Goal: Task Accomplishment & Management: Use online tool/utility

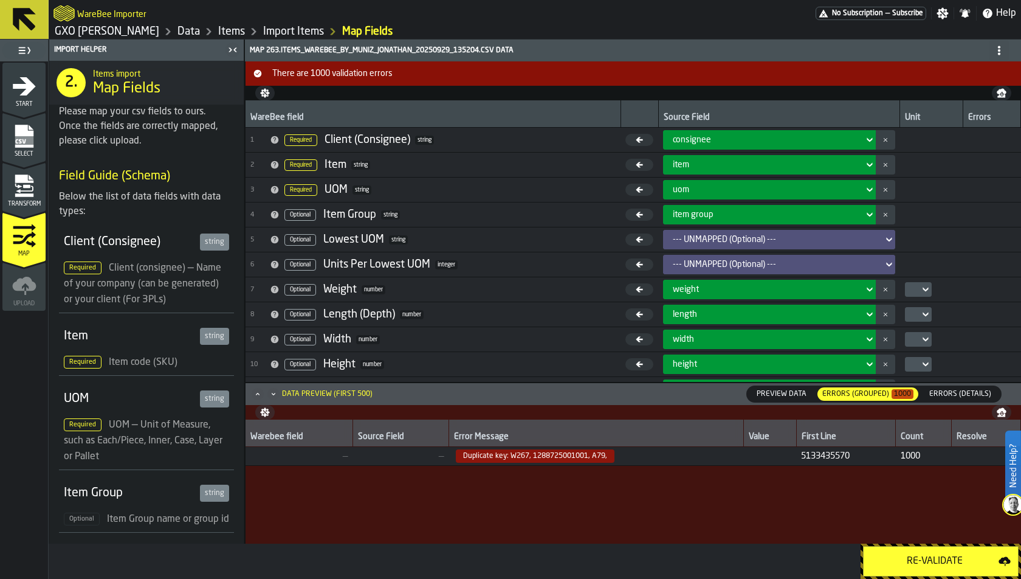
click at [31, 181] on icon "menu Transform" at bounding box center [24, 179] width 18 height 8
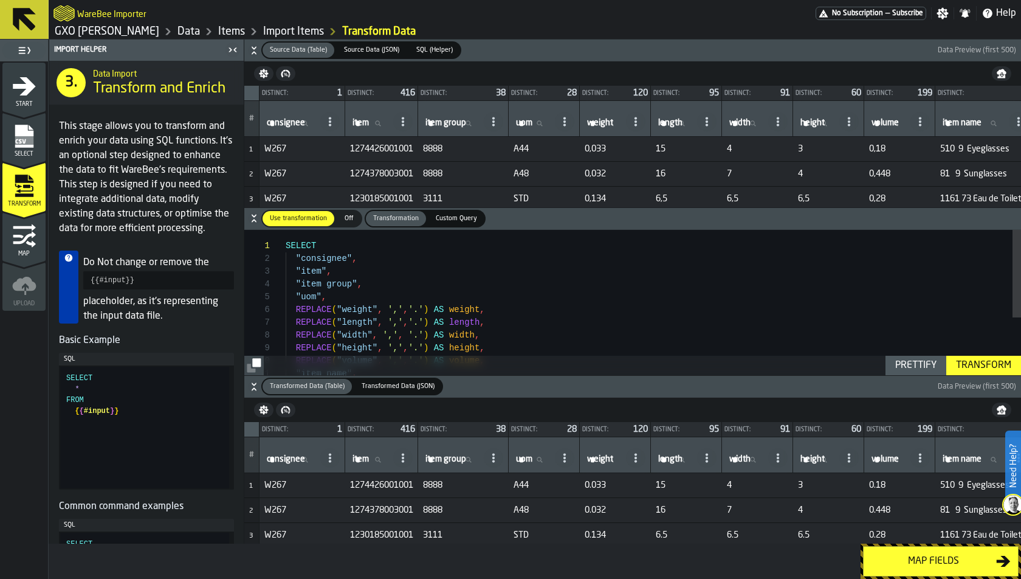
click at [248, 382] on h6 "Transformed Data (Table) Transformed Data (Table) Transformed Data (JSON) Trans…" at bounding box center [633, 387] width 772 height 18
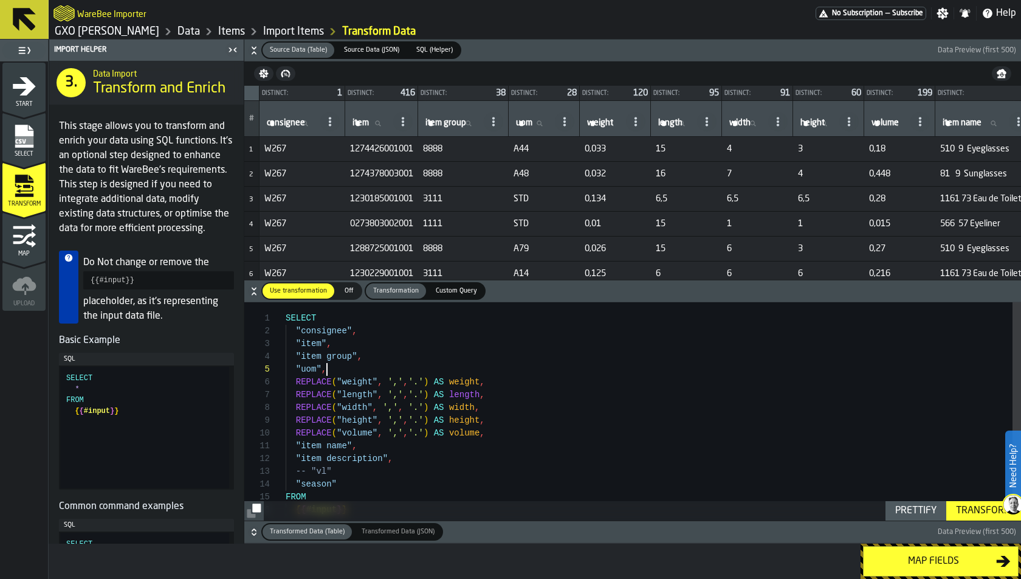
scroll to position [50, 0]
click at [530, 364] on div "SELECT "consignee" , "item" , "item group" , "uom" , REPLACE ( "weight" , ',' ,…" at bounding box center [654, 423] width 736 height 243
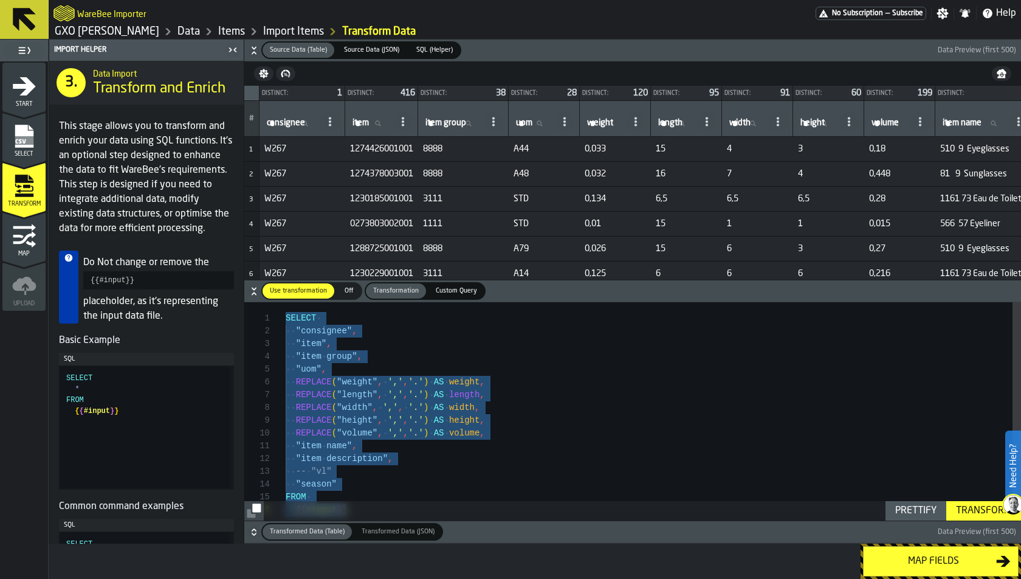
scroll to position [38, 0]
click at [540, 356] on div "SELECT "consignee" , "item" , "item group" , "uom" , REPLACE ( "weight" , ',' ,…" at bounding box center [654, 423] width 736 height 243
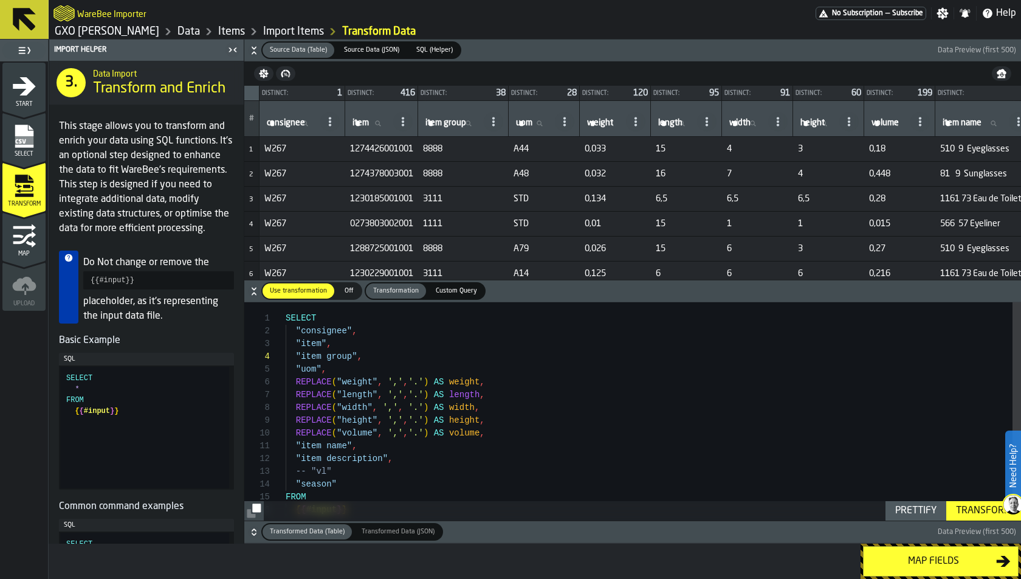
click at [287, 319] on div ""consignee" , "item" , "item group" , "uom" , REPLACE ( "weight" , ',' , '.' ) …" at bounding box center [654, 423] width 736 height 243
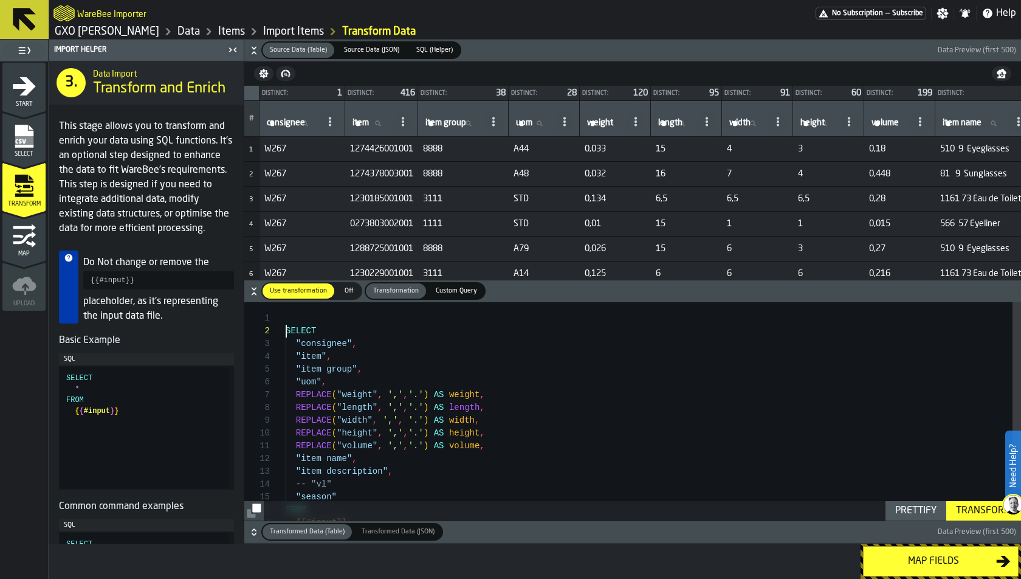
scroll to position [0, 0]
click at [295, 317] on div ""consignee" , "item" , "item group" , "uom" , REPLACE ( "weight" , ',' , '.' ) …" at bounding box center [654, 430] width 736 height 256
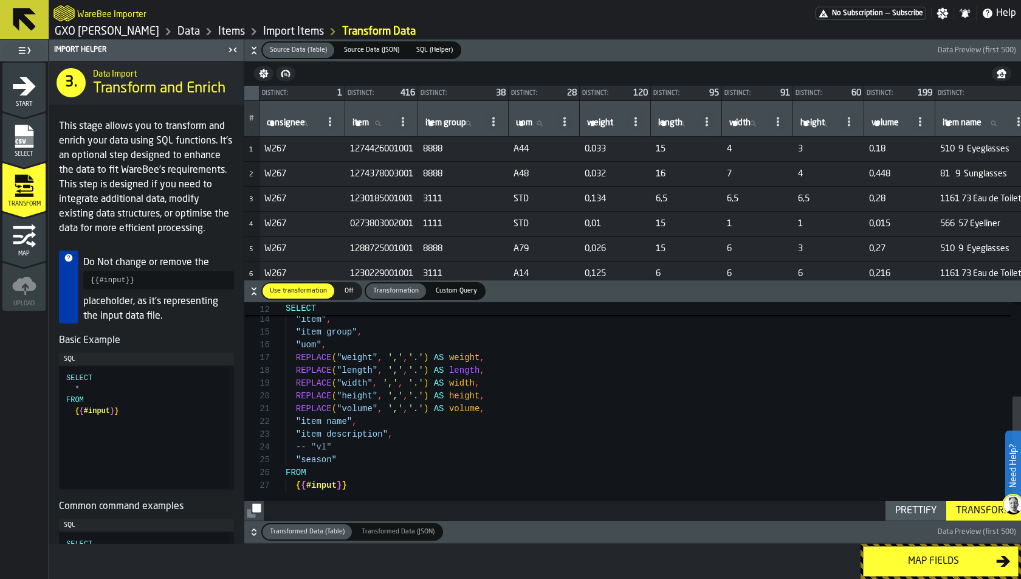
scroll to position [77, 0]
drag, startPoint x: 307, startPoint y: 484, endPoint x: 409, endPoint y: 483, distance: 101.5
click at [409, 483] on div ""consignee" , "item" , "item group" , "uom" , REPLACE ( "weight" , ',' , '.' ) …" at bounding box center [654, 329] width 736 height 384
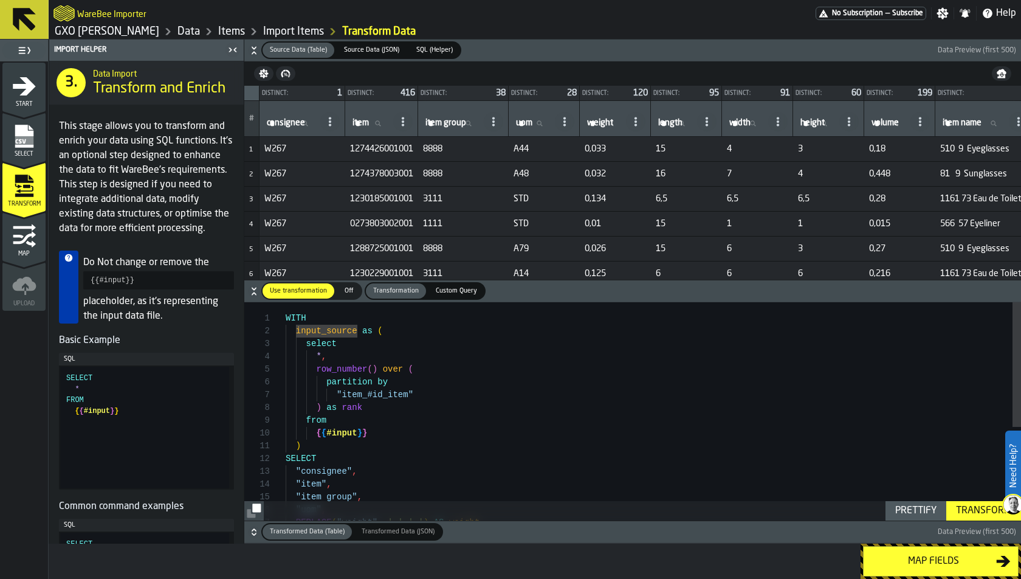
click at [475, 395] on div ""consignee" , "item" , "item group" , "uom" , REPLACE ( "weight" , ',' , '.' ) …" at bounding box center [654, 494] width 736 height 384
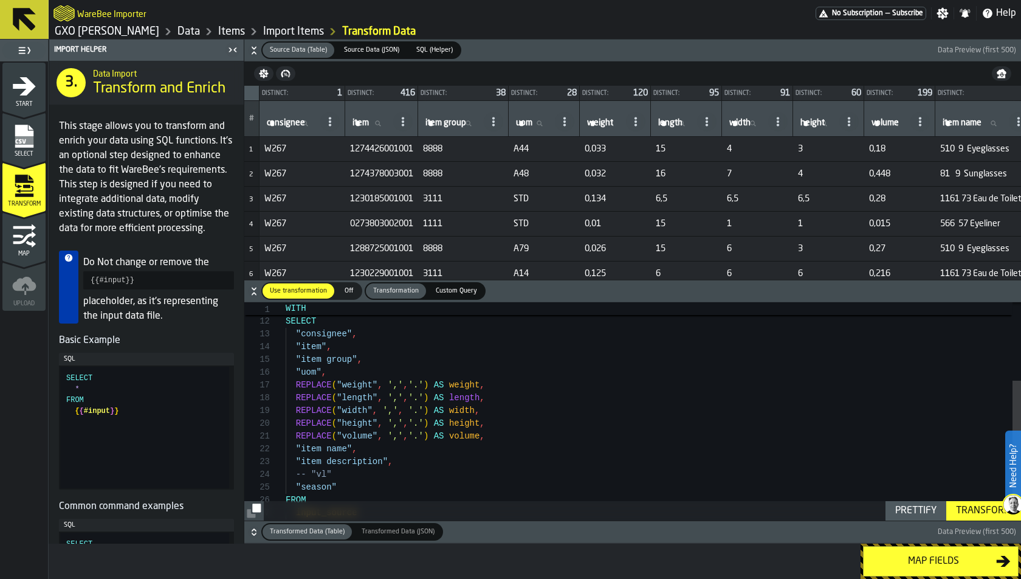
click at [984, 515] on div "Transform" at bounding box center [984, 510] width 65 height 15
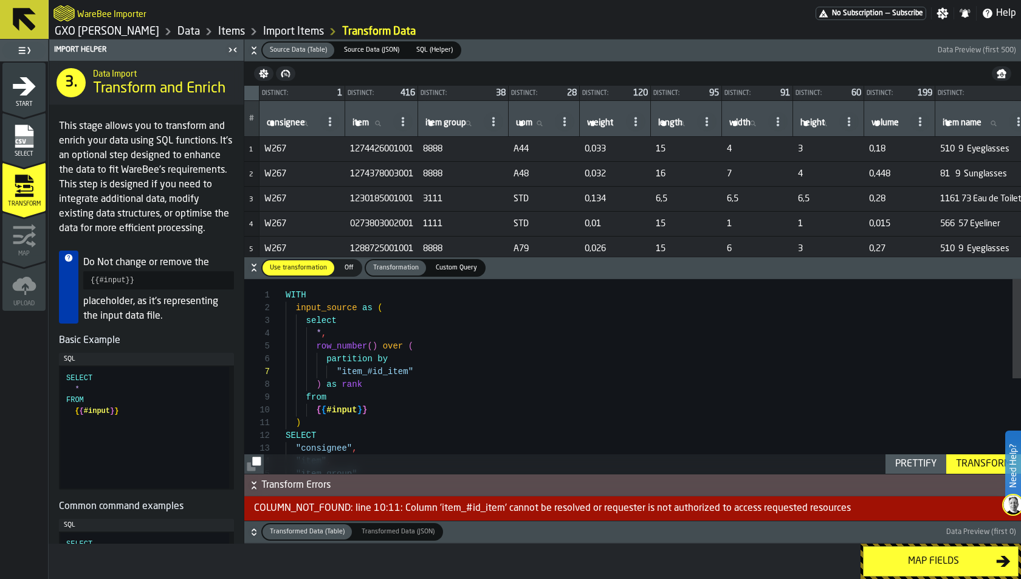
click at [373, 369] on div ""consignee" , "item" , "item group" , SELECT ) { { #input } } from ) as rank "i…" at bounding box center [654, 471] width 736 height 384
click at [409, 370] on div ""consignee" , "item" , "item group" , SELECT ) { { #input } } from ) as rank "i…" at bounding box center [654, 471] width 736 height 384
type textarea "**********"
click at [978, 479] on span "Transform Errors" at bounding box center [640, 485] width 758 height 15
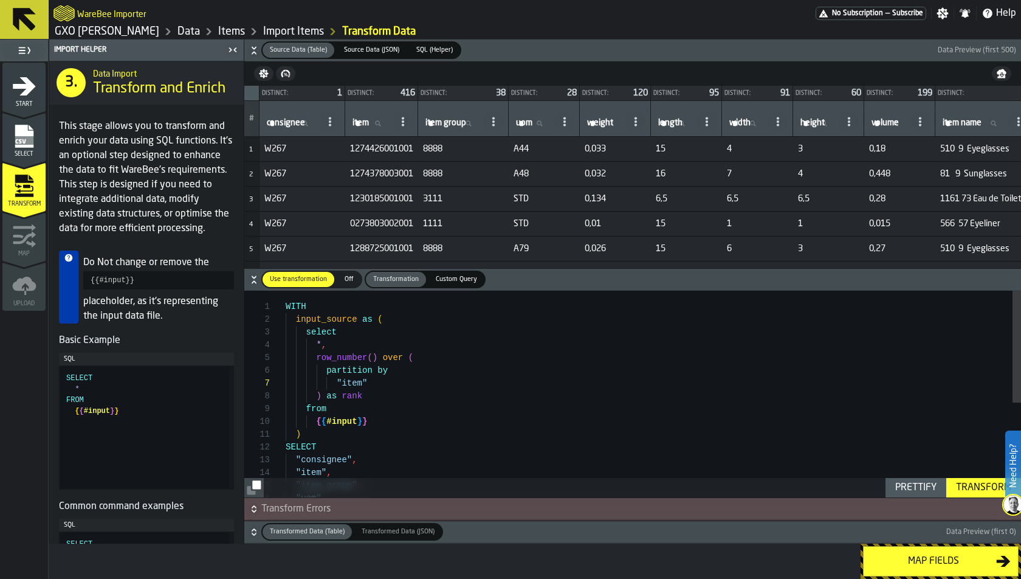
click at [976, 486] on div "Transform" at bounding box center [984, 487] width 65 height 15
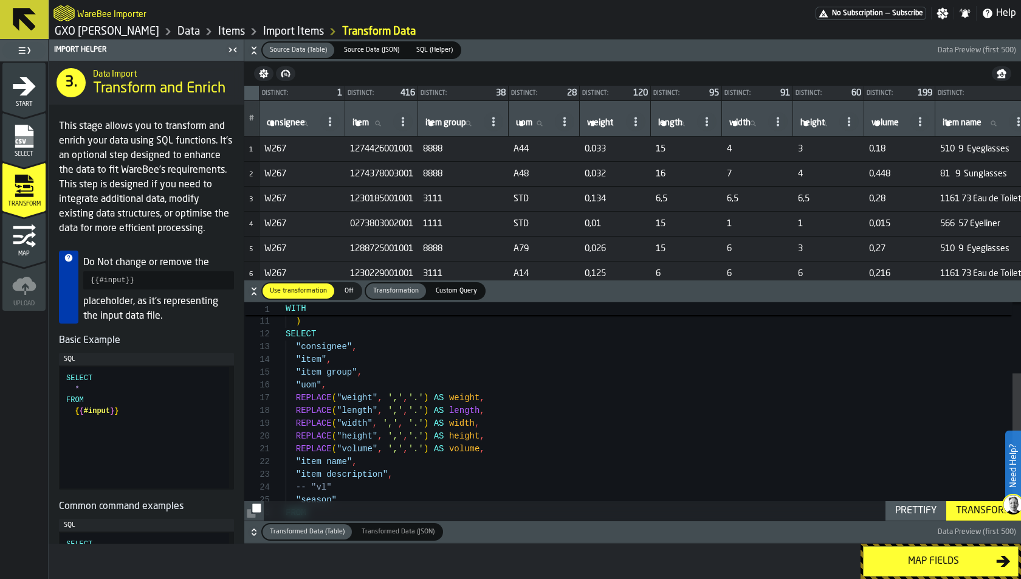
click at [257, 526] on h6 "Transformed Data (Table) Transformed Data (Table) Transformed Data (JSON) Trans…" at bounding box center [633, 532] width 772 height 18
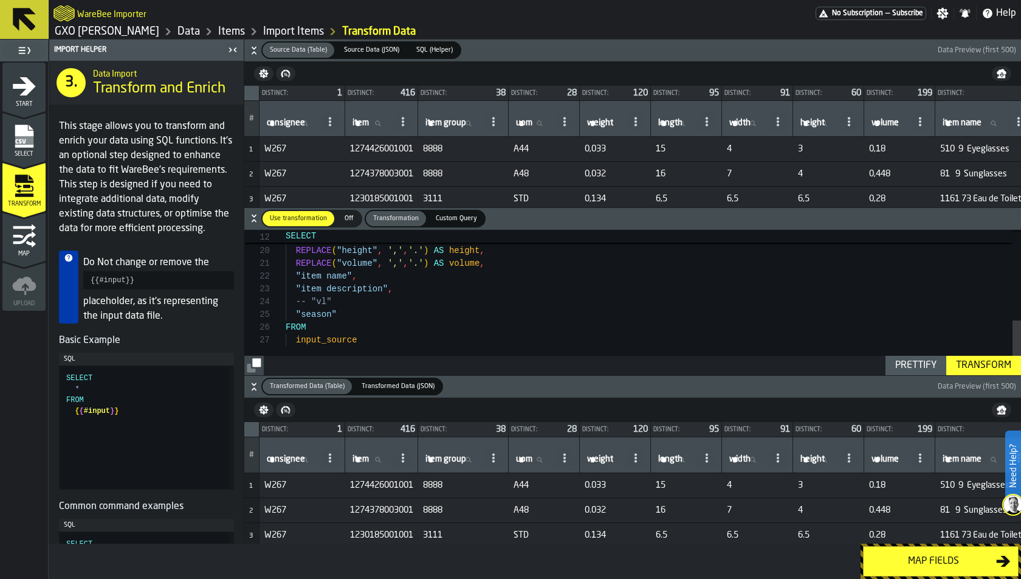
click at [885, 551] on button "Map fields" at bounding box center [941, 561] width 156 height 30
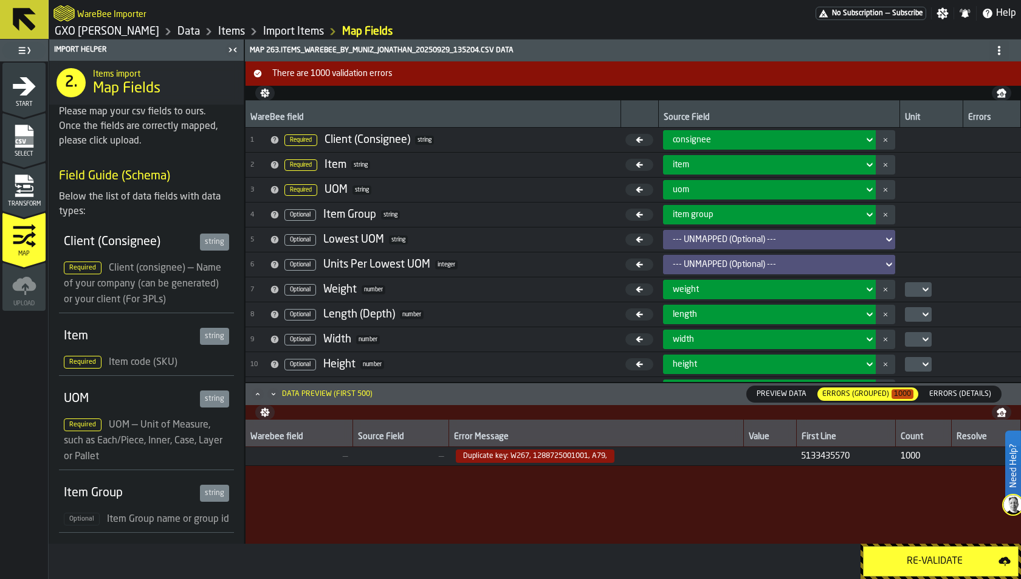
click at [905, 558] on div "Re-Validate" at bounding box center [935, 561] width 128 height 15
click at [21, 189] on icon "menu Transform" at bounding box center [24, 186] width 24 height 24
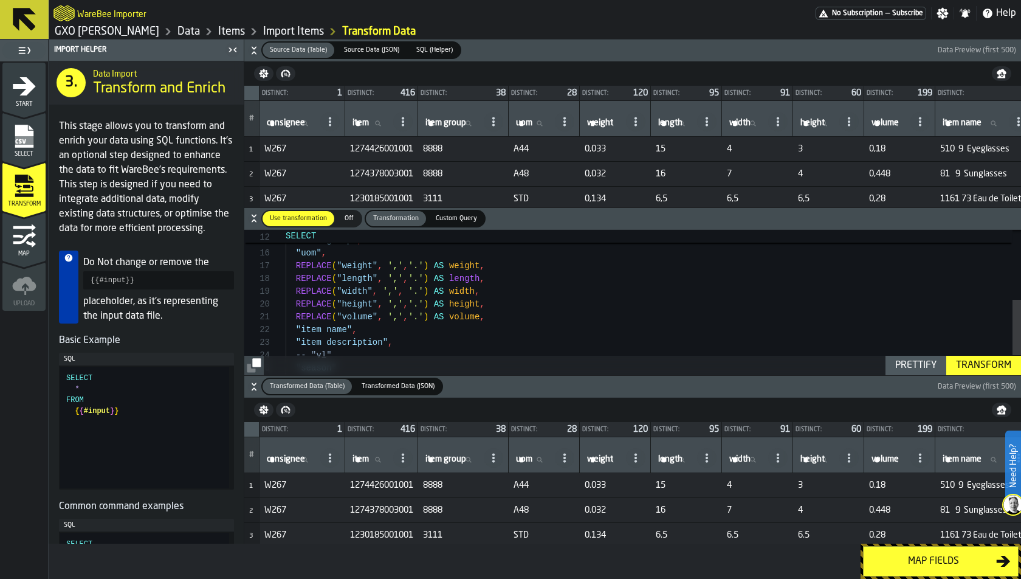
click at [255, 387] on icon "button-" at bounding box center [254, 387] width 12 height 12
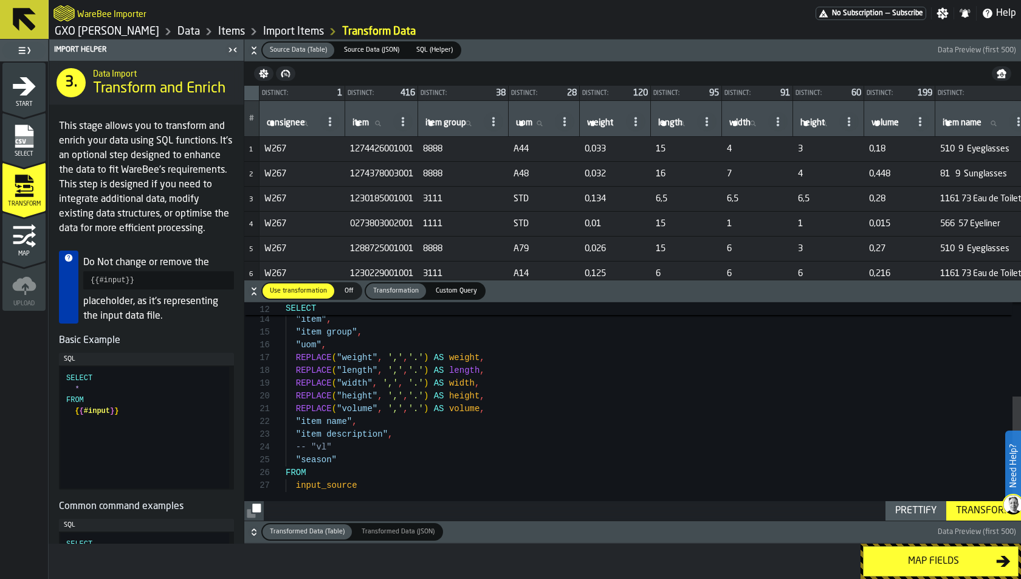
click at [387, 489] on div ""item" , "item group" , "uom" , REPLACE ( "weight" , ',' , '.' ) AS weight , "c…" at bounding box center [654, 329] width 736 height 384
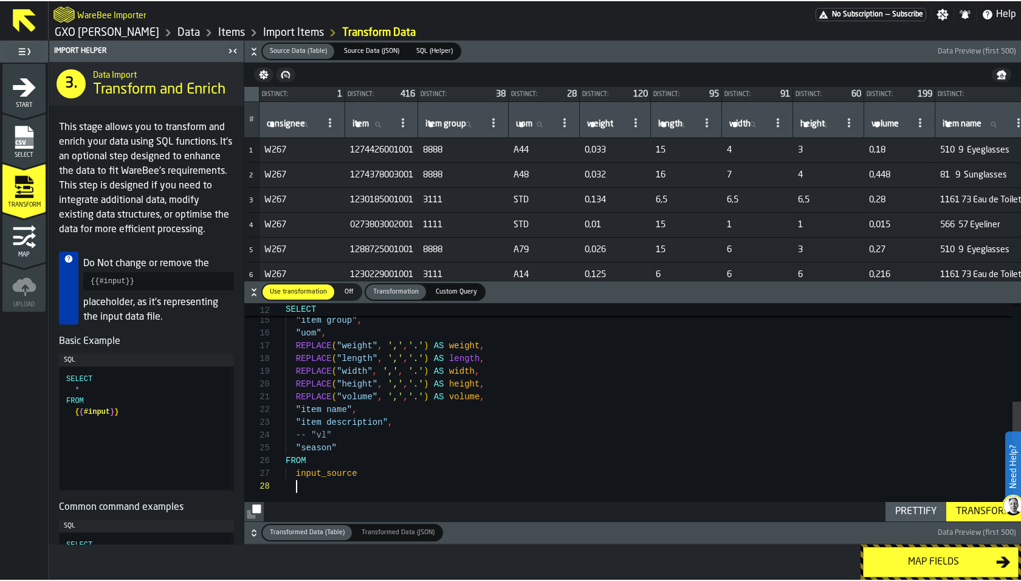
scroll to position [89, 0]
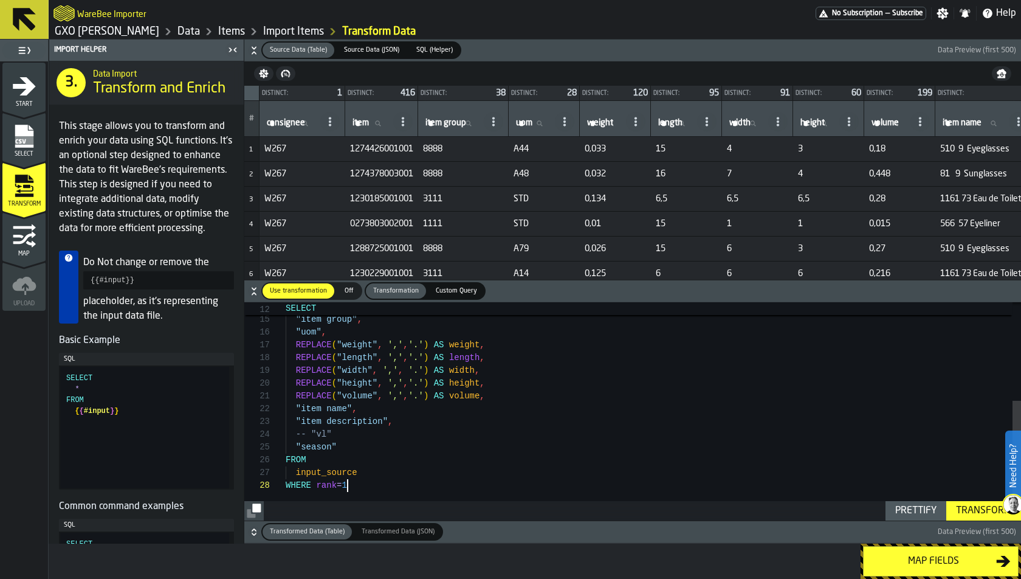
type textarea "**********"
click at [961, 505] on div "Transform" at bounding box center [984, 510] width 65 height 15
click at [246, 531] on button "Transformed Data (Table) Transformed Data (Table) Transformed Data (JSON) Trans…" at bounding box center [632, 532] width 777 height 22
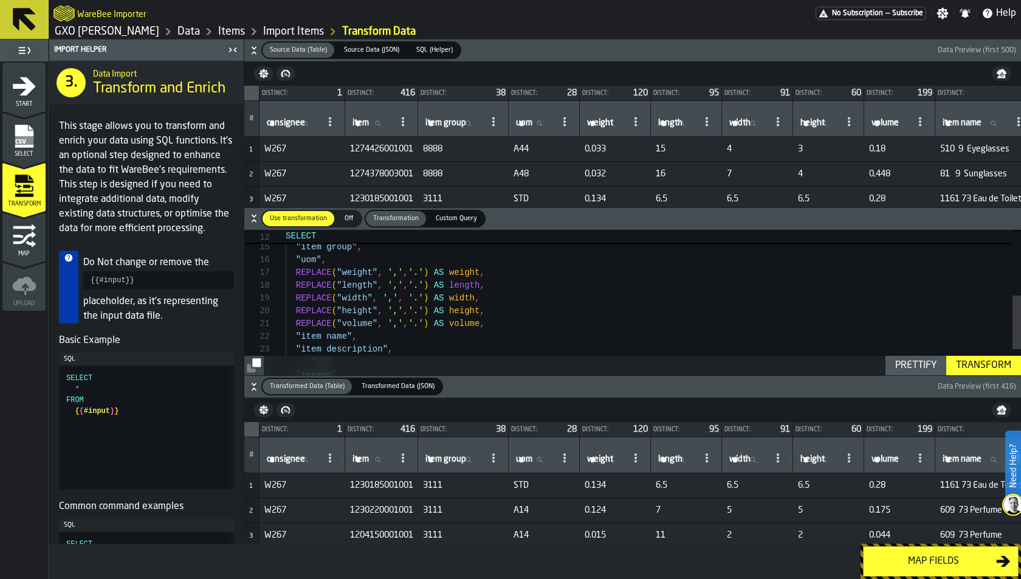
click at [956, 552] on button "Map fields" at bounding box center [941, 561] width 156 height 30
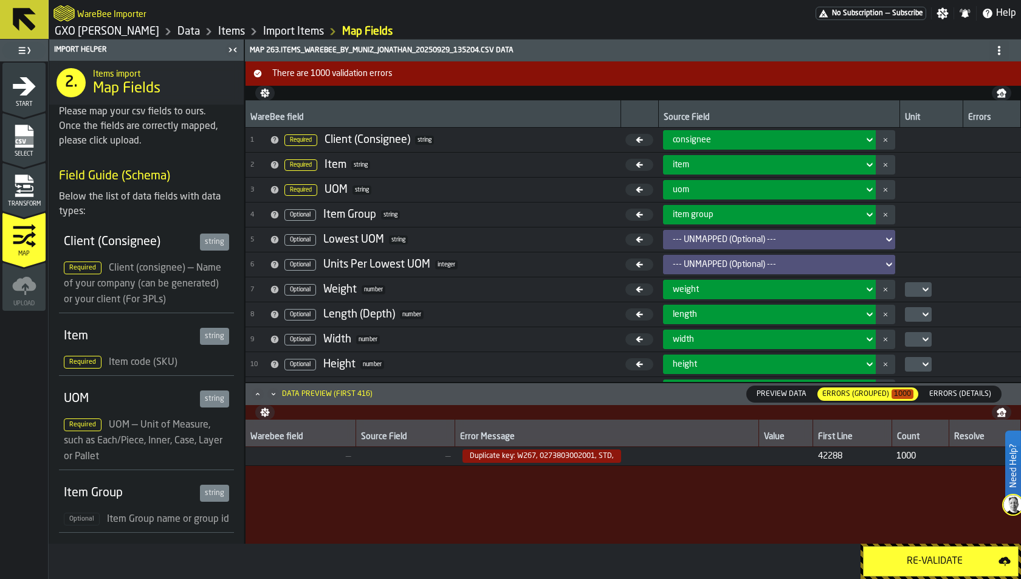
click at [909, 572] on button "Re-Validate" at bounding box center [941, 561] width 156 height 30
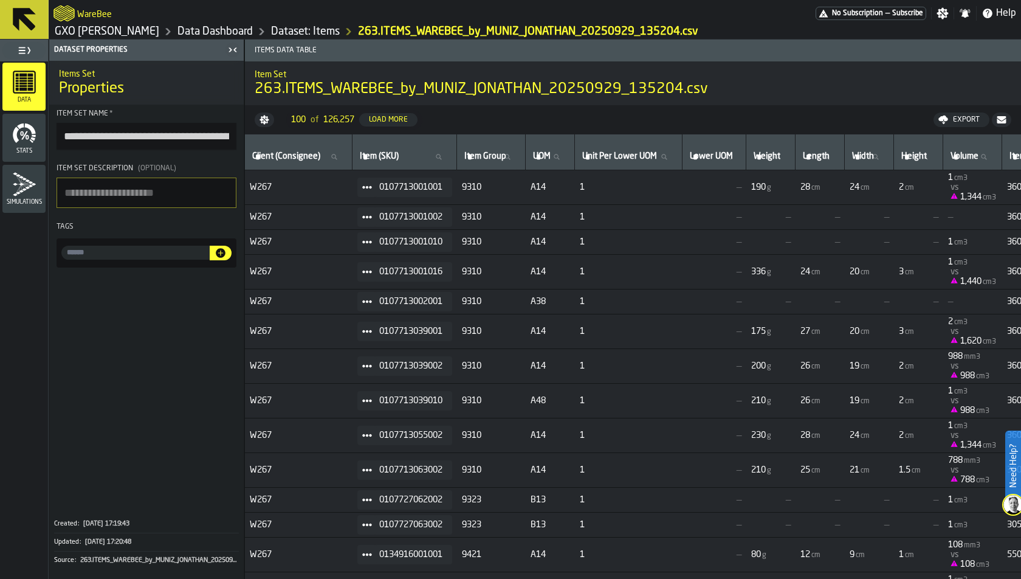
click at [31, 134] on icon "menu Stats" at bounding box center [24, 133] width 24 height 24
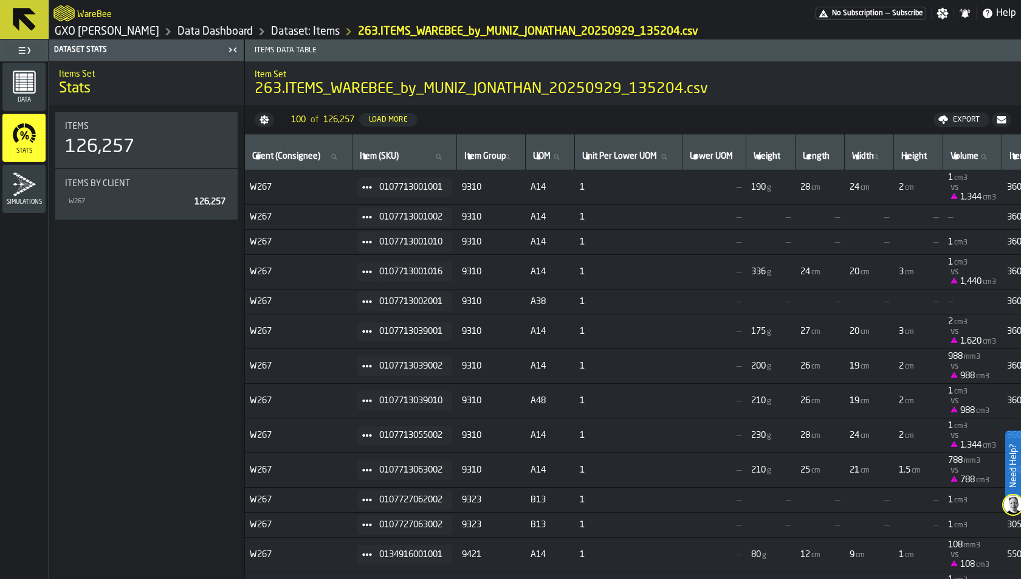
click at [28, 198] on div "Simulations" at bounding box center [23, 188] width 43 height 33
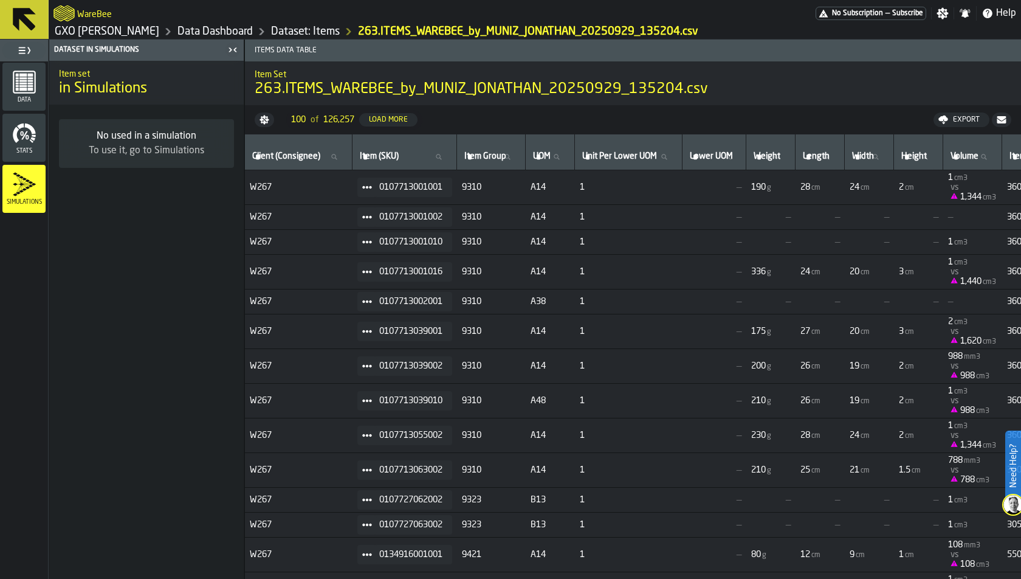
click at [286, 33] on link "Dataset: Items" at bounding box center [305, 31] width 69 height 13
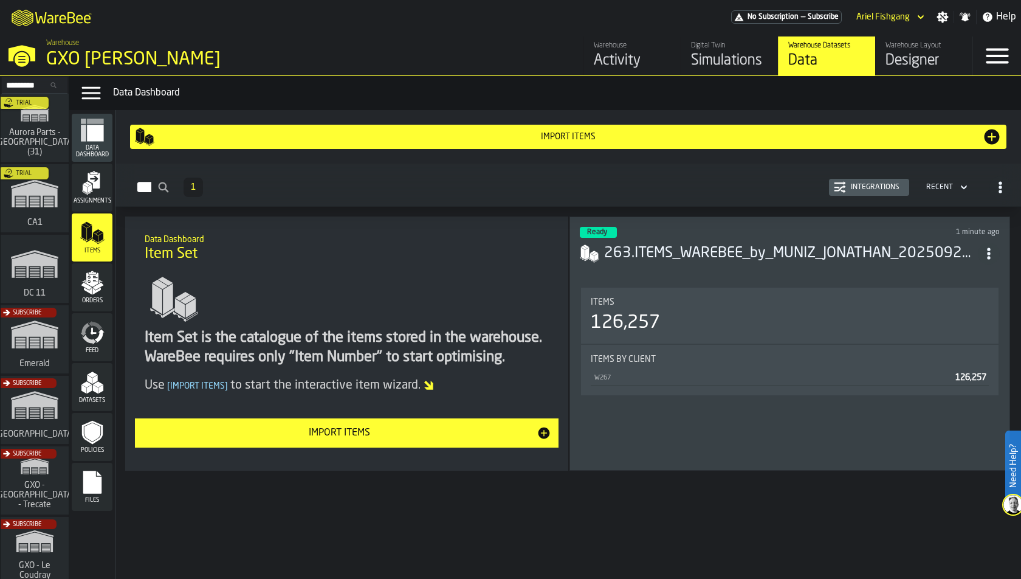
click at [846, 187] on icon "button-Integrations" at bounding box center [840, 187] width 12 height 12
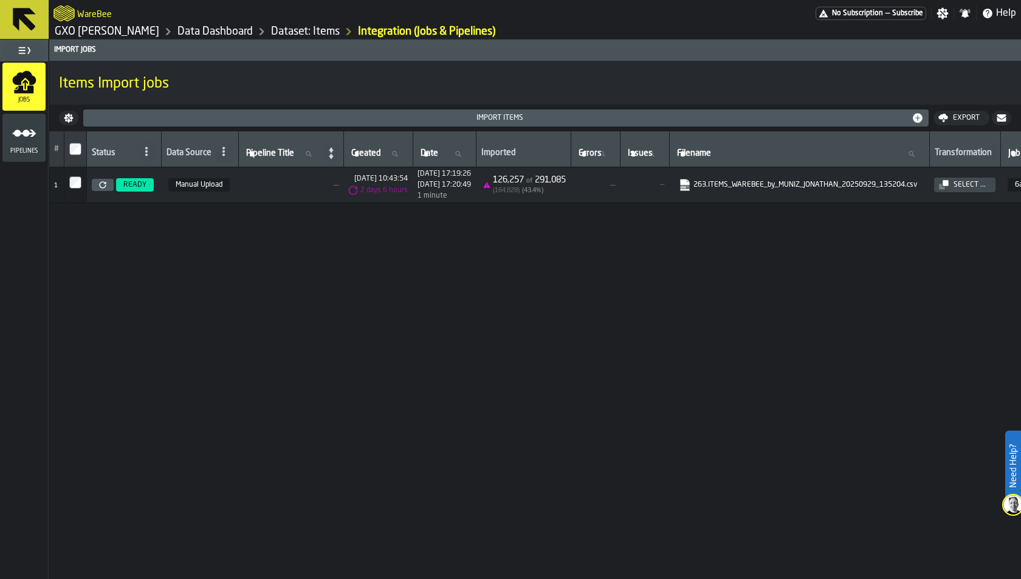
click at [107, 184] on link at bounding box center [103, 185] width 22 height 12
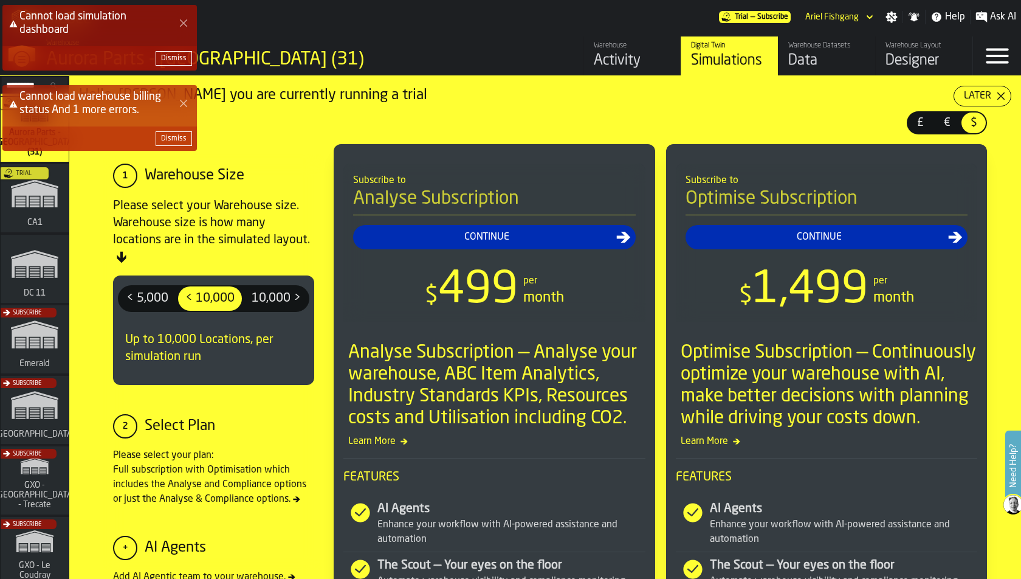
click at [188, 19] on button "Close Error" at bounding box center [183, 23] width 17 height 17
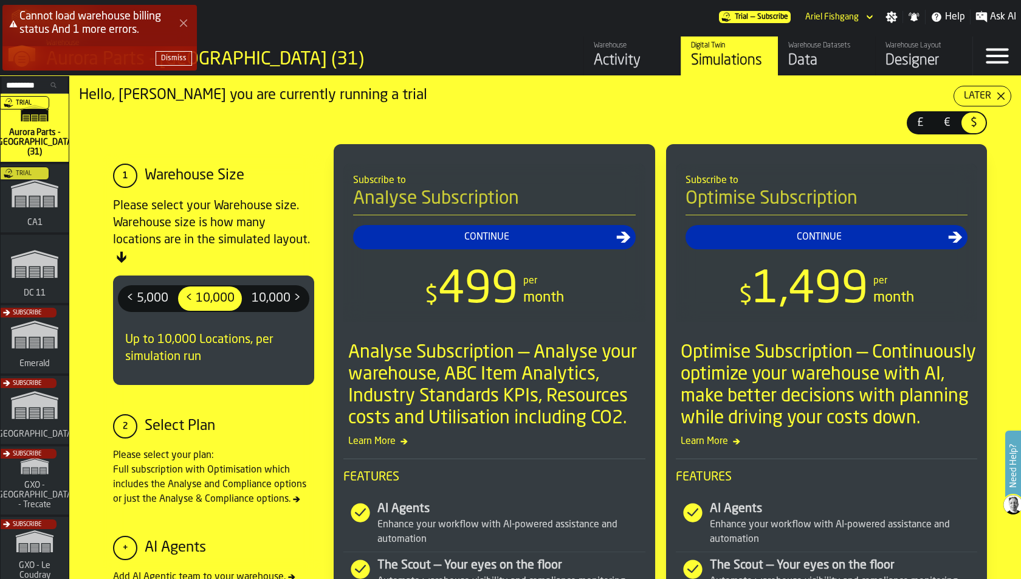
click at [182, 15] on button "Close Error" at bounding box center [183, 23] width 17 height 17
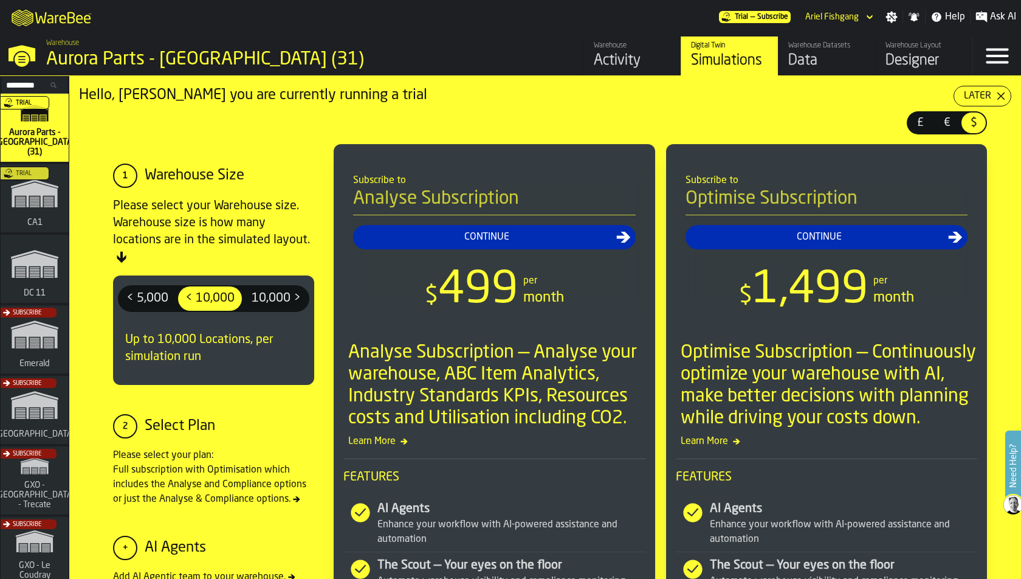
scroll to position [4, 0]
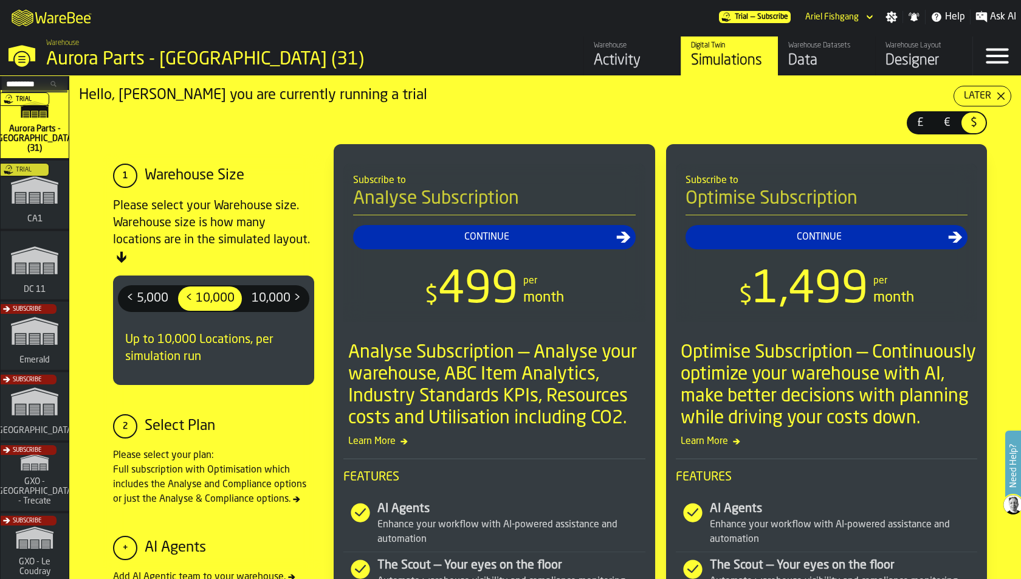
click at [49, 82] on icon at bounding box center [52, 83] width 7 height 7
click at [49, 82] on input "Search..." at bounding box center [34, 83] width 63 height 13
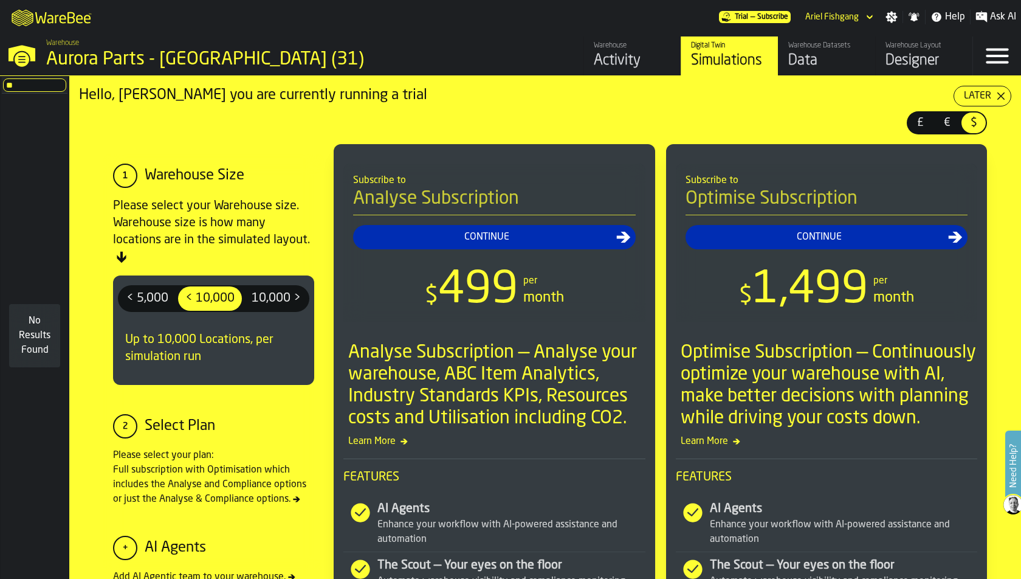
type input "*"
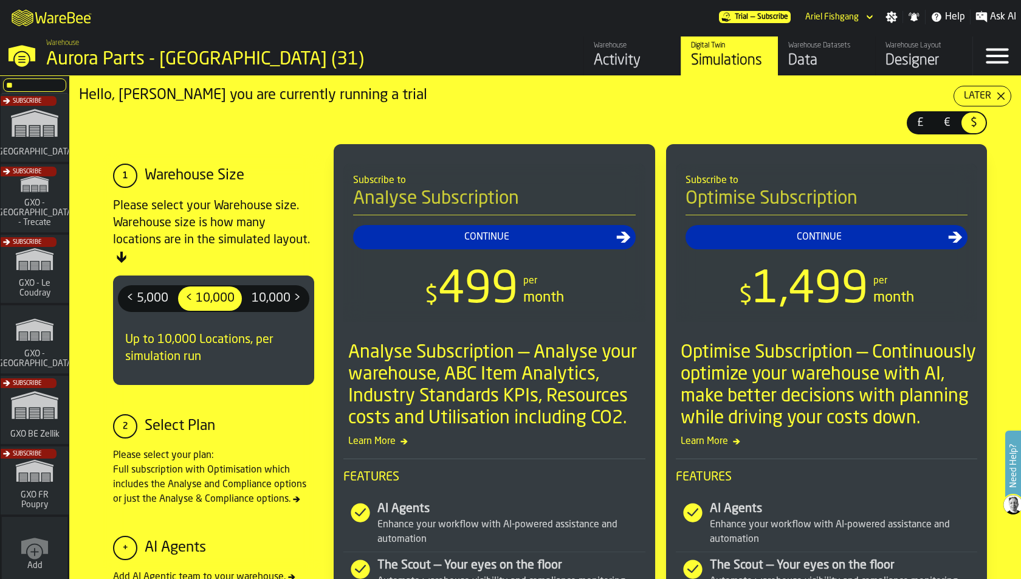
type input "***"
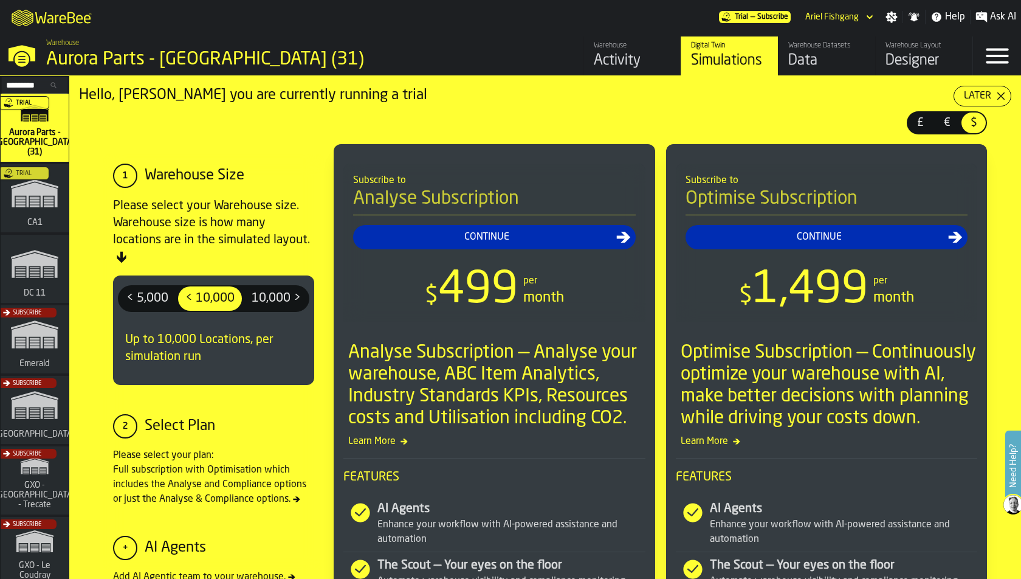
click at [49, 80] on input "Search..." at bounding box center [34, 84] width 63 height 13
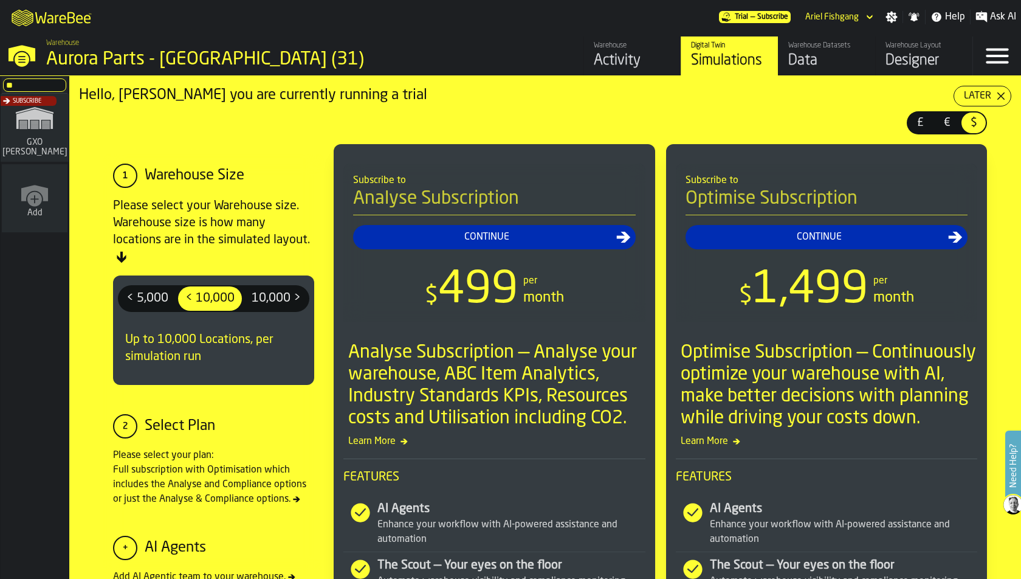
type input "**"
click at [40, 114] on div "Subscribe" at bounding box center [32, 131] width 68 height 71
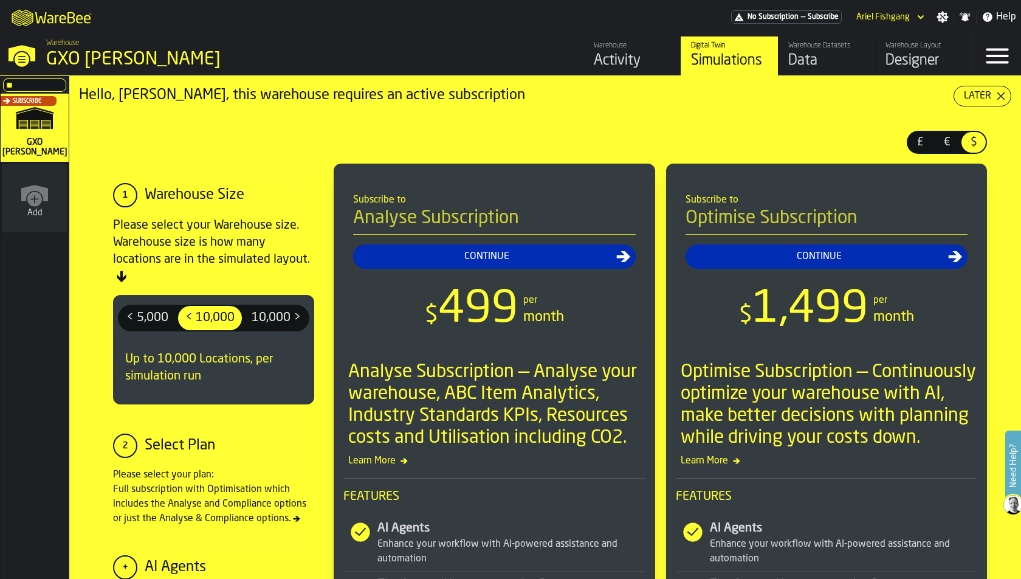
click at [843, 43] on div "Warehouse Datasets" at bounding box center [827, 45] width 77 height 9
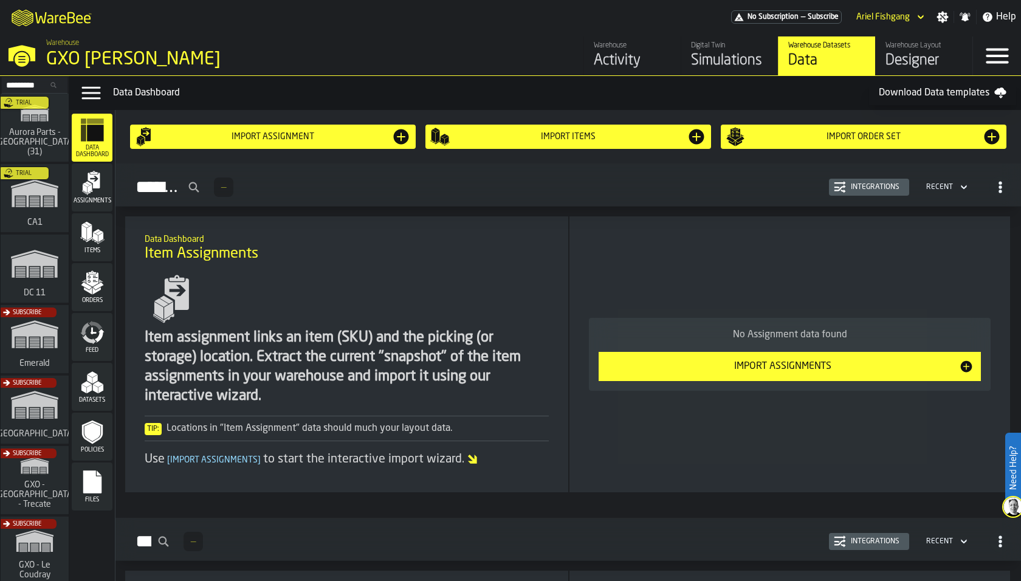
click at [99, 244] on icon "menu Items" at bounding box center [92, 233] width 24 height 24
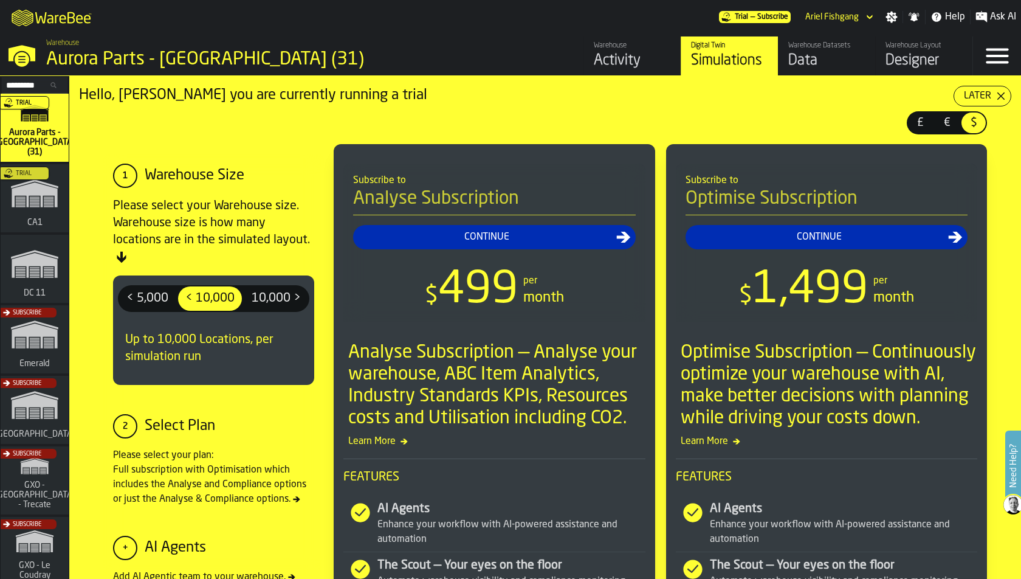
click at [31, 81] on input "Search..." at bounding box center [34, 84] width 63 height 13
type input "*"
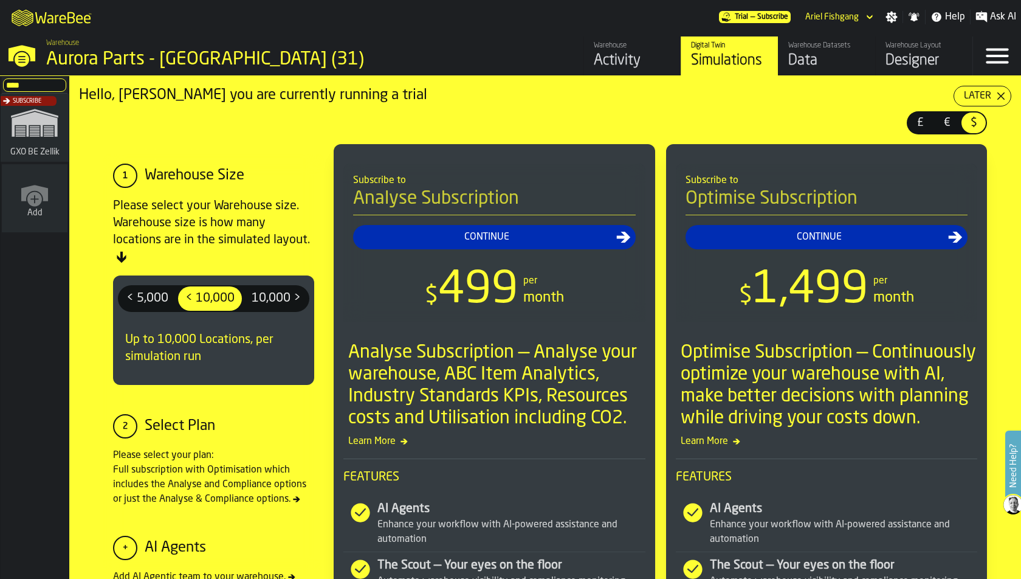
type input "****"
click at [32, 136] on div "Subscribe" at bounding box center [32, 131] width 68 height 71
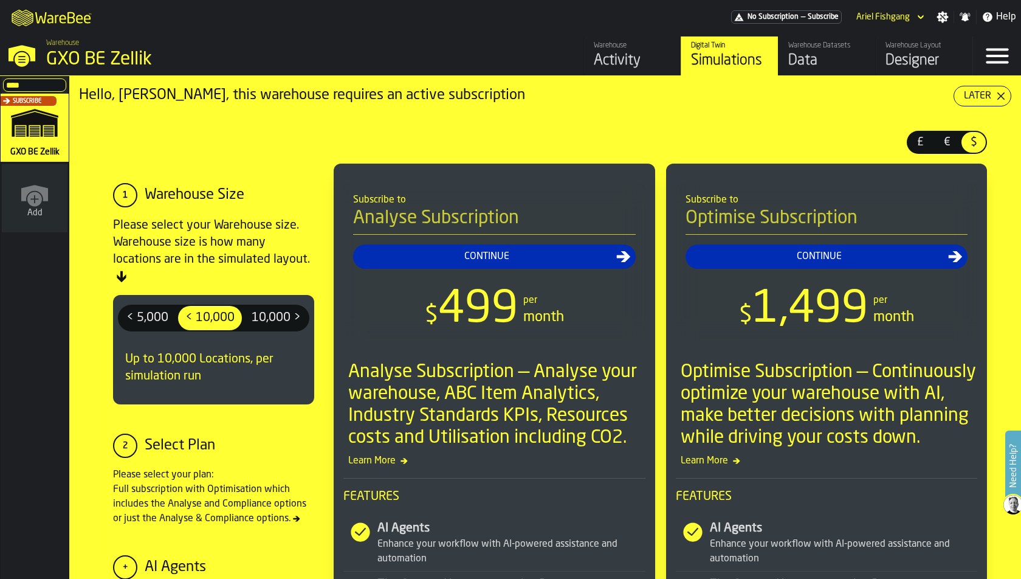
click at [805, 49] on div "Warehouse Datasets" at bounding box center [827, 45] width 77 height 9
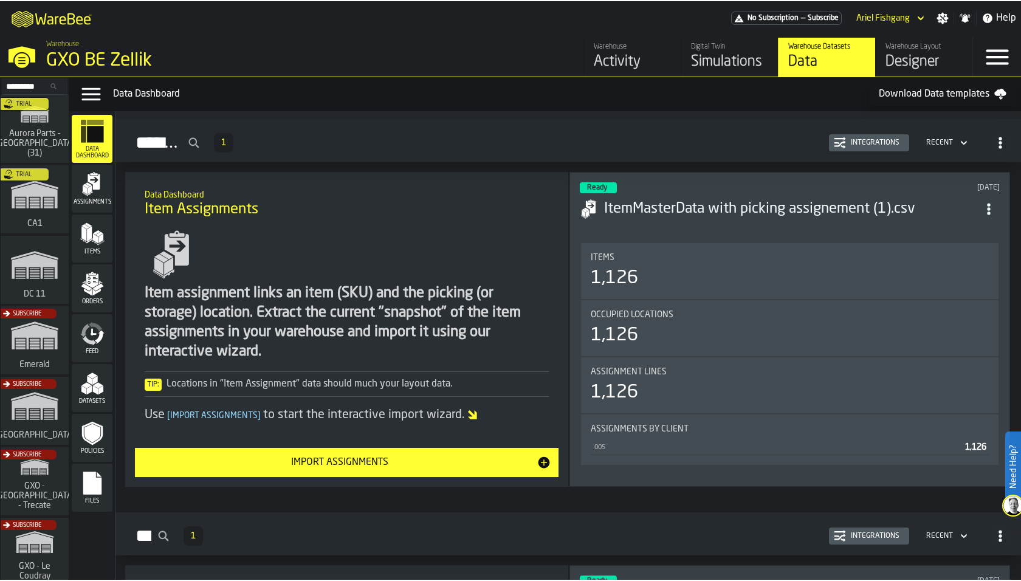
scroll to position [70, 0]
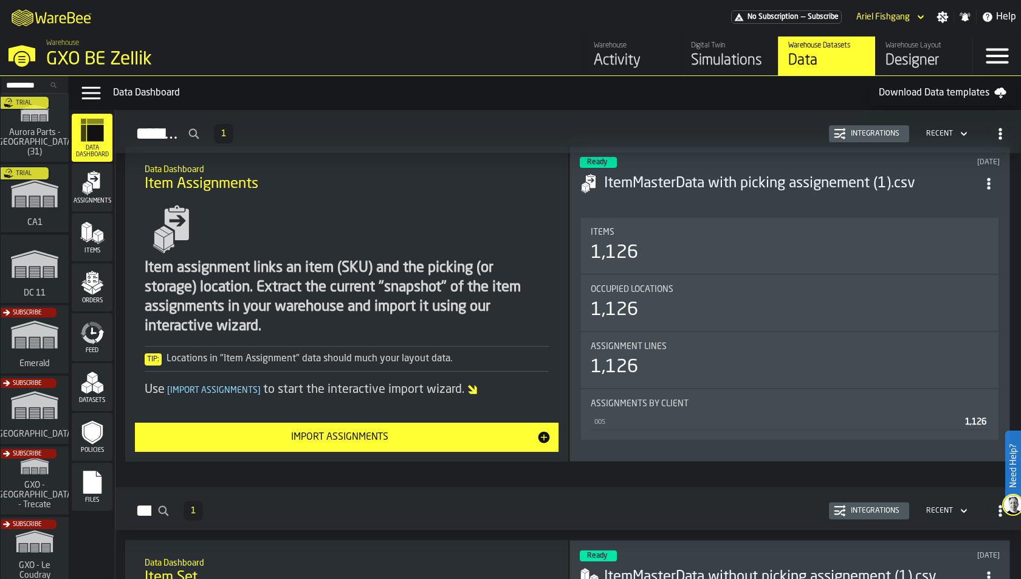
click at [886, 140] on button "Integrations" at bounding box center [869, 133] width 80 height 17
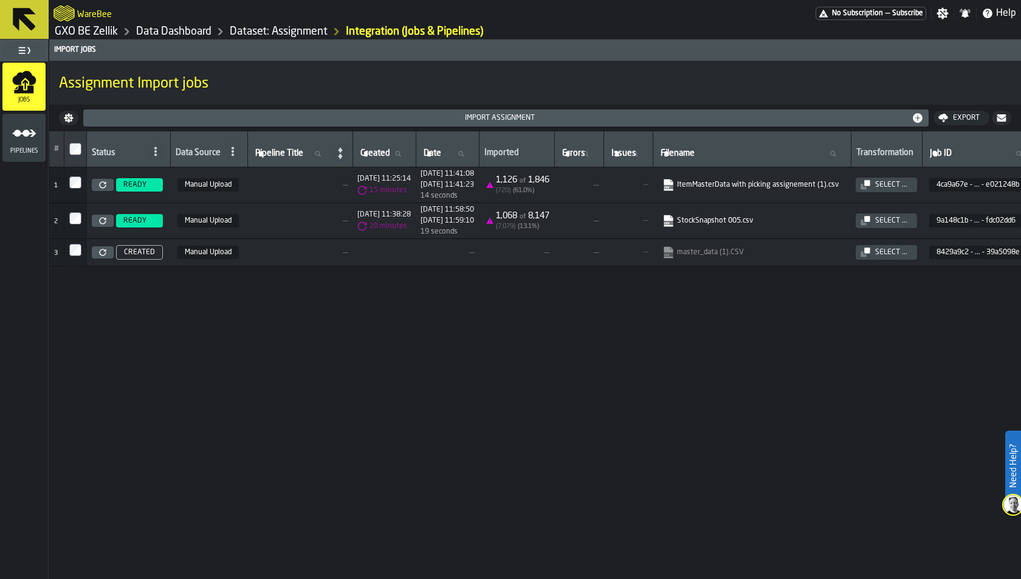
click at [138, 181] on span "READY" at bounding box center [134, 185] width 23 height 9
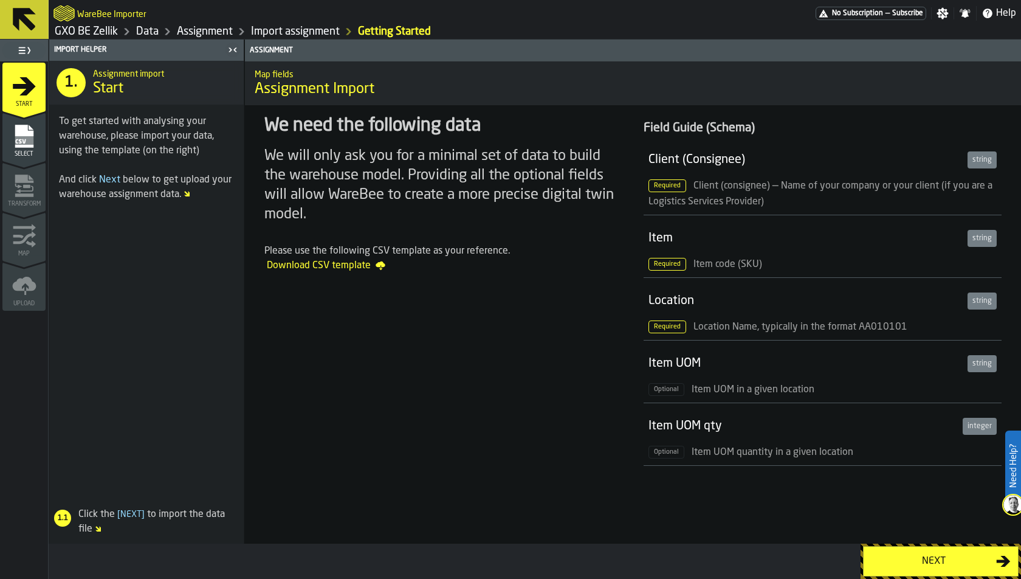
click at [46, 163] on ul "1 Start 2 Select 2 Transform 3 Map 4 Upload" at bounding box center [24, 185] width 48 height 249
click at [21, 153] on span "Select" at bounding box center [23, 154] width 43 height 7
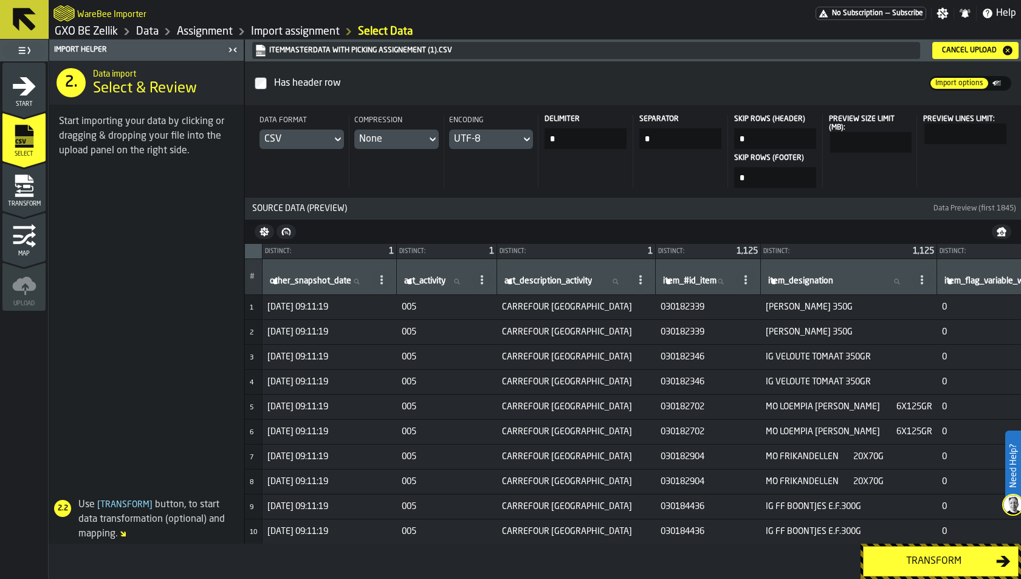
click at [16, 190] on icon "menu Transform" at bounding box center [24, 186] width 24 height 24
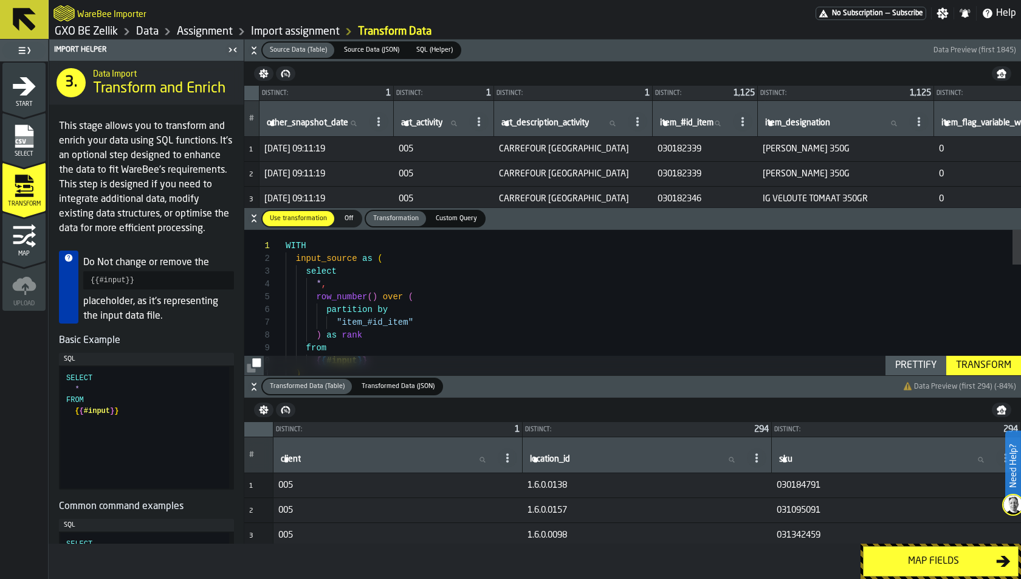
click at [254, 384] on icon "button-" at bounding box center [254, 387] width 12 height 12
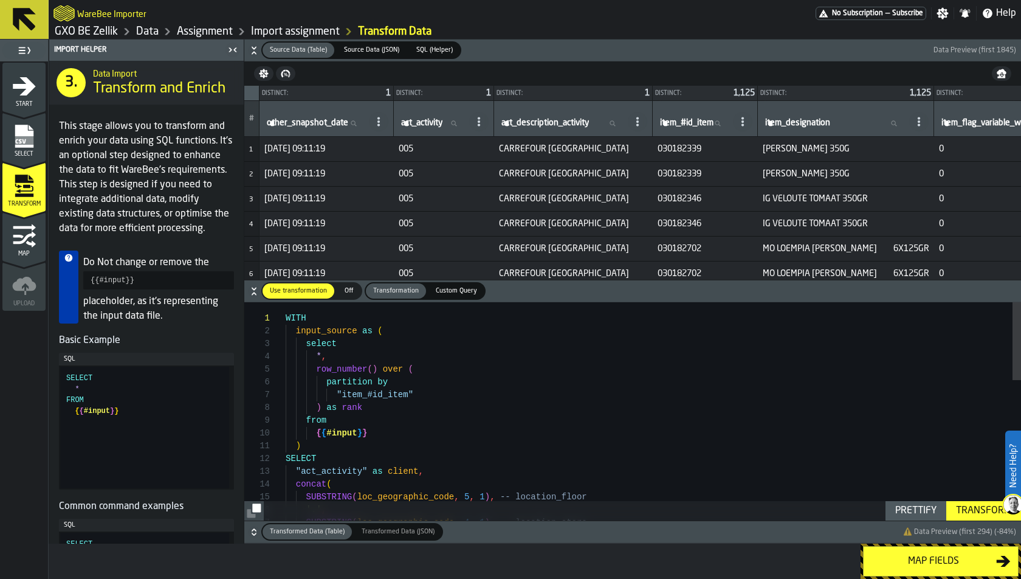
drag, startPoint x: 285, startPoint y: 320, endPoint x: 426, endPoint y: 418, distance: 171.2
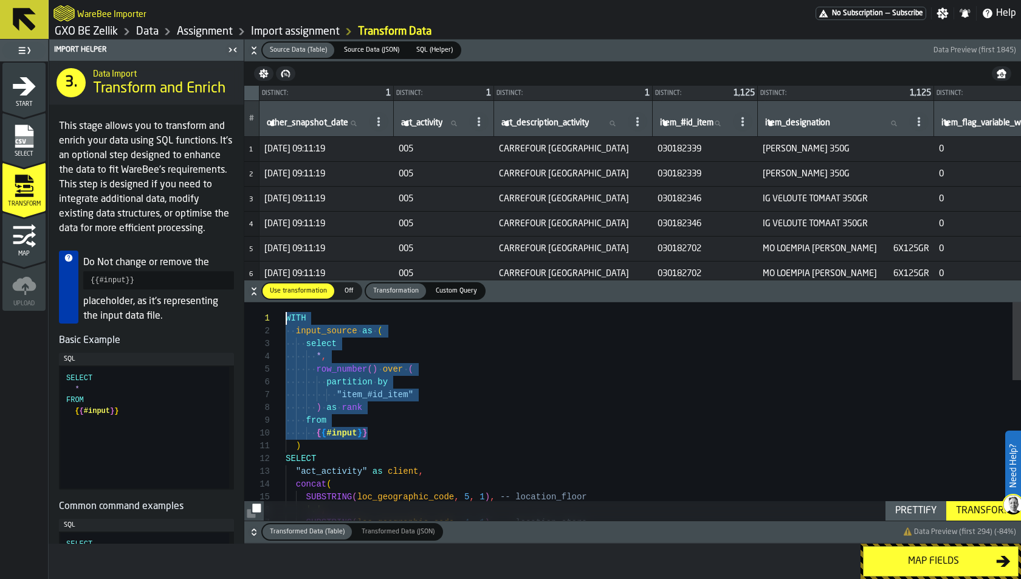
drag, startPoint x: 395, startPoint y: 434, endPoint x: 236, endPoint y: 314, distance: 199.3
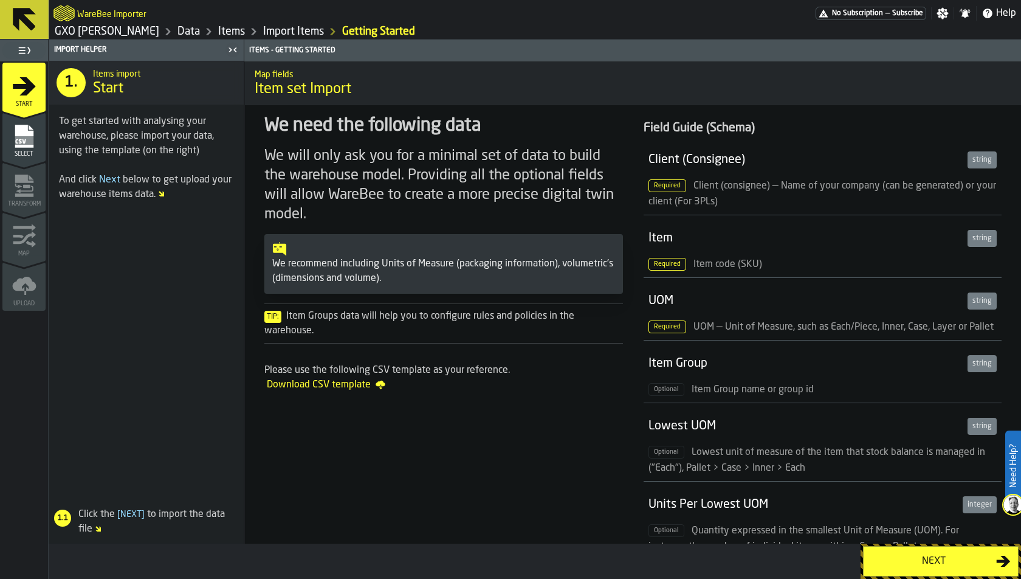
click at [17, 154] on span "Select" at bounding box center [23, 154] width 43 height 7
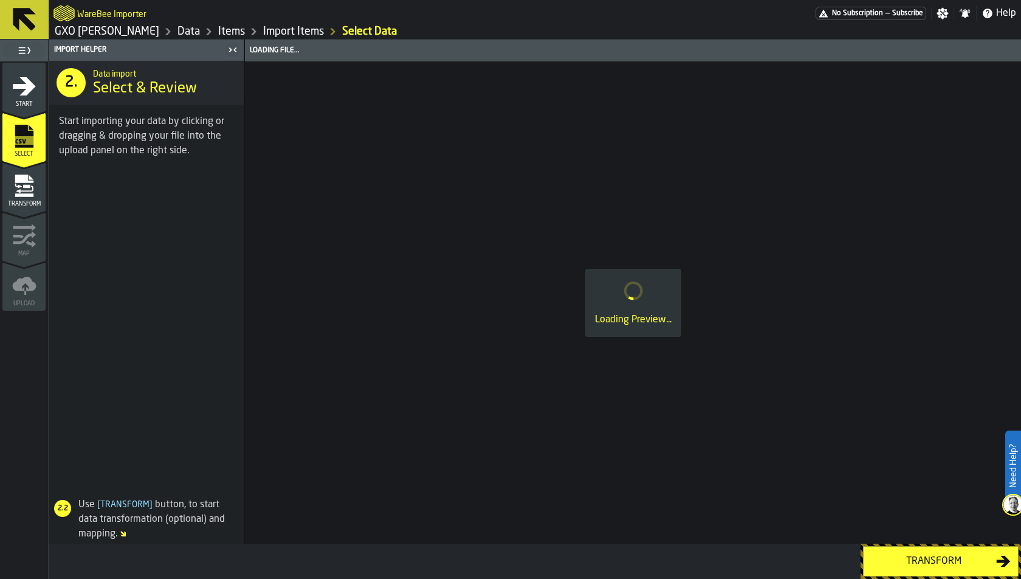
click at [24, 188] on icon "menu Transform" at bounding box center [24, 186] width 24 height 24
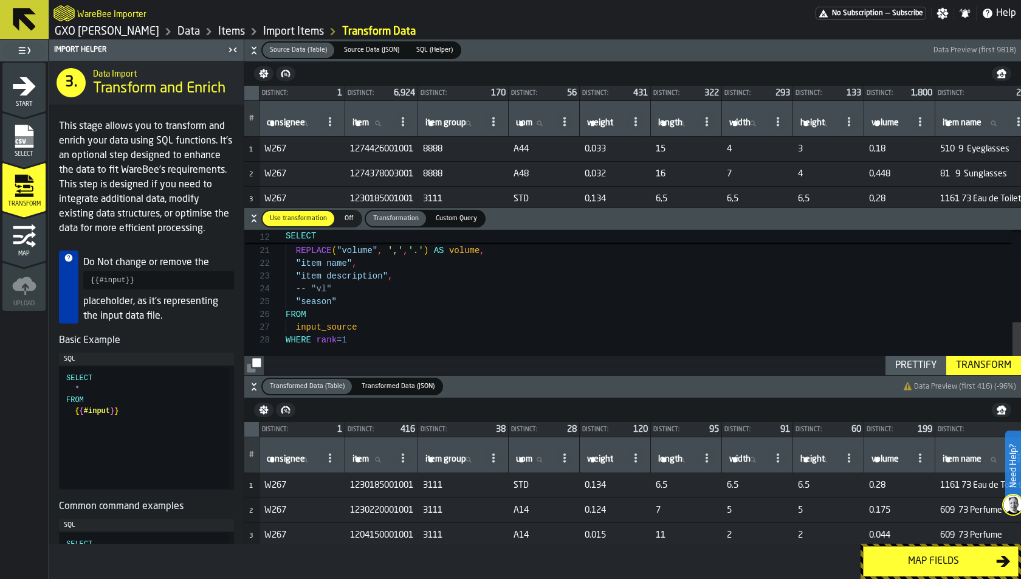
scroll to position [89, 0]
drag, startPoint x: 361, startPoint y: 344, endPoint x: 204, endPoint y: 344, distance: 156.9
click at [286, 344] on div "REPLACE ( "width" , ',' , '.' ) AS width , REPLACE ( "height" , ',' , '.' ) AS …" at bounding box center [654, 177] width 736 height 396
type textarea "**********"
click at [974, 375] on button "Transform" at bounding box center [984, 365] width 75 height 19
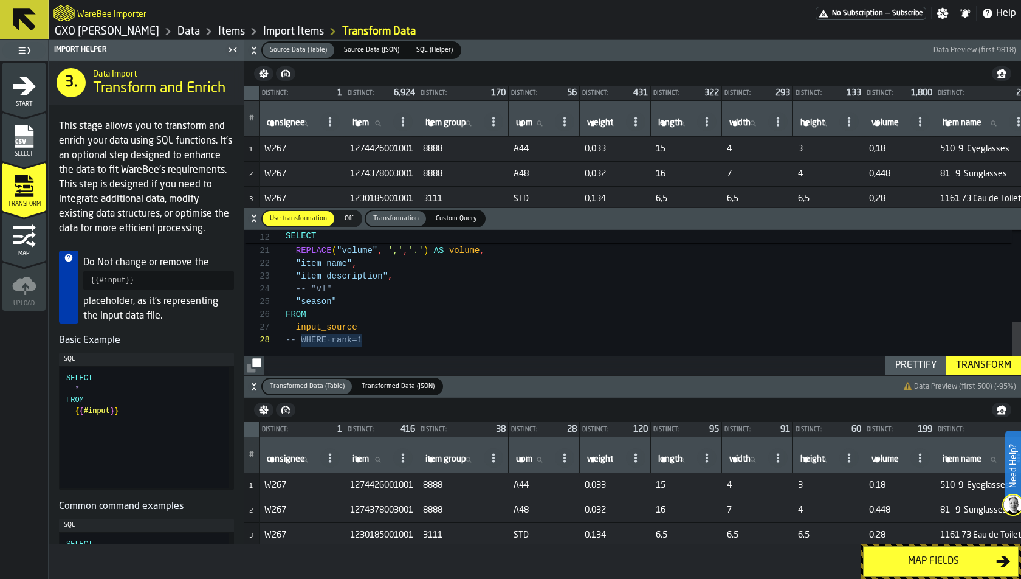
click at [973, 360] on div "Transform" at bounding box center [984, 365] width 65 height 15
click at [898, 553] on button "Map fields" at bounding box center [941, 561] width 156 height 30
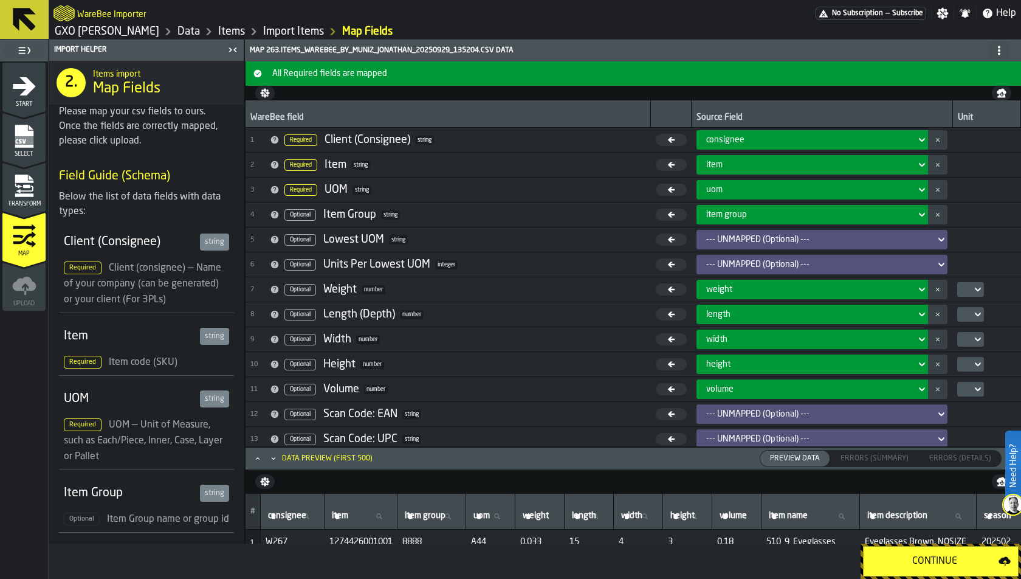
click at [898, 553] on button "Continue" at bounding box center [941, 561] width 156 height 30
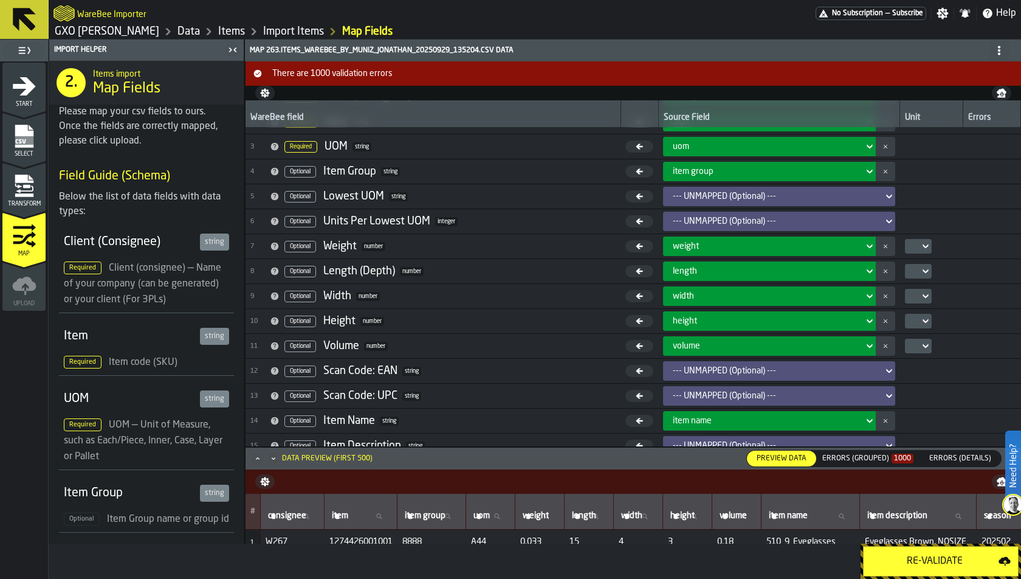
scroll to position [52, 0]
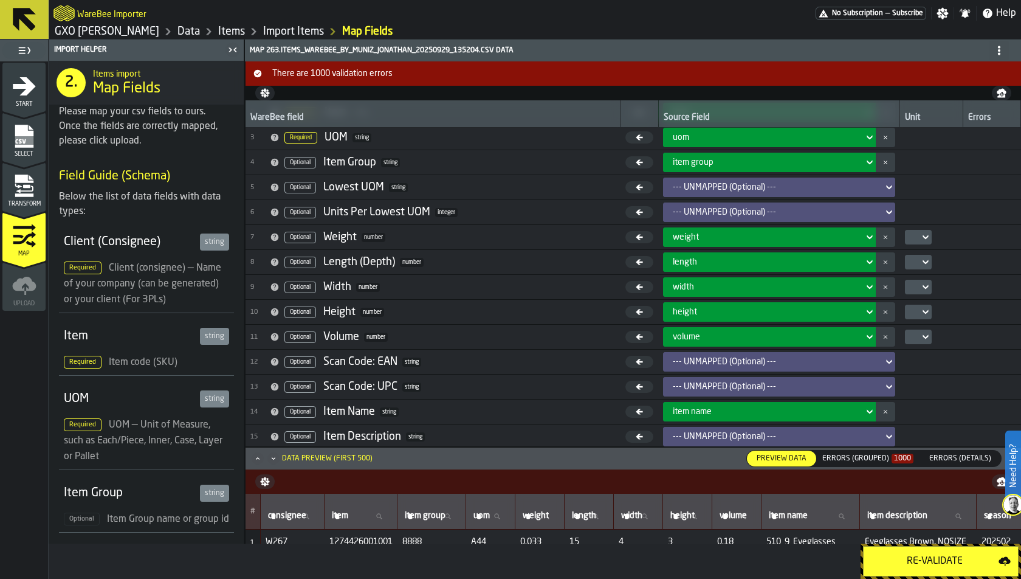
click at [868, 454] on div "Errors (Grouped) 1000" at bounding box center [868, 458] width 91 height 9
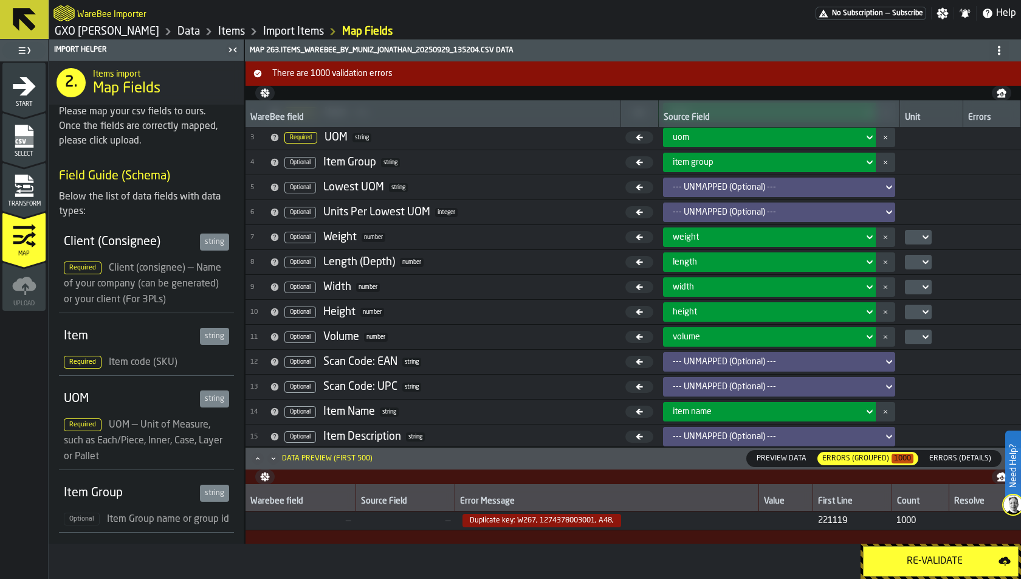
click at [260, 457] on icon "Maximize" at bounding box center [258, 458] width 12 height 12
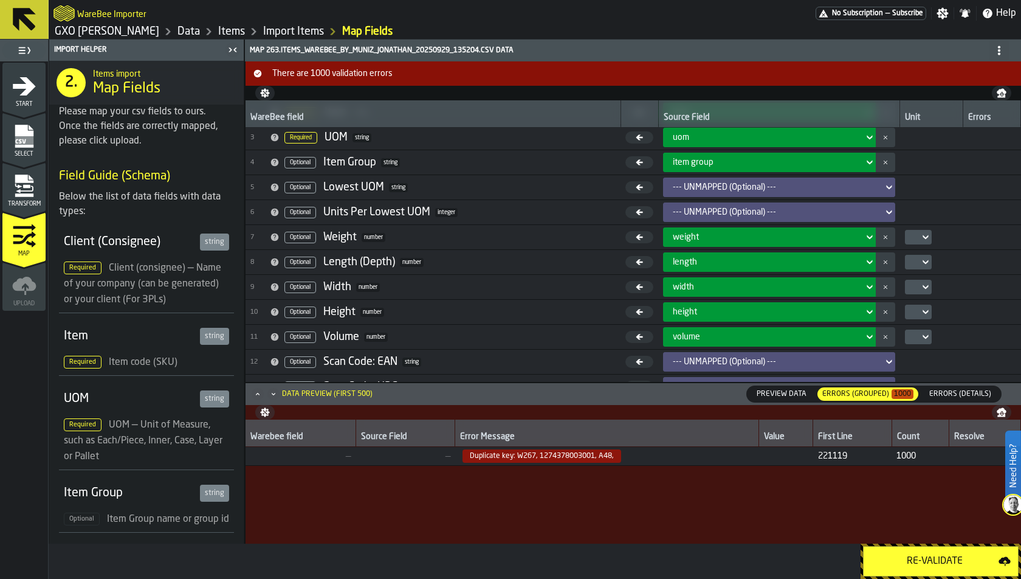
click at [945, 396] on span "Errors (Details)" at bounding box center [961, 394] width 72 height 11
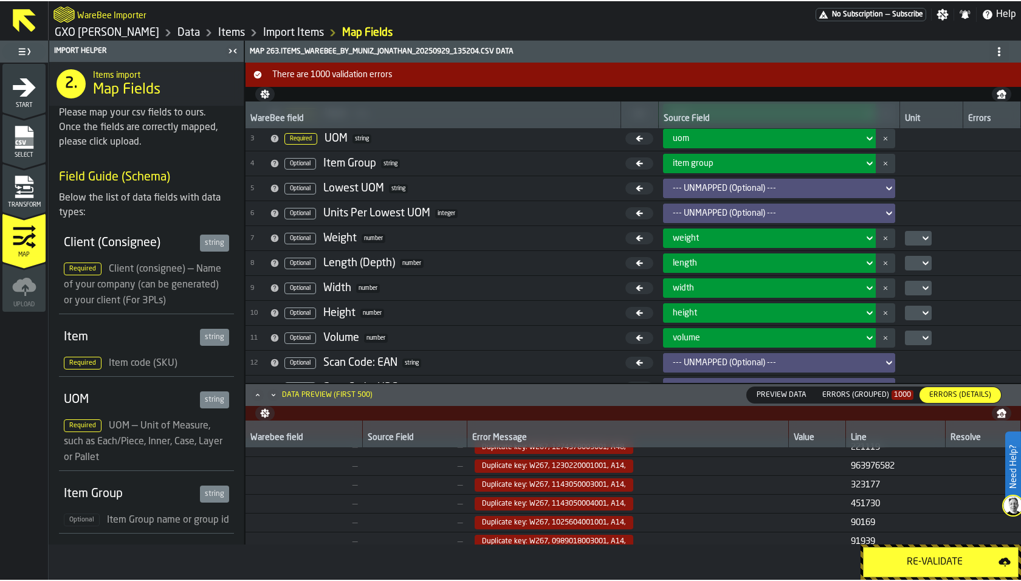
scroll to position [0, 0]
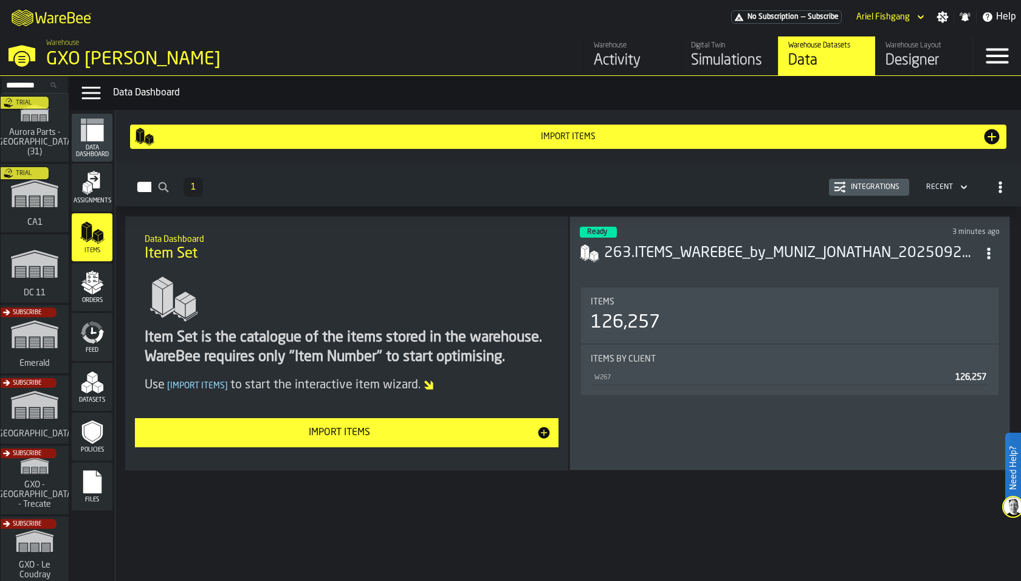
click at [96, 290] on polygon "menu Orders" at bounding box center [96, 291] width 8 height 7
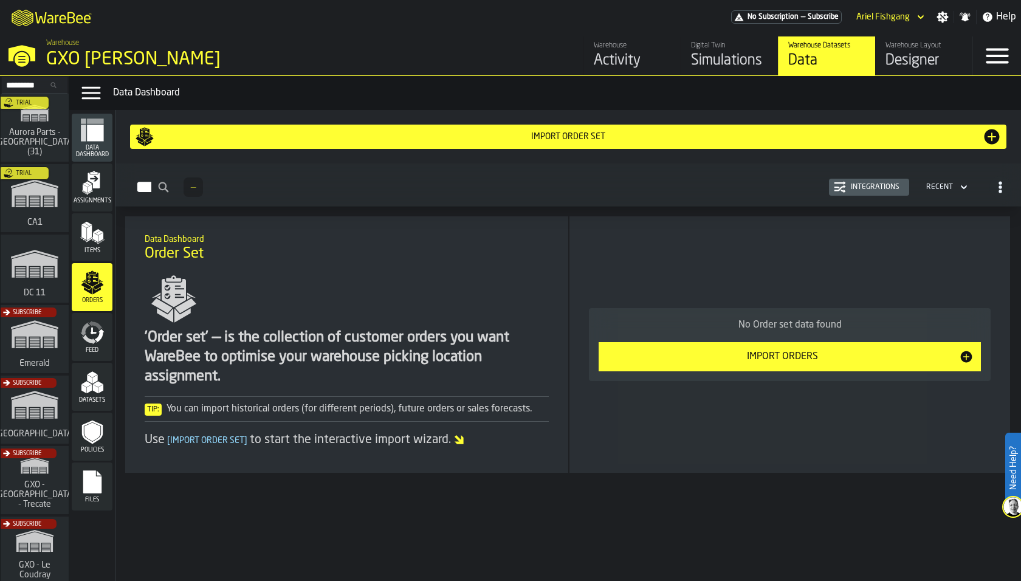
click at [102, 252] on span "Items" at bounding box center [92, 250] width 41 height 7
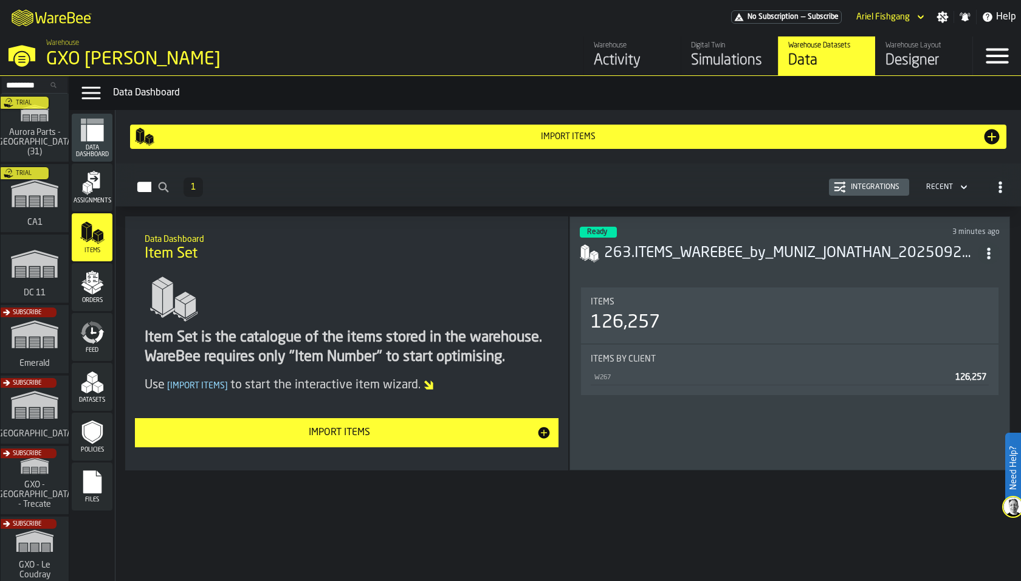
click at [867, 195] on button "Integrations" at bounding box center [869, 187] width 80 height 17
click at [98, 271] on icon "menu Orders" at bounding box center [92, 283] width 24 height 24
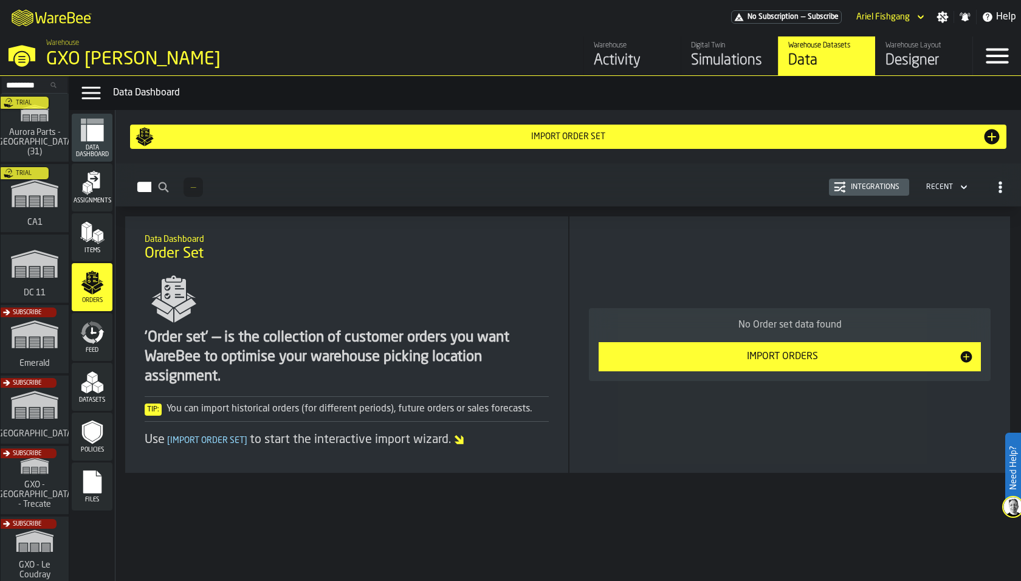
click at [97, 185] on icon "menu Assignments" at bounding box center [94, 181] width 12 height 16
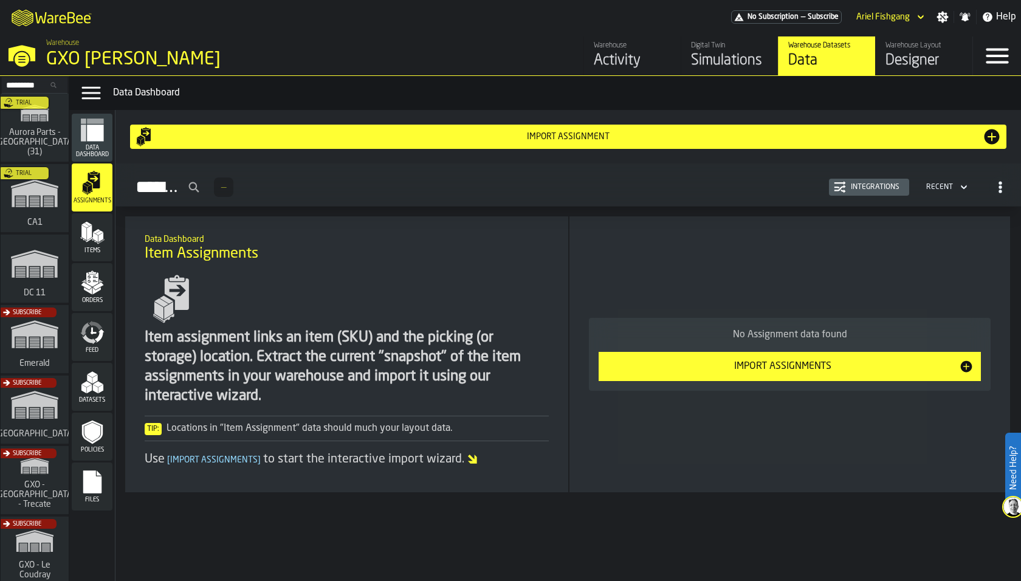
click at [98, 234] on icon "menu Items" at bounding box center [92, 233] width 24 height 24
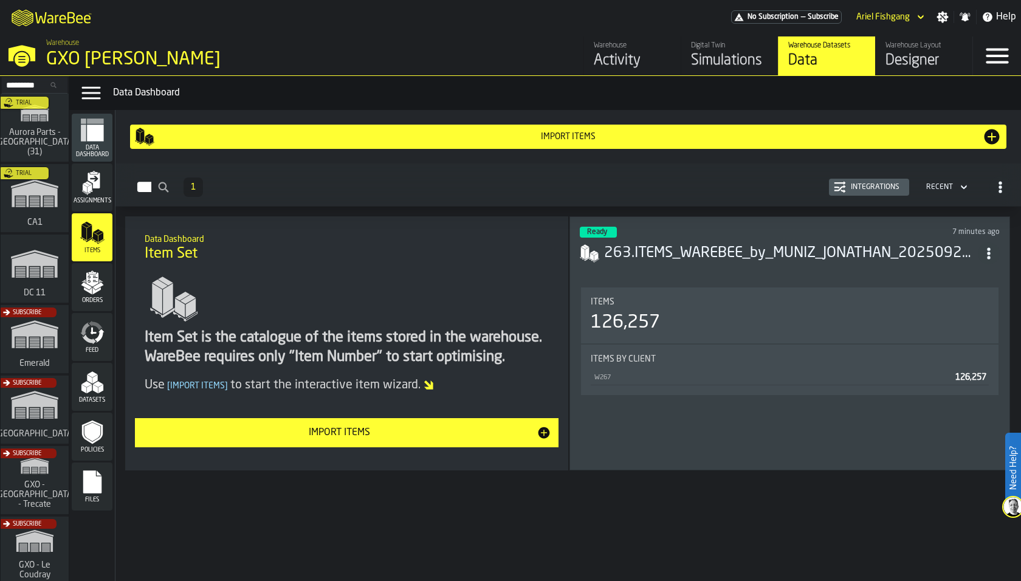
click at [101, 182] on icon "menu Assignments" at bounding box center [92, 183] width 24 height 24
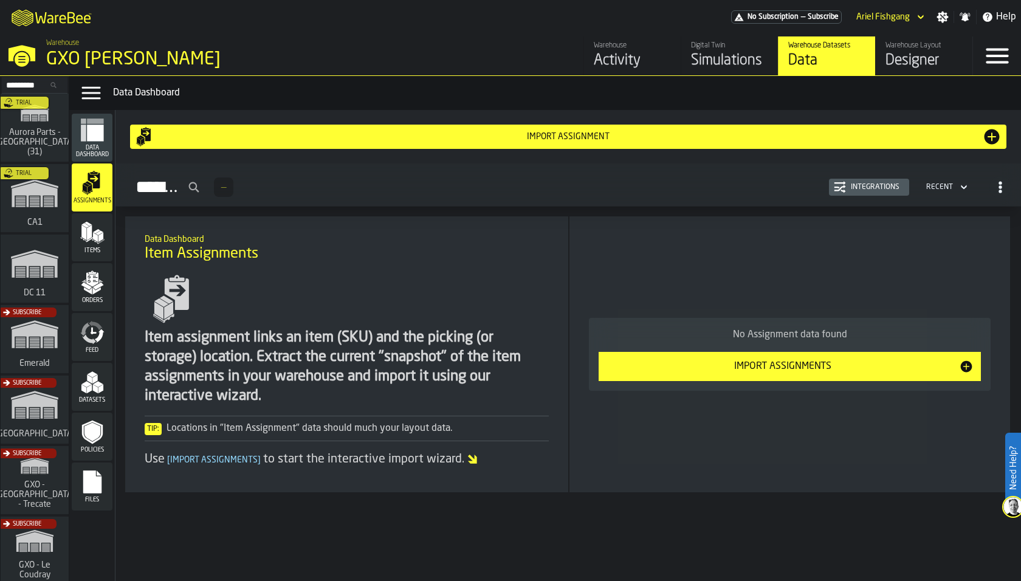
click at [663, 361] on div "Import Assignments" at bounding box center [782, 366] width 353 height 15
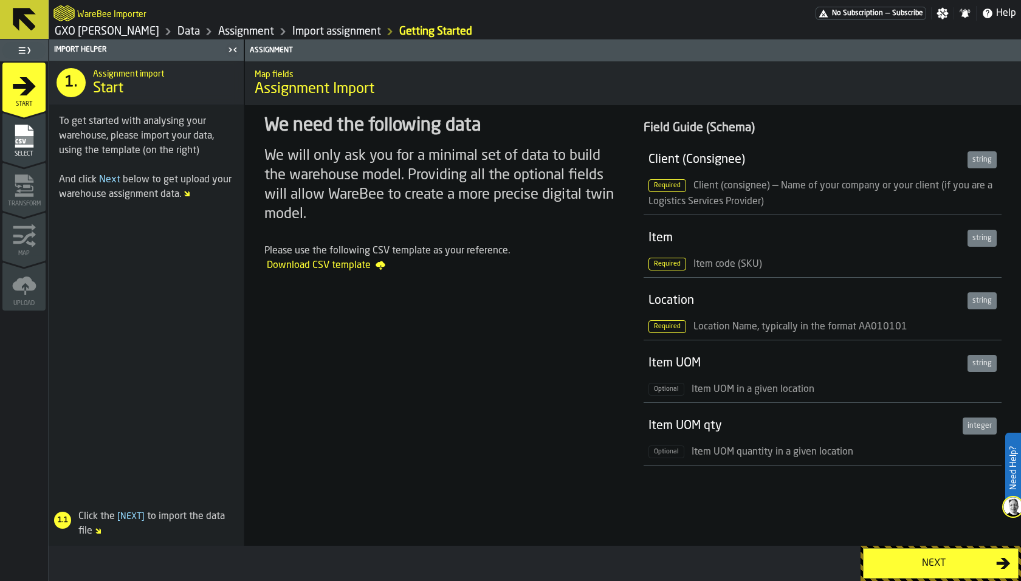
click at [29, 145] on icon "menu Select" at bounding box center [24, 136] width 18 height 23
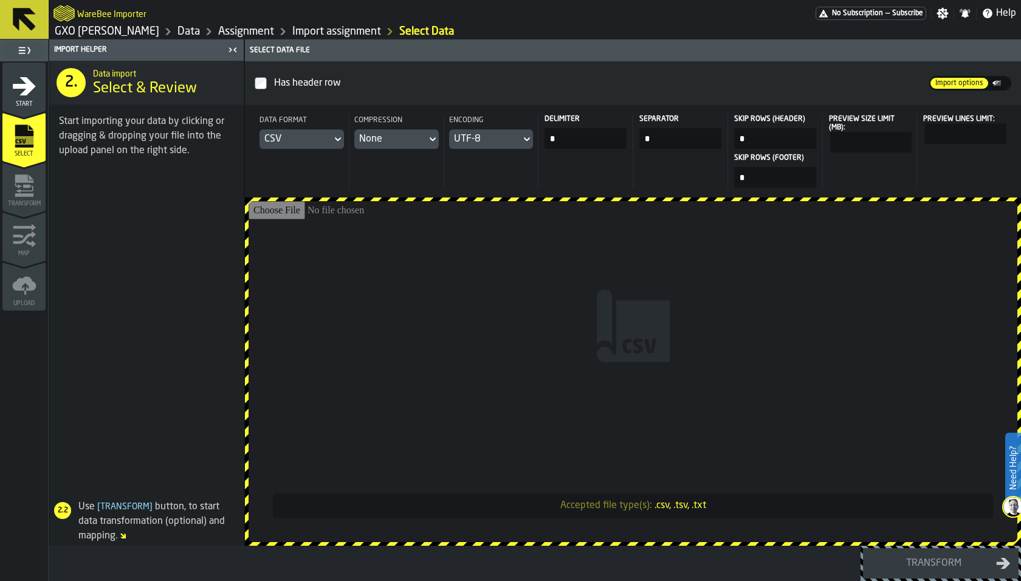
click at [409, 274] on input "Accepted file type(s): .csv, .tsv, .txt" at bounding box center [633, 371] width 769 height 341
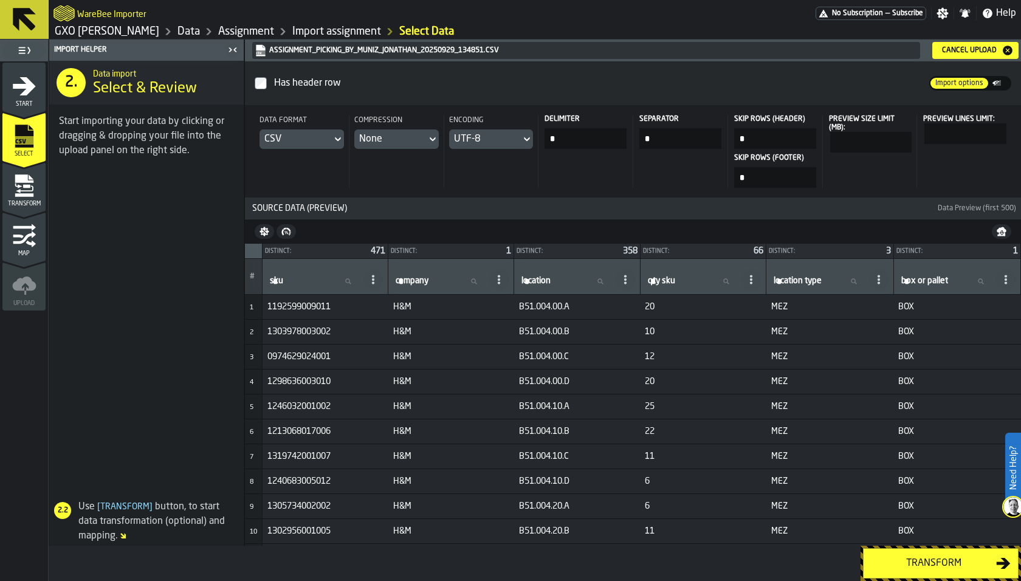
click at [32, 184] on icon "menu Transform" at bounding box center [24, 186] width 24 height 24
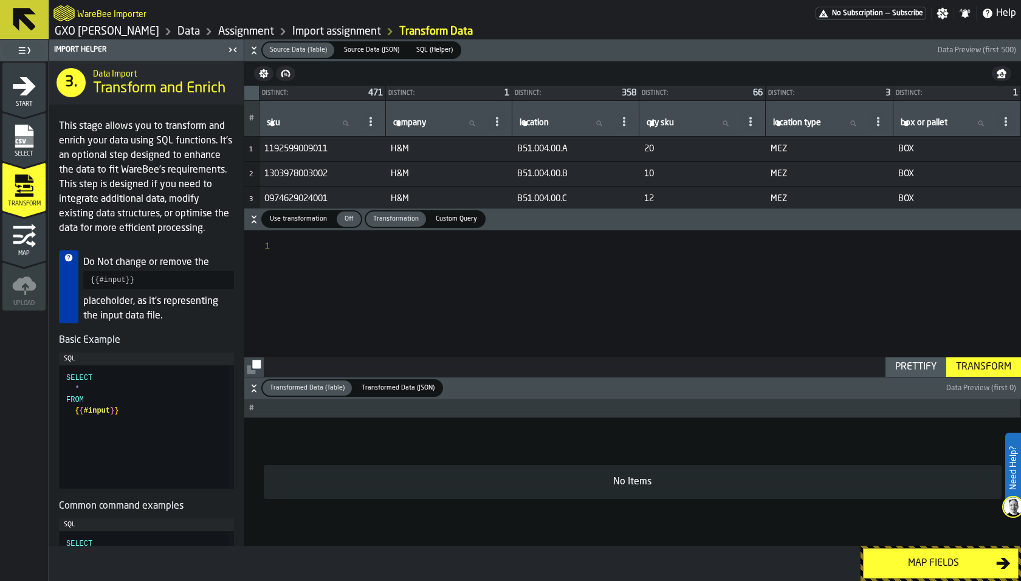
click at [307, 226] on div "Use transformation" at bounding box center [299, 219] width 72 height 15
type textarea "**********"
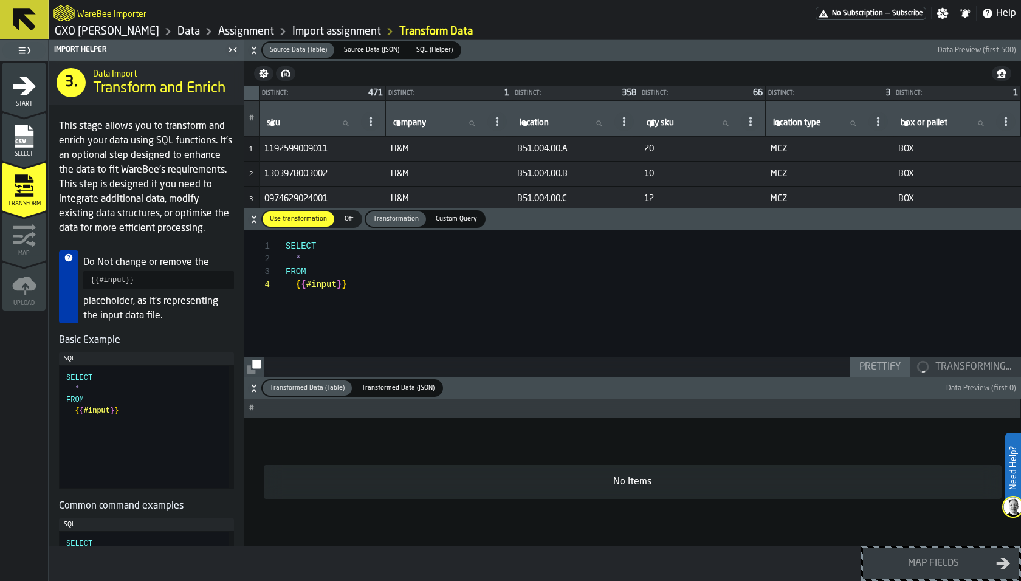
scroll to position [38, 0]
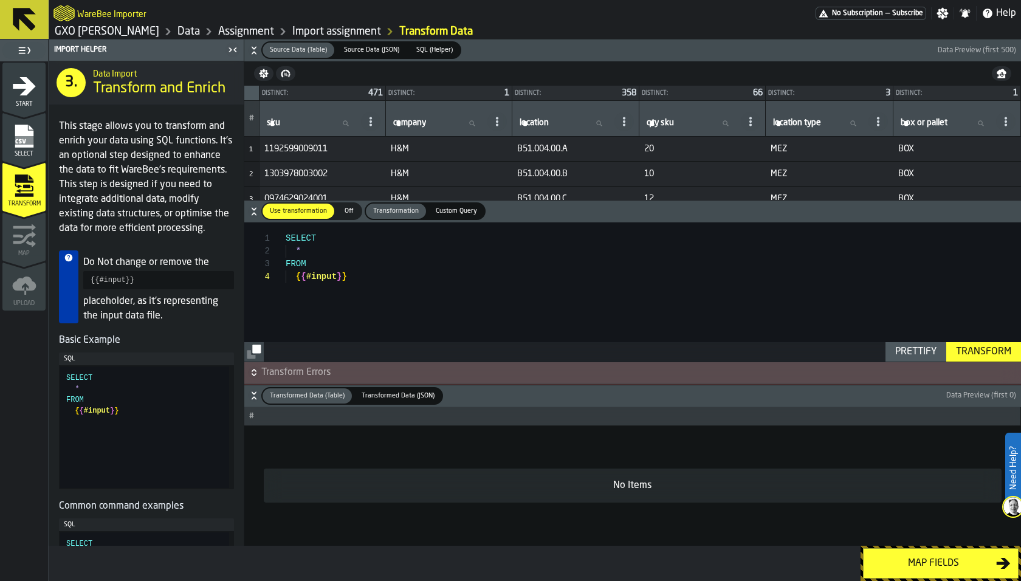
click at [448, 208] on span "Custom Query" at bounding box center [456, 211] width 51 height 10
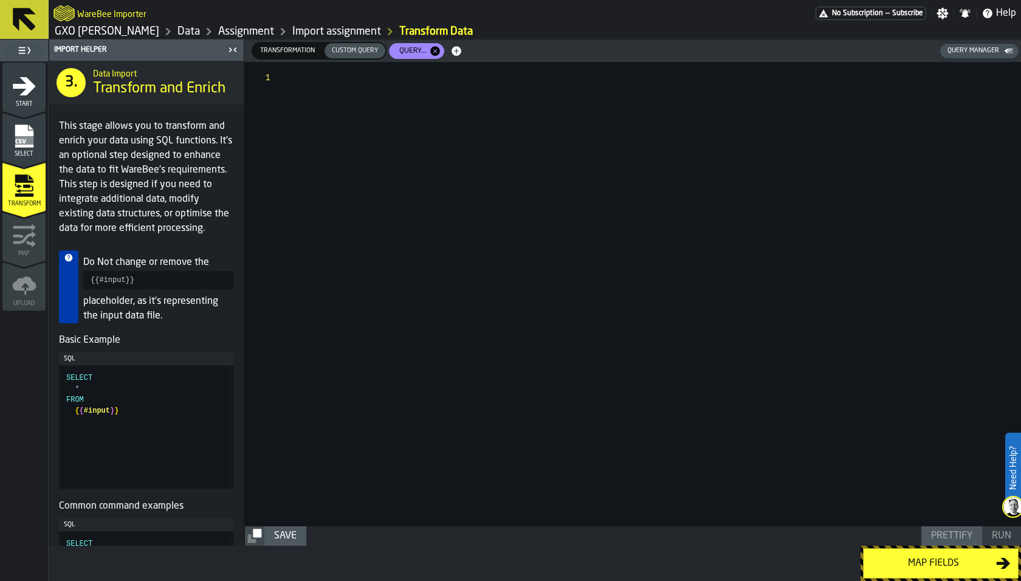
click at [289, 42] on label "Transformation Transformation" at bounding box center [288, 51] width 72 height 18
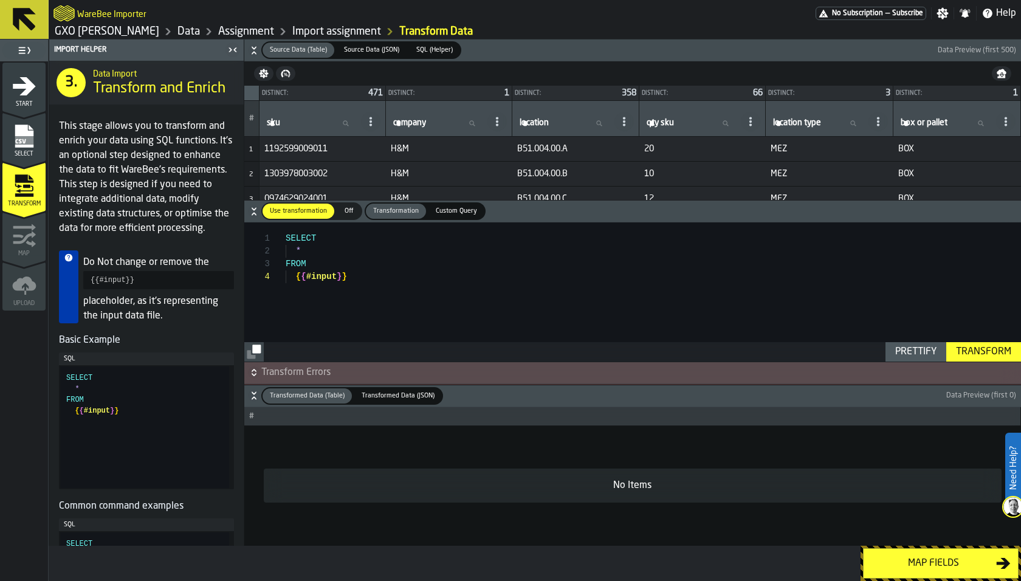
click at [24, 237] on icon "menu Map" at bounding box center [24, 237] width 22 height 13
click at [978, 337] on div "SELECT * FROM { { #input } }" at bounding box center [654, 292] width 736 height 139
click at [973, 345] on button "Transform" at bounding box center [984, 351] width 75 height 19
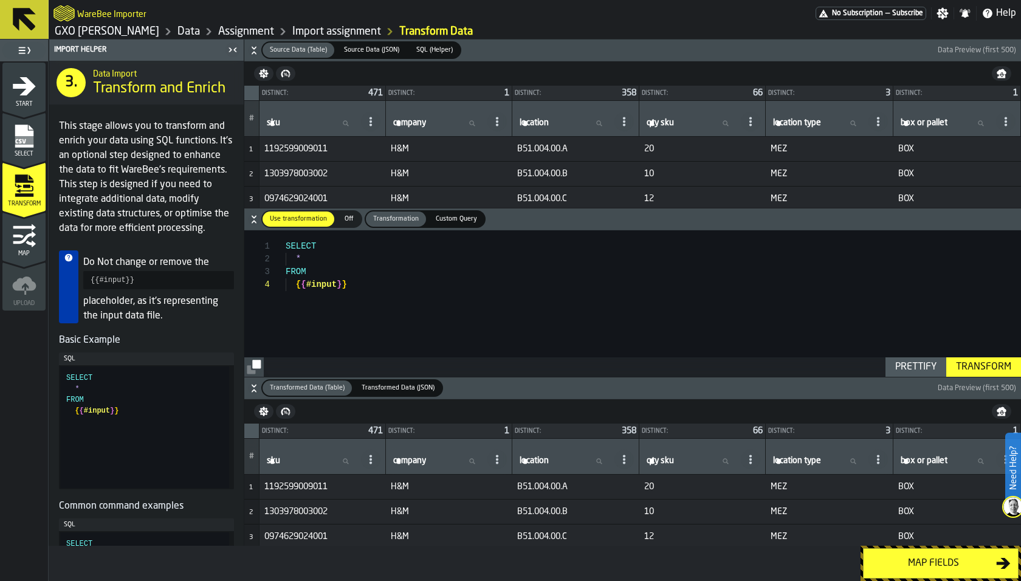
click at [21, 247] on div "Map" at bounding box center [23, 240] width 43 height 33
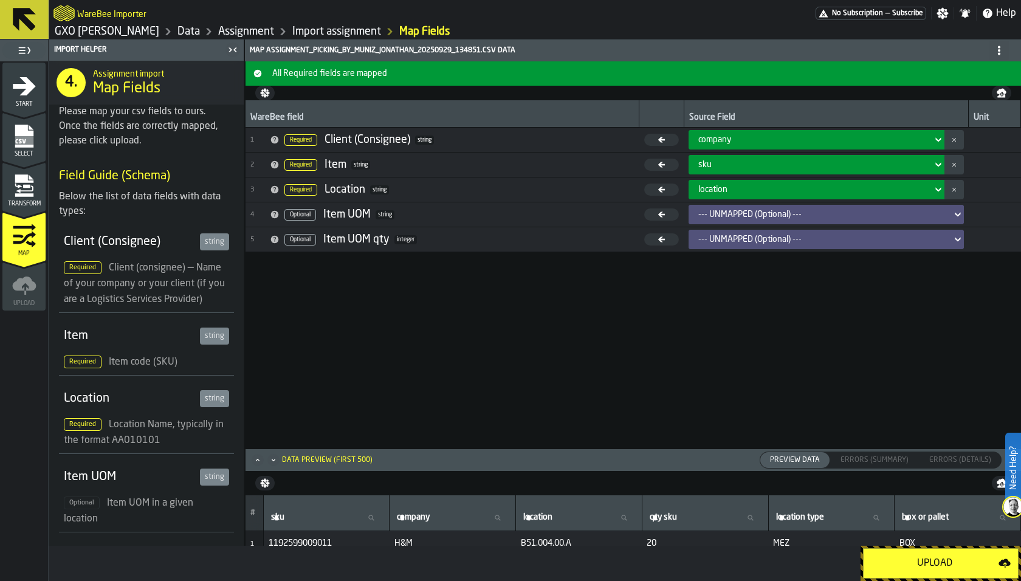
click at [749, 141] on div "company" at bounding box center [813, 140] width 229 height 10
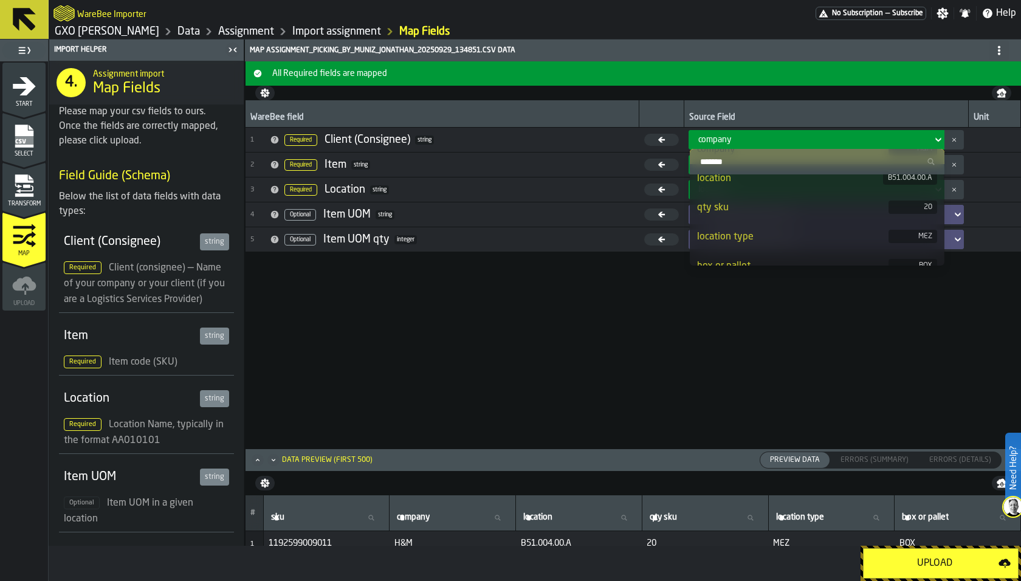
scroll to position [83, 0]
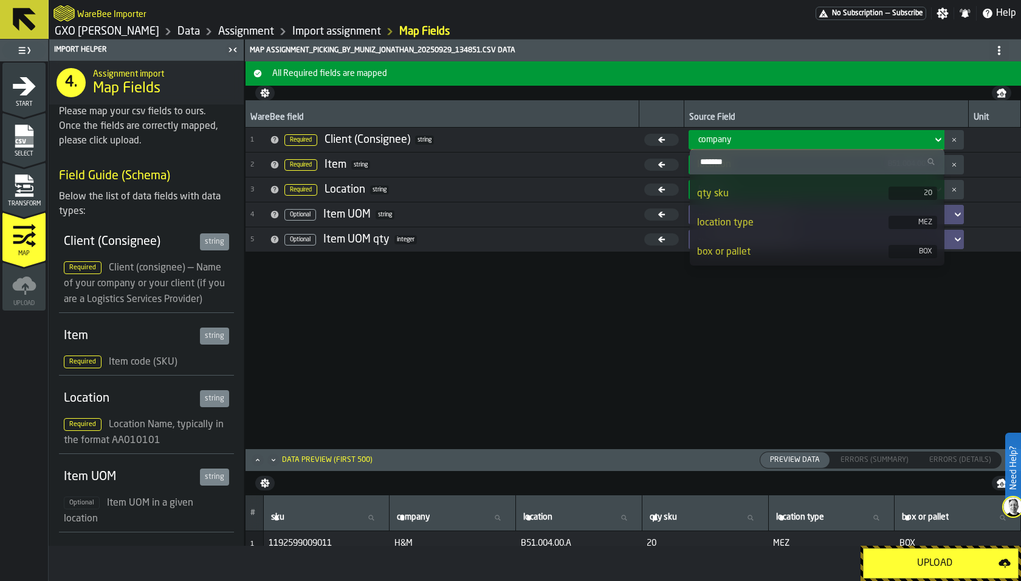
click at [628, 361] on div "WareBee field Source Field Unit 1 Required Client (Consignee) string company 2 …" at bounding box center [634, 274] width 776 height 348
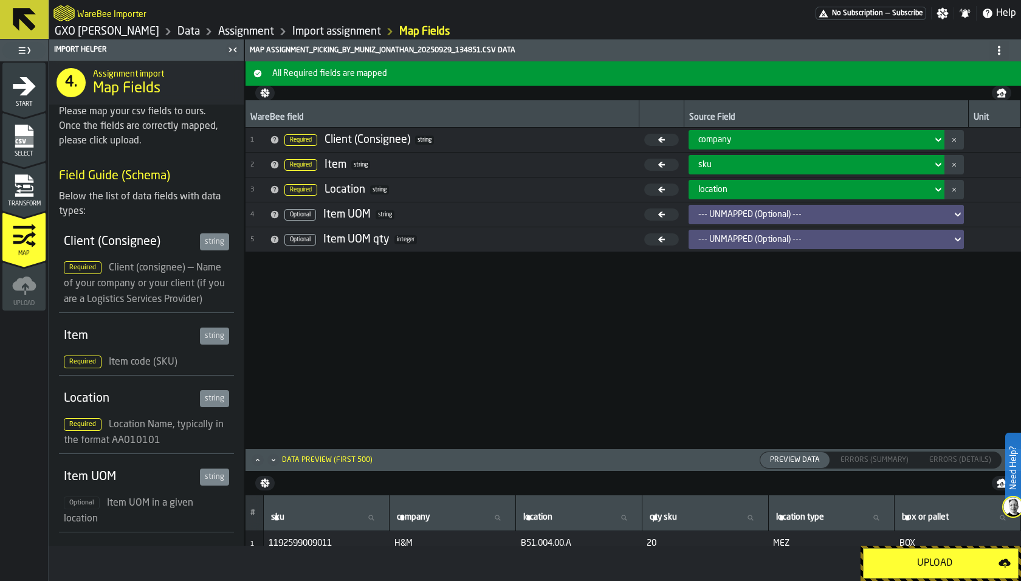
click at [748, 211] on div "--- UNMAPPED (Optional) ---" at bounding box center [823, 215] width 249 height 10
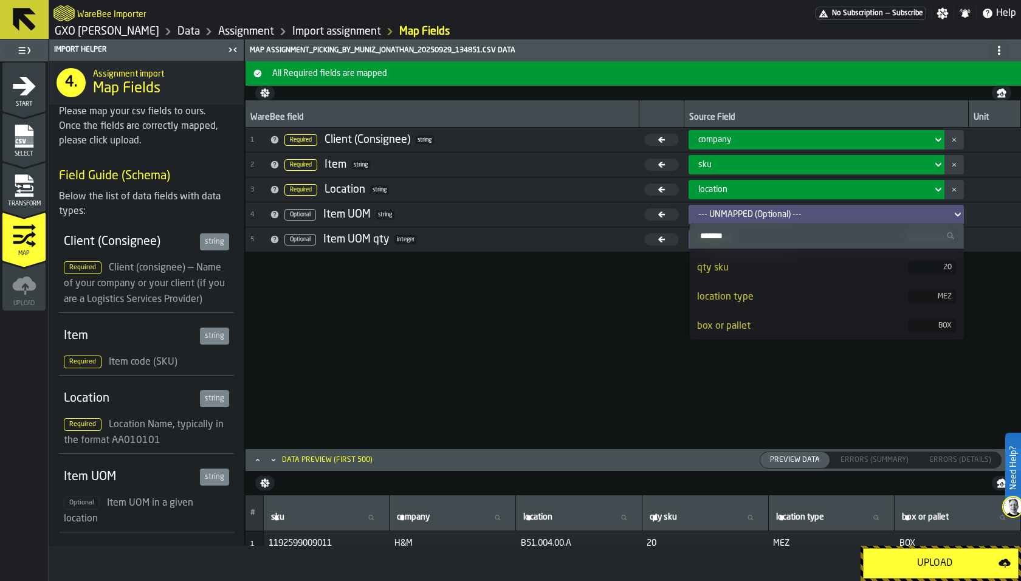
click at [639, 282] on div "WareBee field Source Field Unit 1 Required Client (Consignee) string company 2 …" at bounding box center [634, 274] width 776 height 348
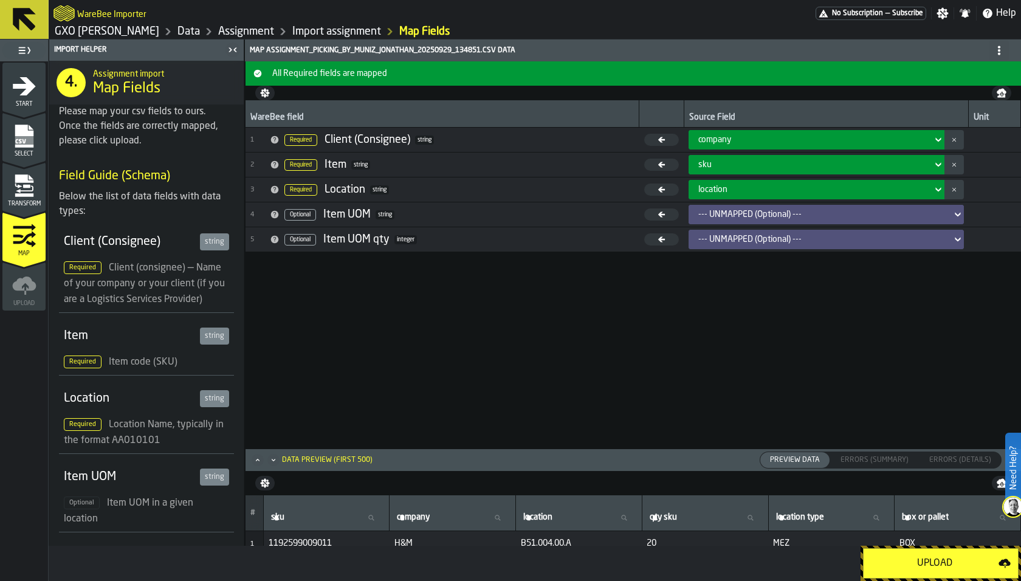
click at [719, 235] on div "--- UNMAPPED (Optional) ---" at bounding box center [823, 240] width 249 height 10
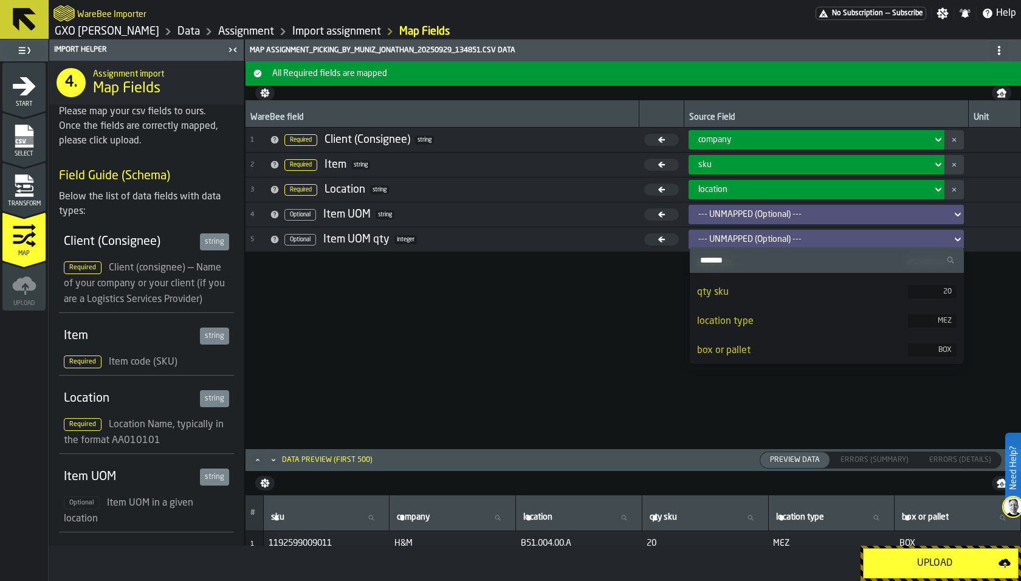
click at [733, 300] on li "qty sku 20" at bounding box center [827, 292] width 274 height 29
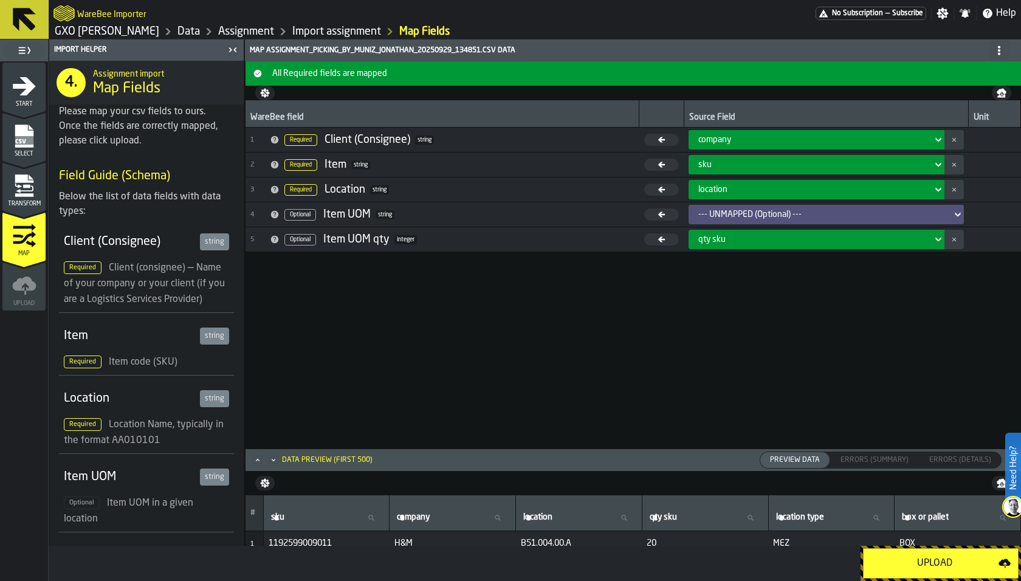
click at [753, 213] on div "--- UNMAPPED (Optional) ---" at bounding box center [823, 215] width 249 height 10
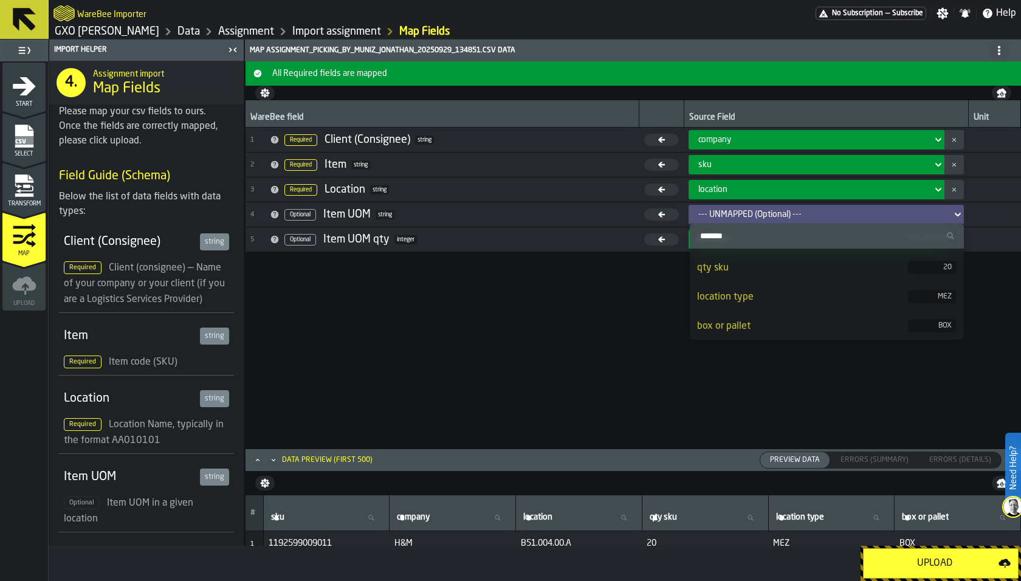
click at [641, 328] on div "WareBee field Source Field Unit 1 Required Client (Consignee) string company 2 …" at bounding box center [634, 274] width 776 height 348
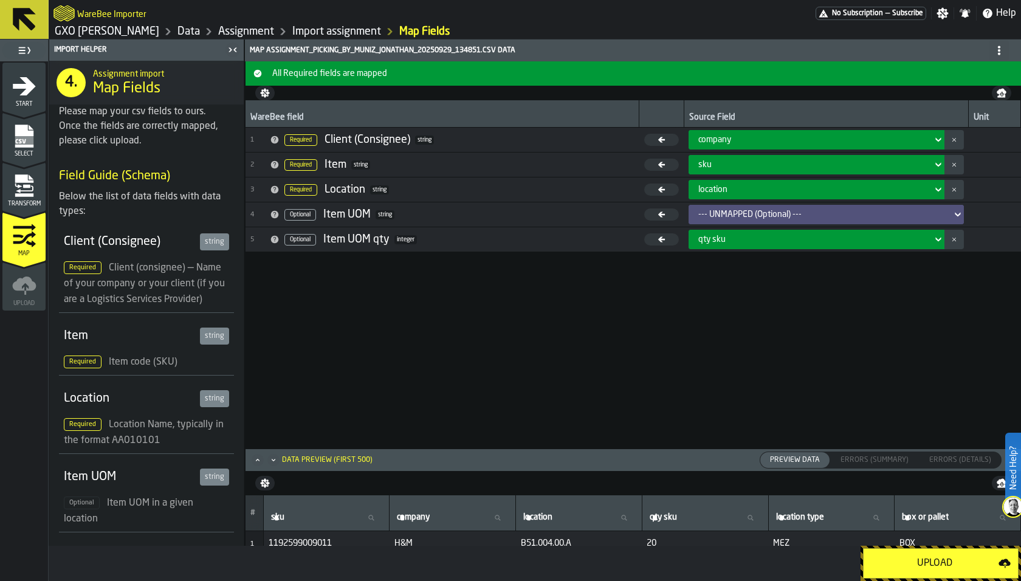
click at [810, 136] on div "company" at bounding box center [813, 140] width 229 height 10
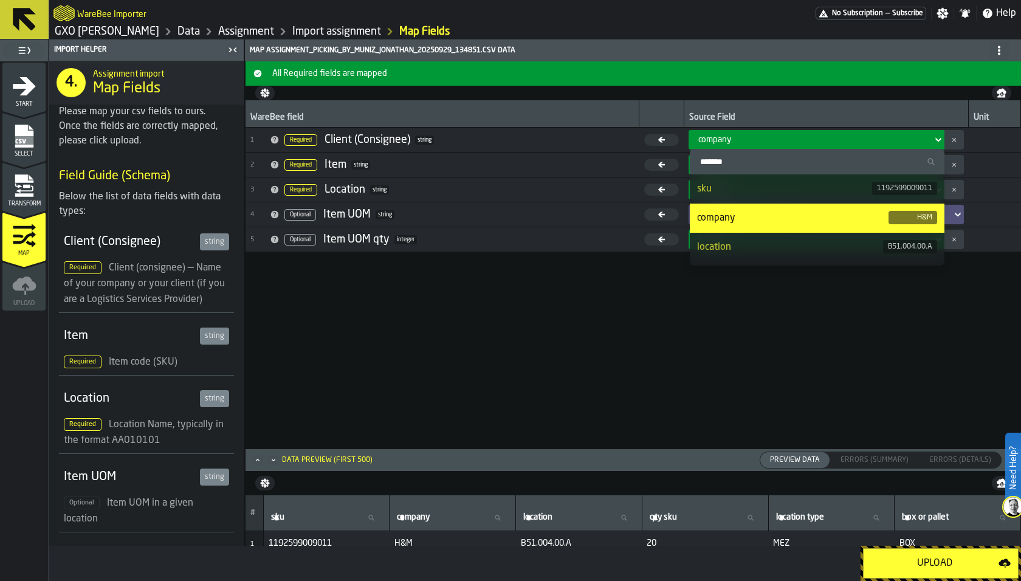
click at [463, 281] on div "WareBee field Source Field Unit 1 Required Client (Consignee) string company 2 …" at bounding box center [634, 274] width 776 height 348
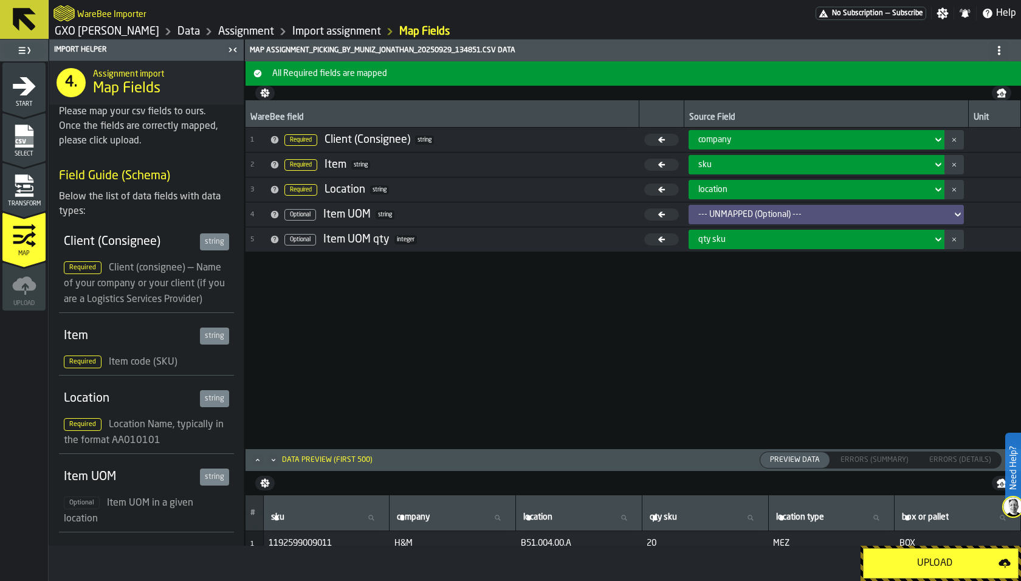
click at [40, 193] on div "Transform" at bounding box center [23, 190] width 43 height 33
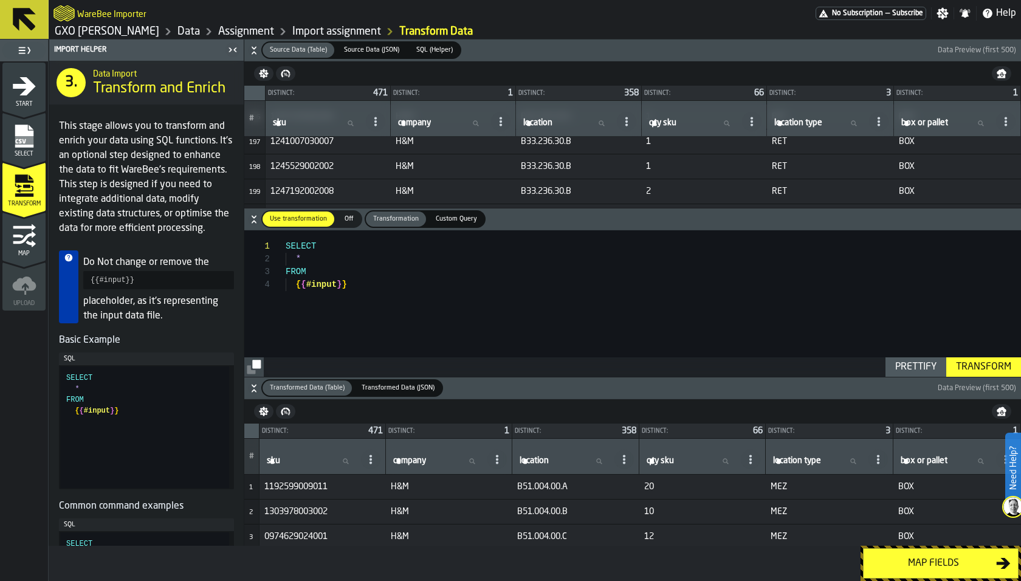
scroll to position [4843, 0]
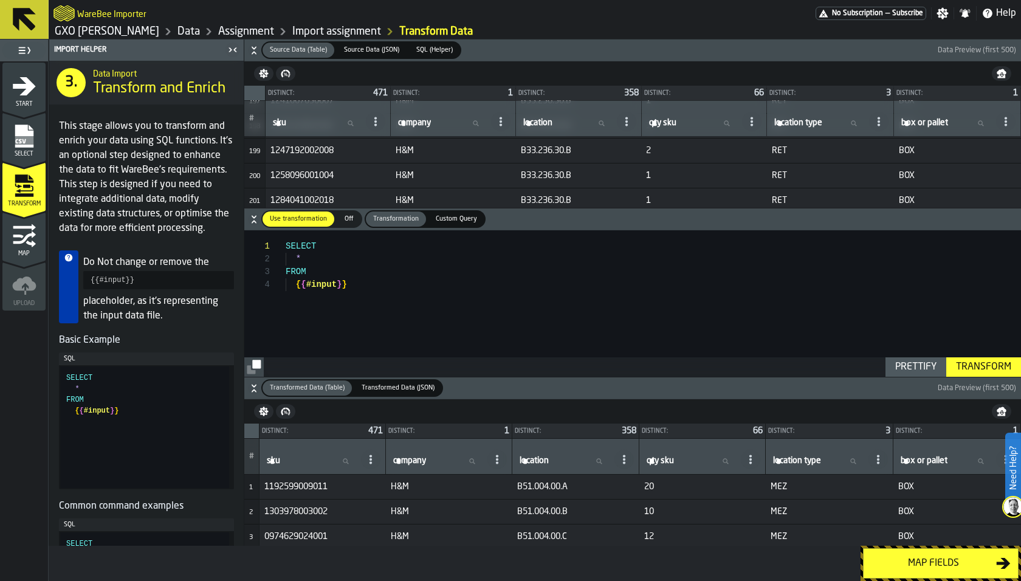
click at [5, 244] on div "Map" at bounding box center [23, 240] width 43 height 33
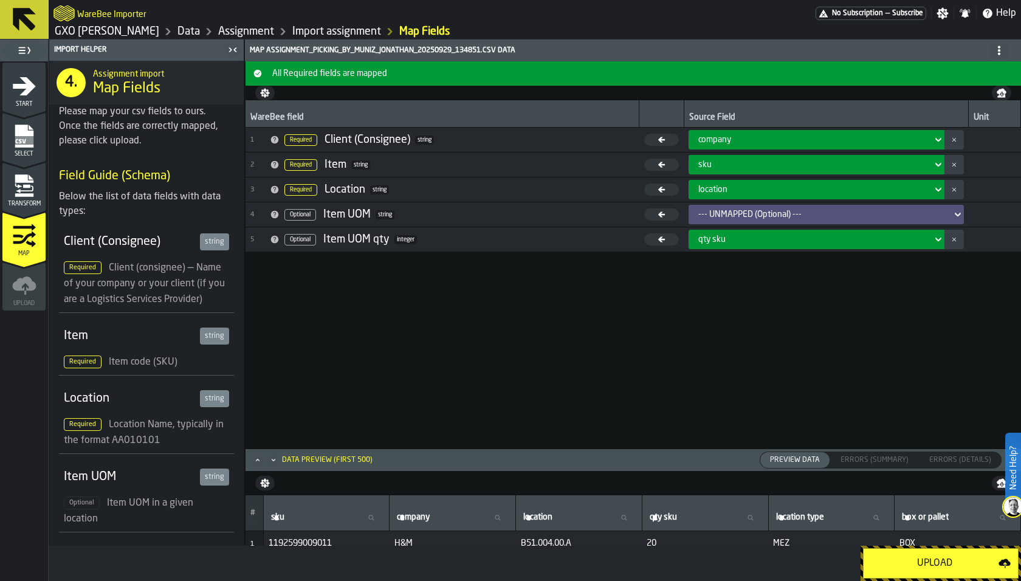
click at [748, 211] on div "--- UNMAPPED (Optional) ---" at bounding box center [823, 215] width 249 height 10
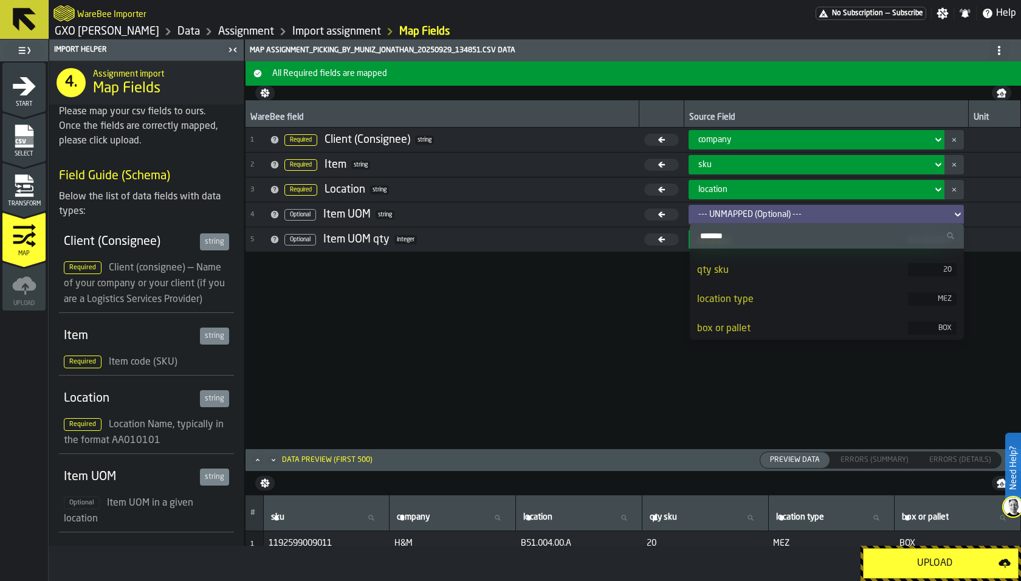
scroll to position [83, 0]
click at [745, 320] on div "box or pallet" at bounding box center [802, 326] width 210 height 15
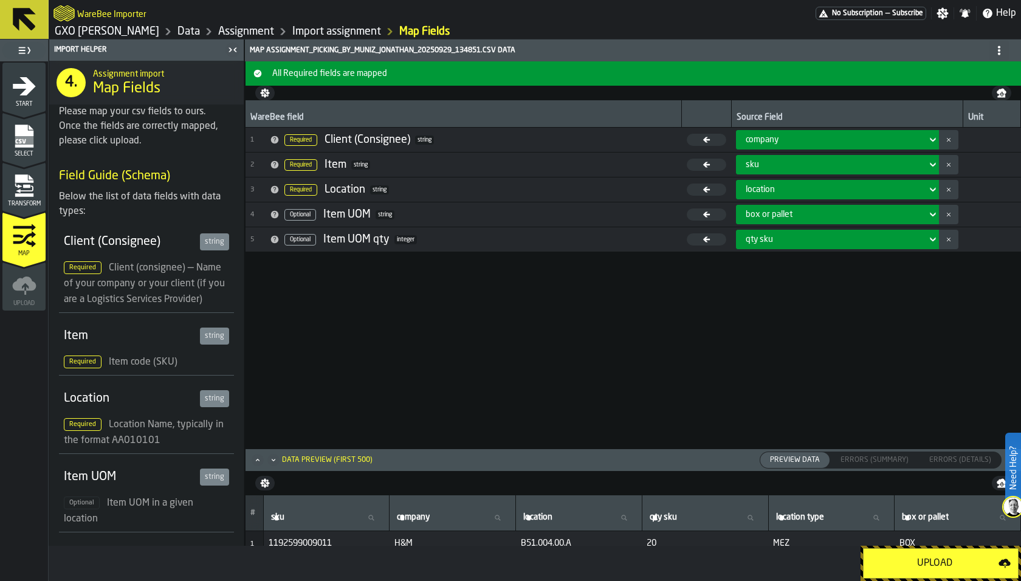
click at [800, 241] on div "qty sku" at bounding box center [834, 240] width 176 height 10
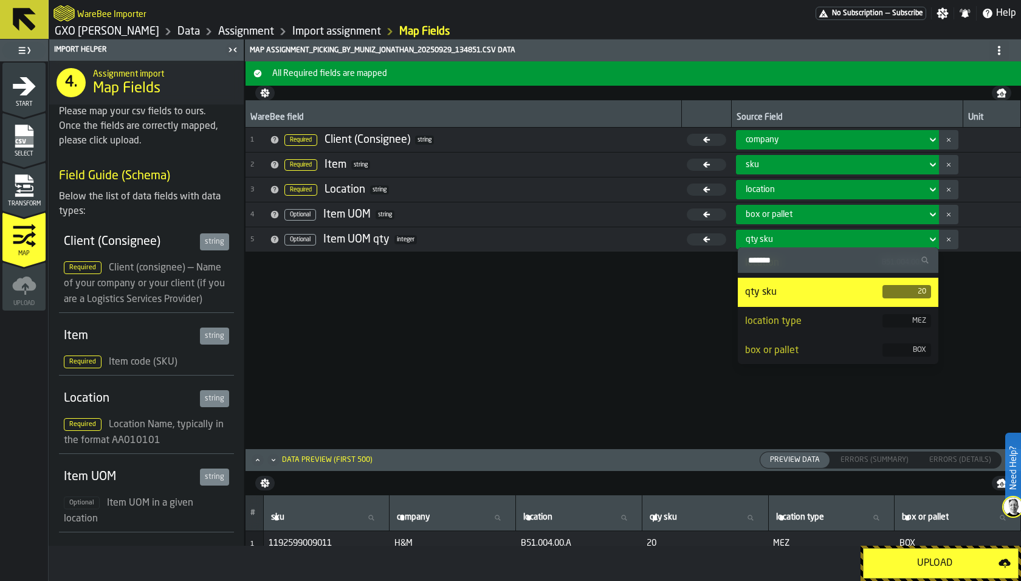
click at [612, 351] on div "WareBee field Source Field Unit 1 Required Client (Consignee) string company 2 …" at bounding box center [634, 274] width 776 height 348
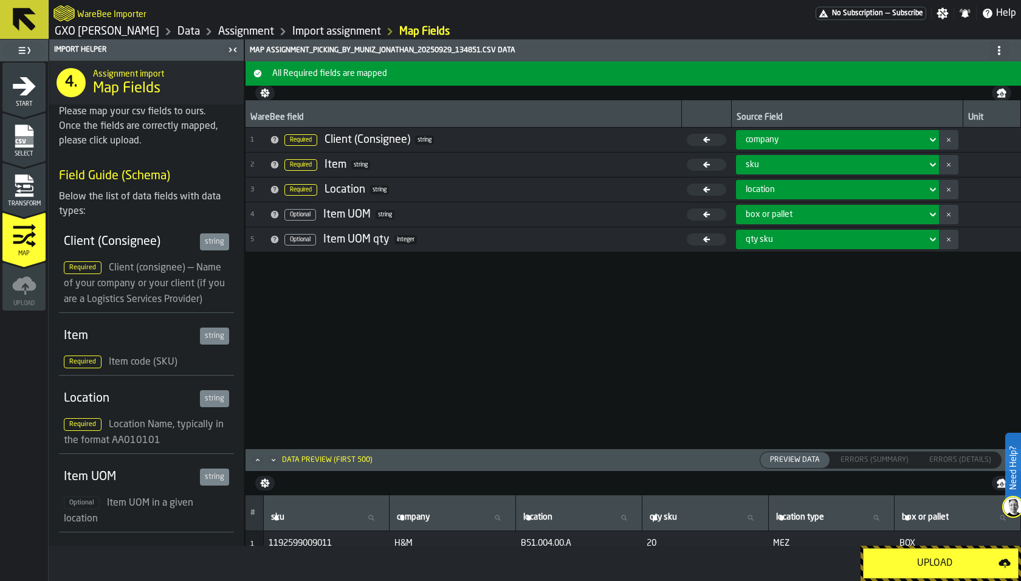
click at [40, 188] on div "Transform" at bounding box center [23, 190] width 43 height 33
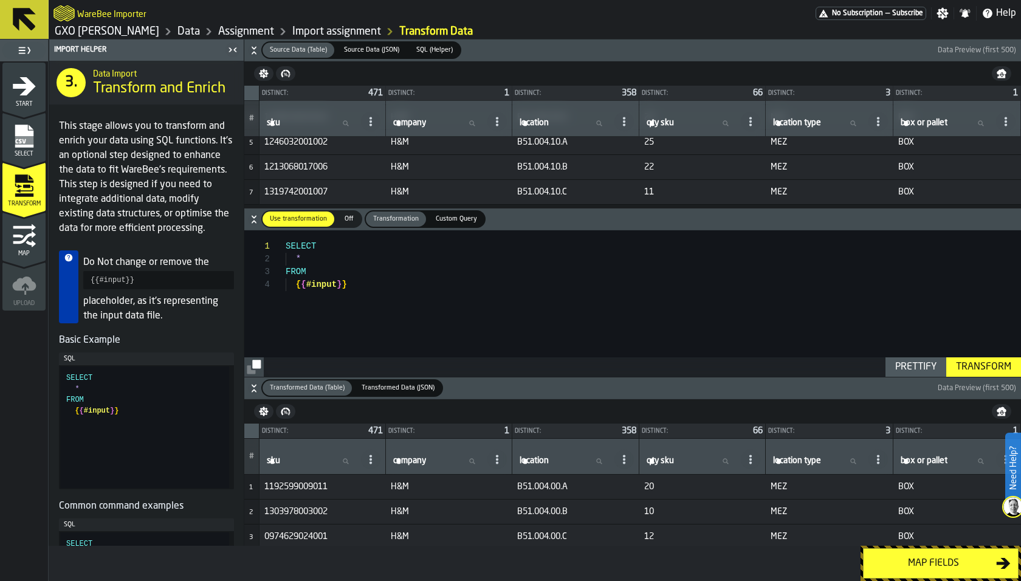
scroll to position [0, 0]
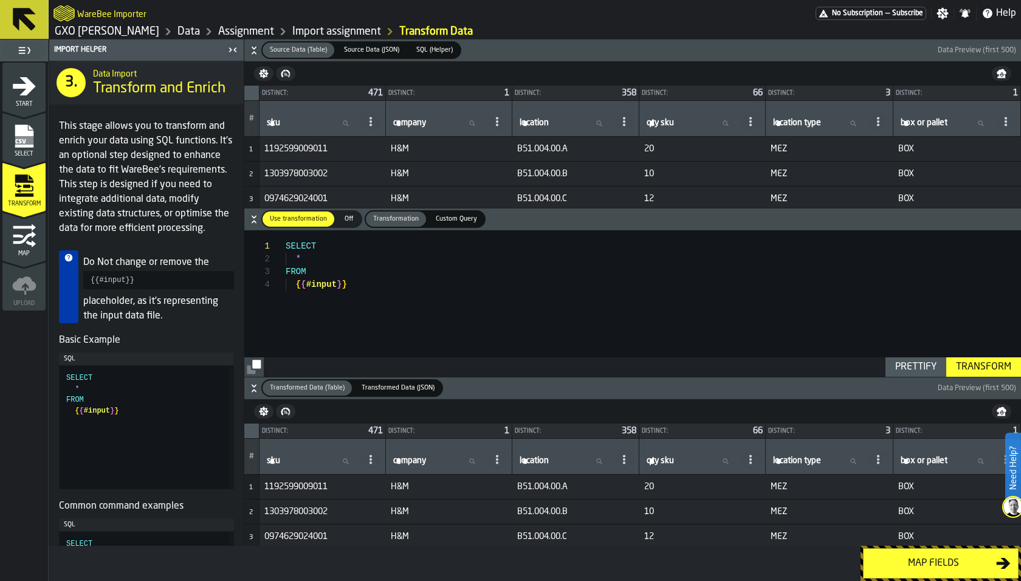
click at [29, 231] on icon "menu Map" at bounding box center [24, 236] width 24 height 24
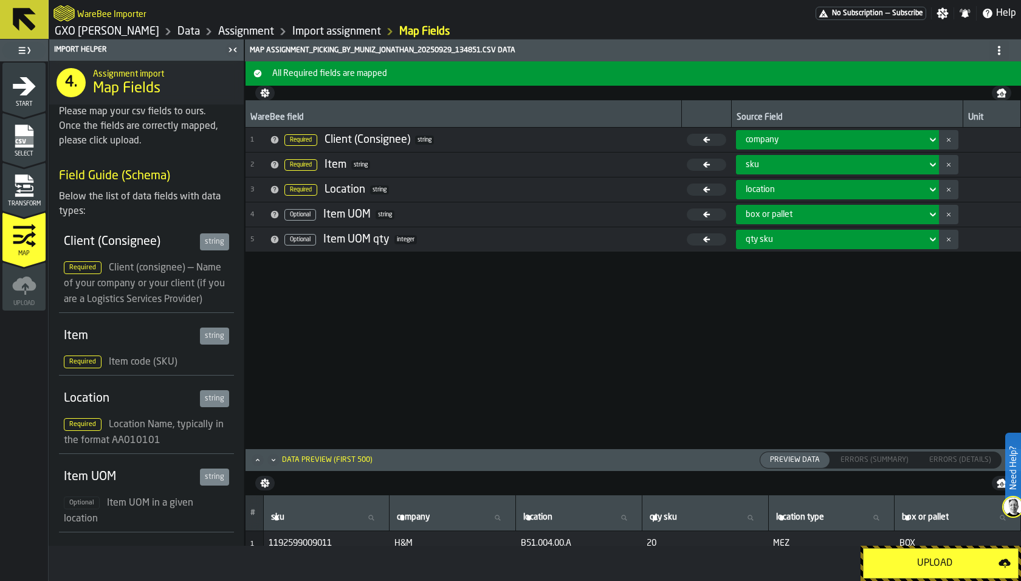
click at [938, 558] on div "Upload" at bounding box center [935, 563] width 128 height 15
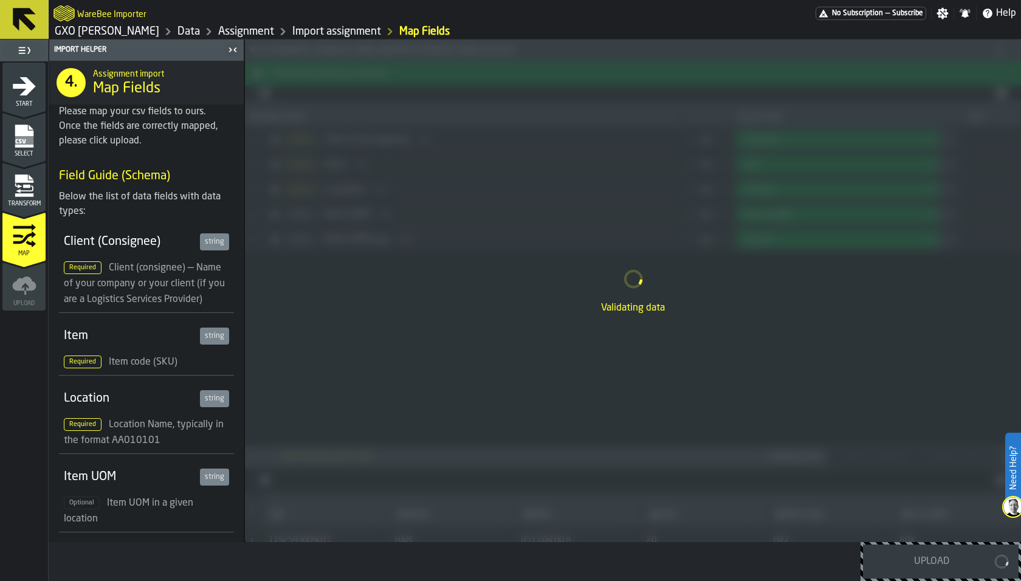
click at [892, 459] on div "Validating data" at bounding box center [633, 291] width 776 height 503
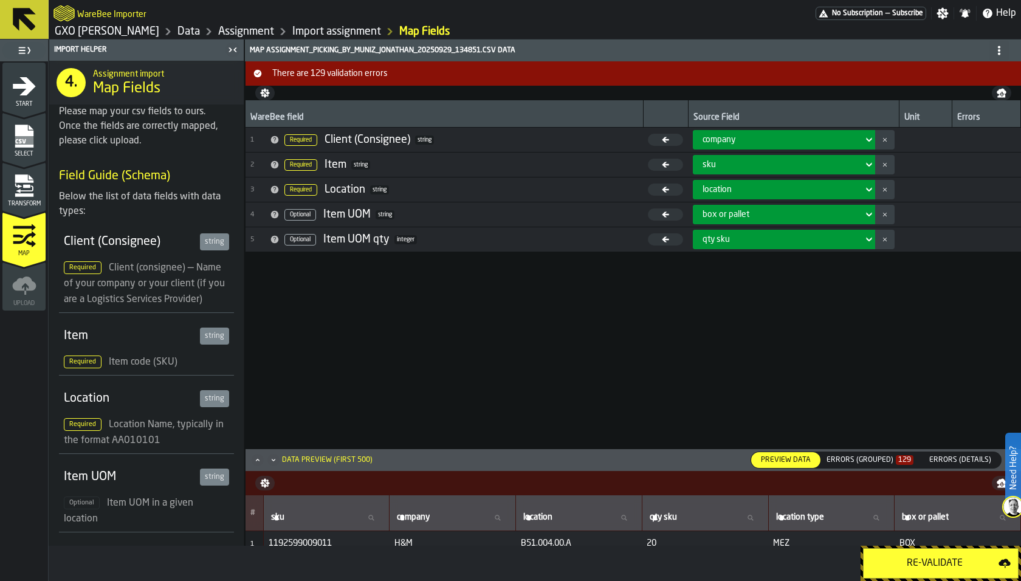
click at [892, 459] on div "Errors (Grouped) 129" at bounding box center [870, 460] width 87 height 9
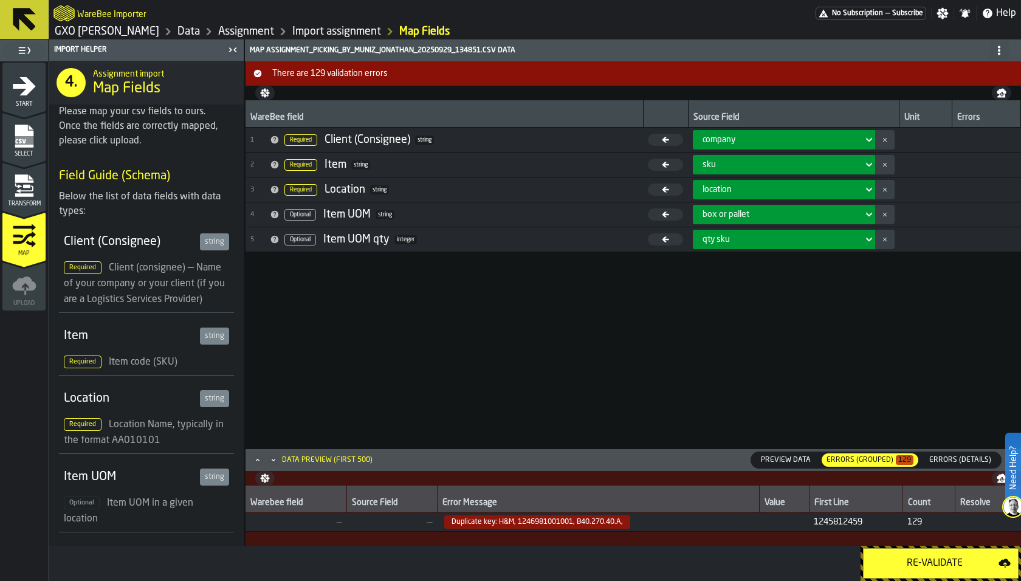
drag, startPoint x: 510, startPoint y: 524, endPoint x: 574, endPoint y: 522, distance: 64.5
click at [575, 522] on span "Duplicate key: H&M, 1246981001001, B40.270.40.A," at bounding box center [537, 522] width 186 height 13
click at [949, 458] on span "Errors (Details)" at bounding box center [961, 460] width 72 height 11
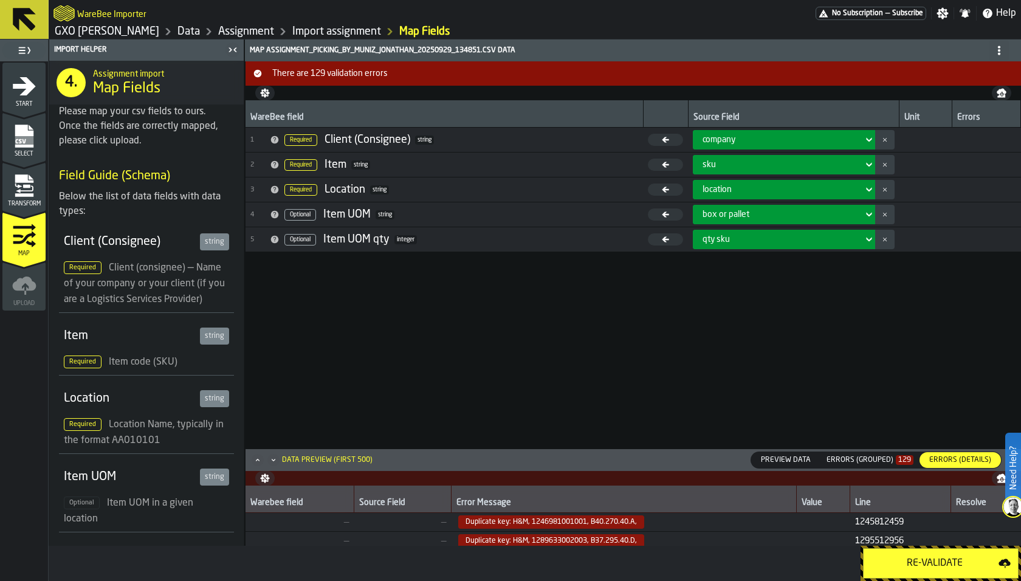
click at [252, 459] on icon "Maximize" at bounding box center [258, 460] width 12 height 12
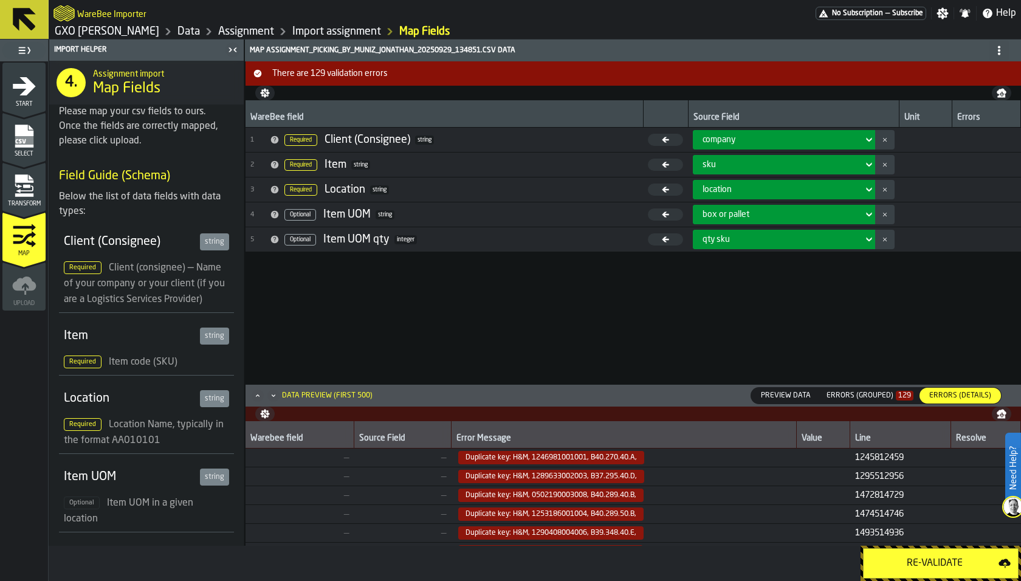
click at [252, 395] on icon "Maximize" at bounding box center [258, 396] width 12 height 12
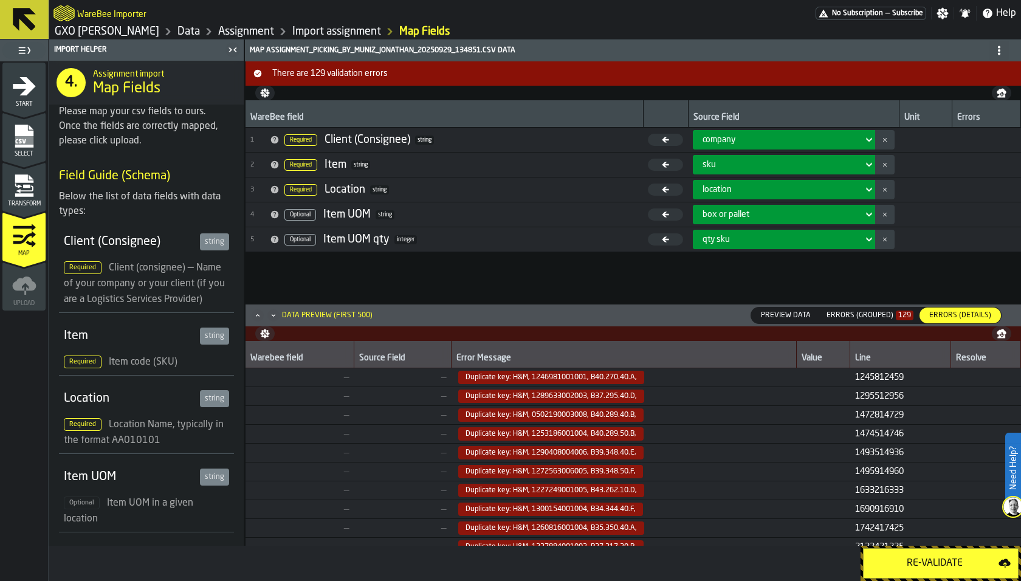
click at [709, 395] on span "Duplicate key: H&M, 1289633002003, B37.295.40.D," at bounding box center [624, 396] width 336 height 13
click at [896, 317] on div "Errors (Grouped) 129" at bounding box center [870, 315] width 87 height 9
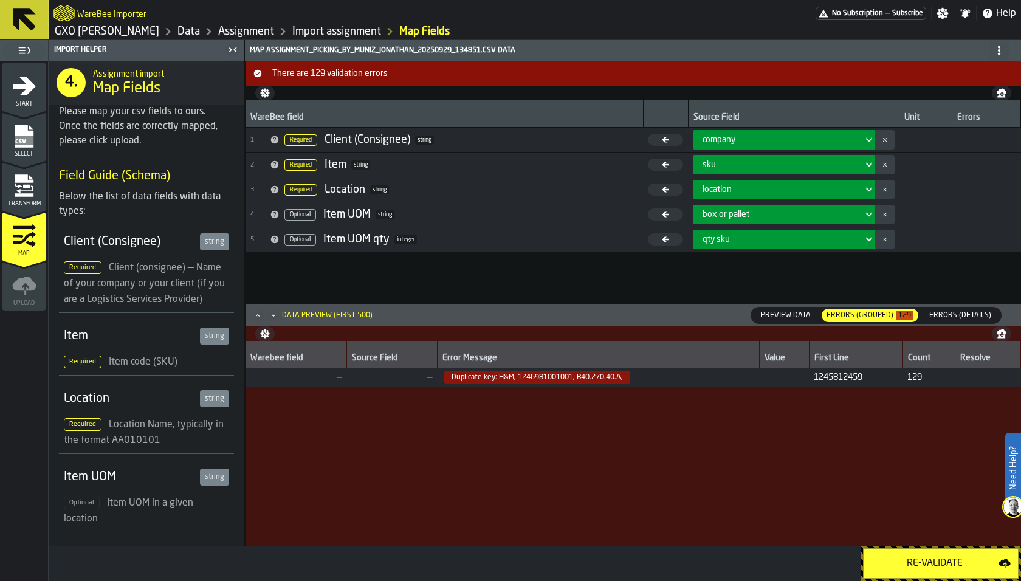
click at [959, 313] on span "Errors (Details)" at bounding box center [961, 315] width 72 height 11
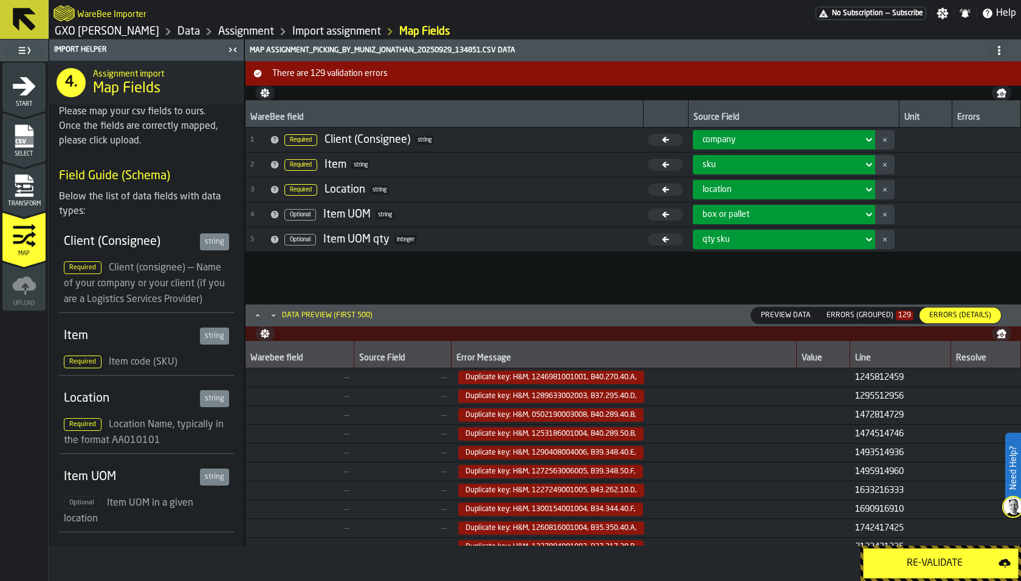
click at [32, 190] on icon "menu Transform" at bounding box center [25, 188] width 18 height 7
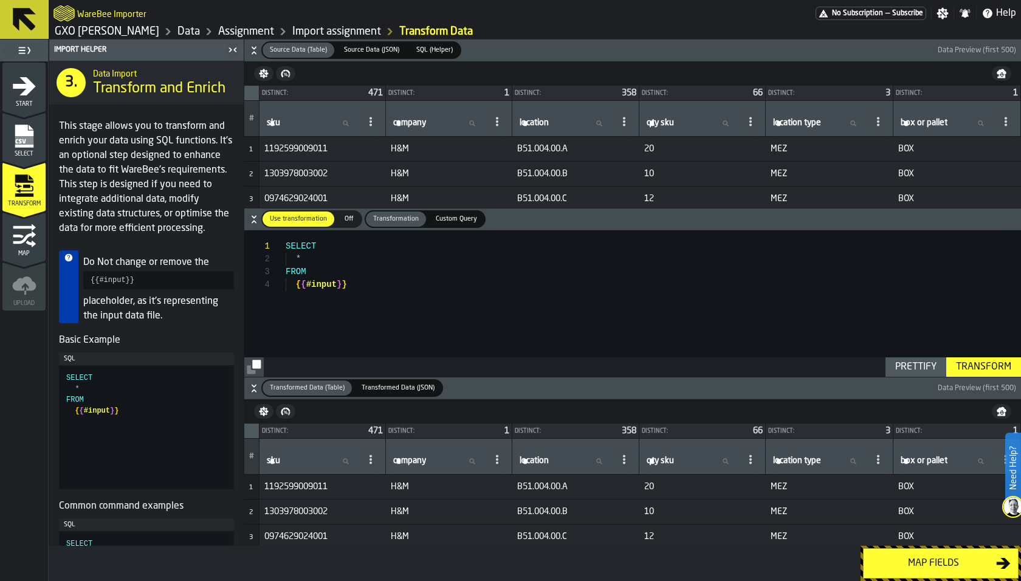
click at [10, 235] on div "Map" at bounding box center [23, 240] width 43 height 33
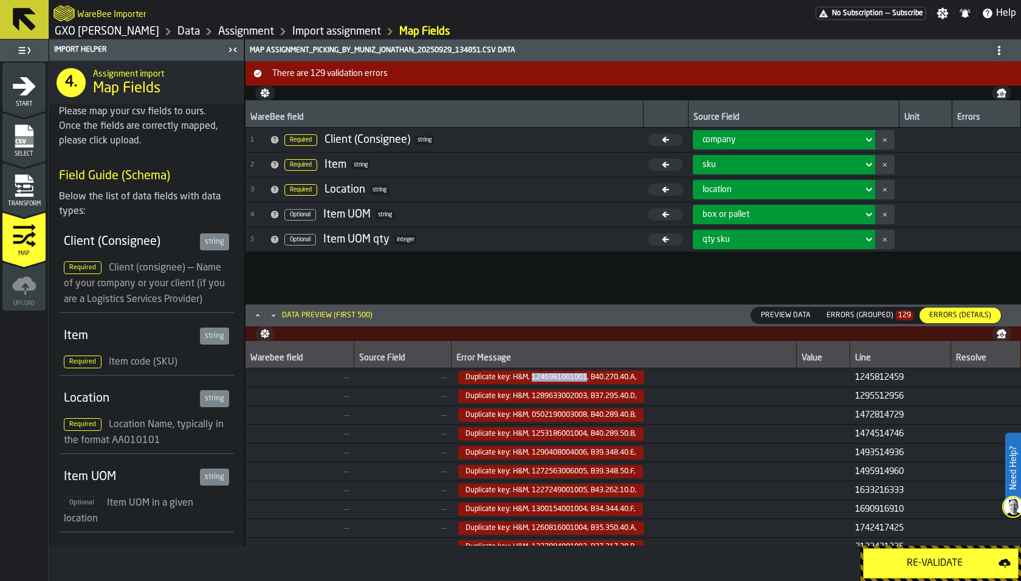
drag, startPoint x: 525, startPoint y: 376, endPoint x: 581, endPoint y: 381, distance: 56.2
click at [581, 381] on span "Duplicate key: H&M, 1246981001001, B40.270.40.A," at bounding box center [551, 377] width 186 height 13
copy span "1246981001001"
click at [19, 192] on icon "menu Transform" at bounding box center [25, 188] width 18 height 7
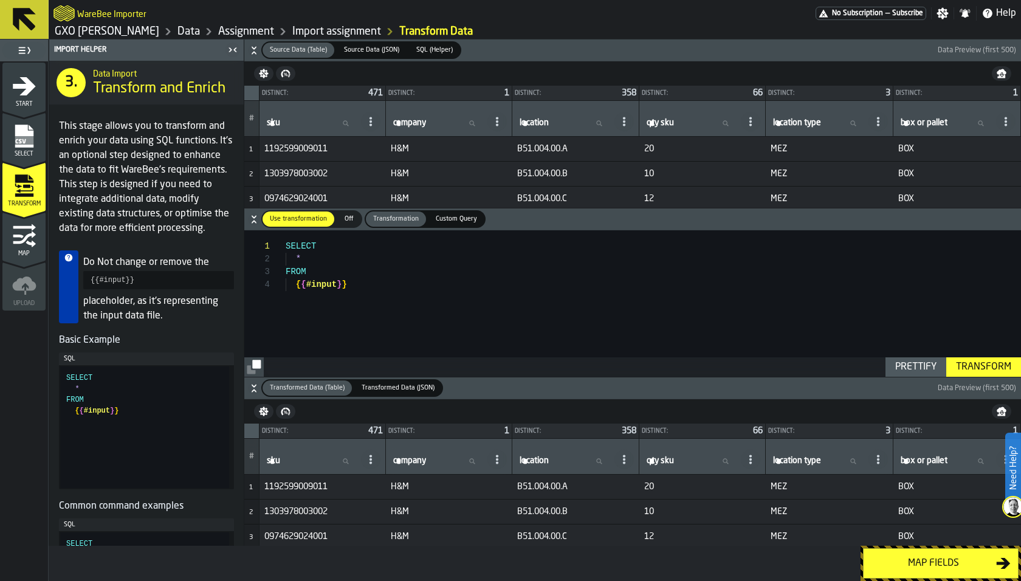
click at [365, 290] on div "SELECT * FROM { { #input } }" at bounding box center [654, 303] width 736 height 147
type textarea "**********"
click at [970, 371] on div "Transform" at bounding box center [984, 367] width 65 height 15
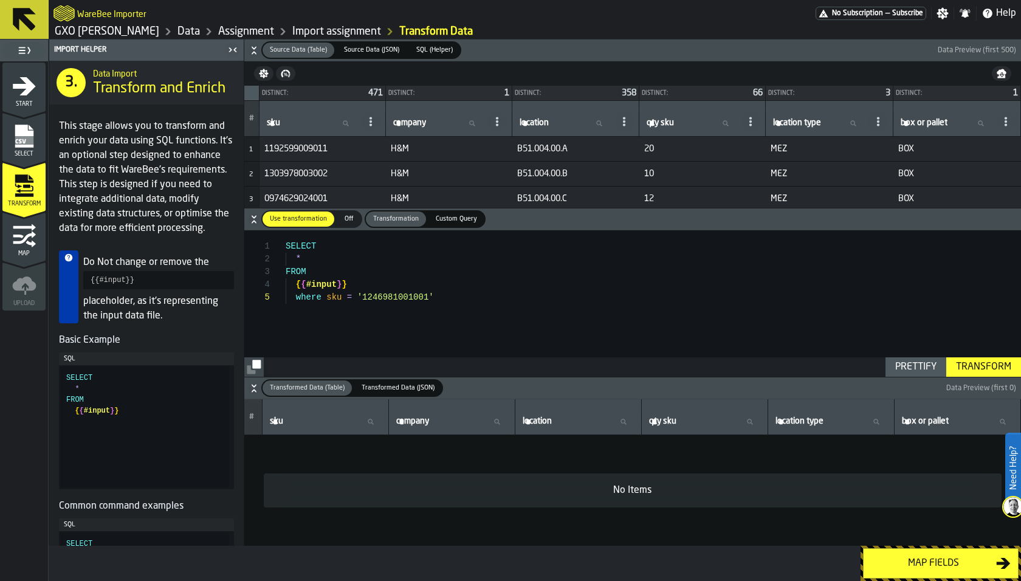
click at [1001, 74] on icon "button-" at bounding box center [1002, 74] width 10 height 10
click at [20, 136] on rect "menu Select" at bounding box center [24, 140] width 18 height 9
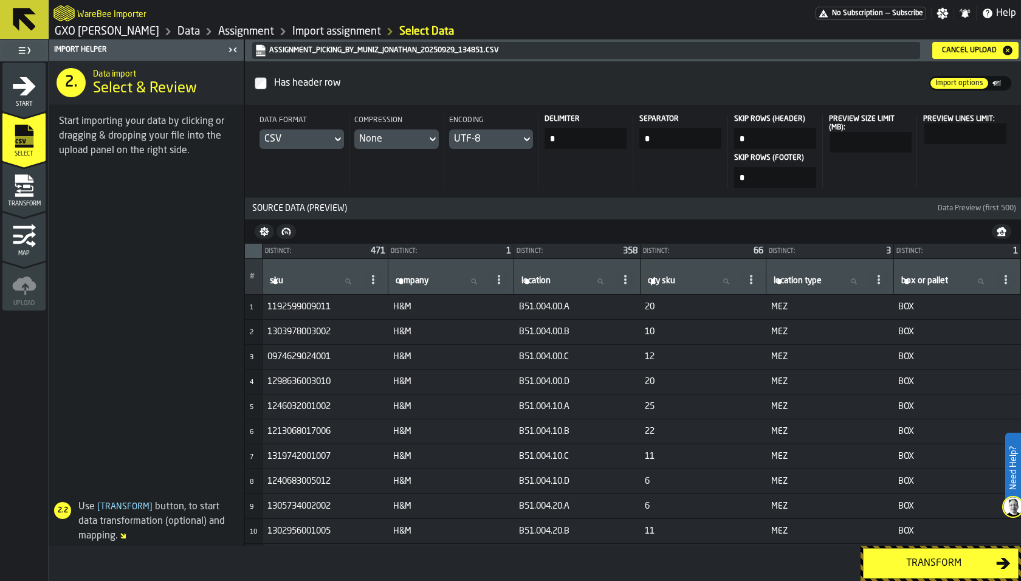
click at [1000, 130] on input "***" at bounding box center [966, 133] width 82 height 21
type input "****"
click at [989, 134] on input "****" at bounding box center [966, 133] width 82 height 21
type input "*****"
click at [12, 196] on icon "menu Transform" at bounding box center [24, 186] width 24 height 24
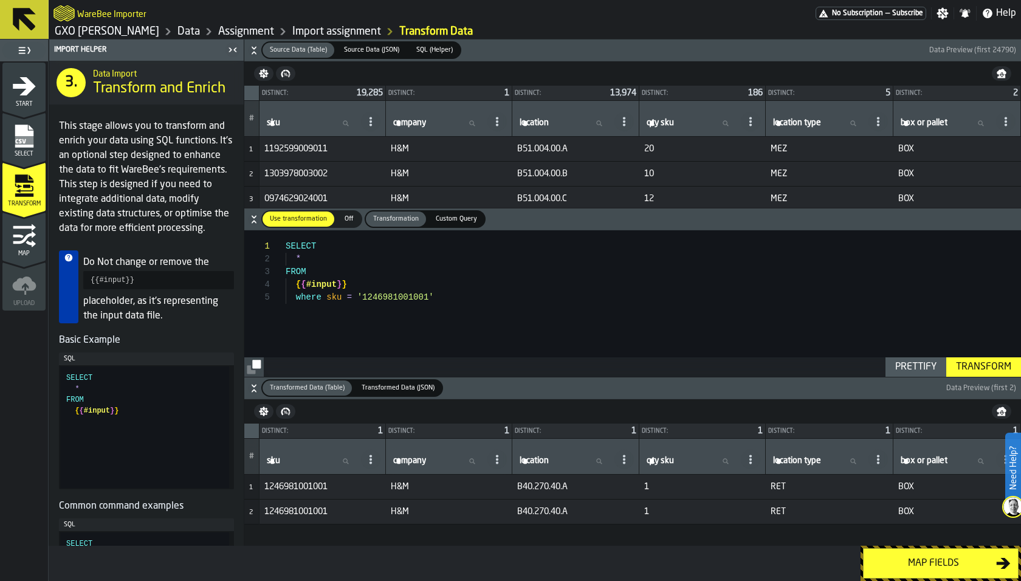
click at [978, 363] on div "Transform" at bounding box center [984, 367] width 65 height 15
drag, startPoint x: 459, startPoint y: 302, endPoint x: 261, endPoint y: 300, distance: 198.2
click at [286, 300] on div "SELECT * FROM { { #input } } where sku = '1246981001001'" at bounding box center [654, 303] width 736 height 147
type textarea "**********"
click at [348, 348] on div "SELECT * FROM { { #input } }" at bounding box center [654, 303] width 736 height 147
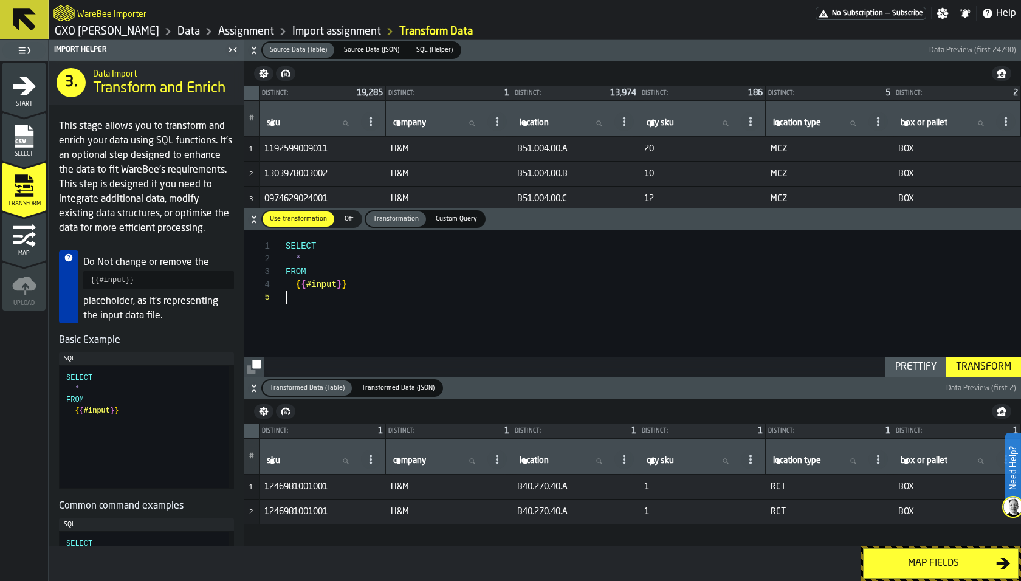
click at [286, 248] on span "SELECT" at bounding box center [301, 246] width 30 height 10
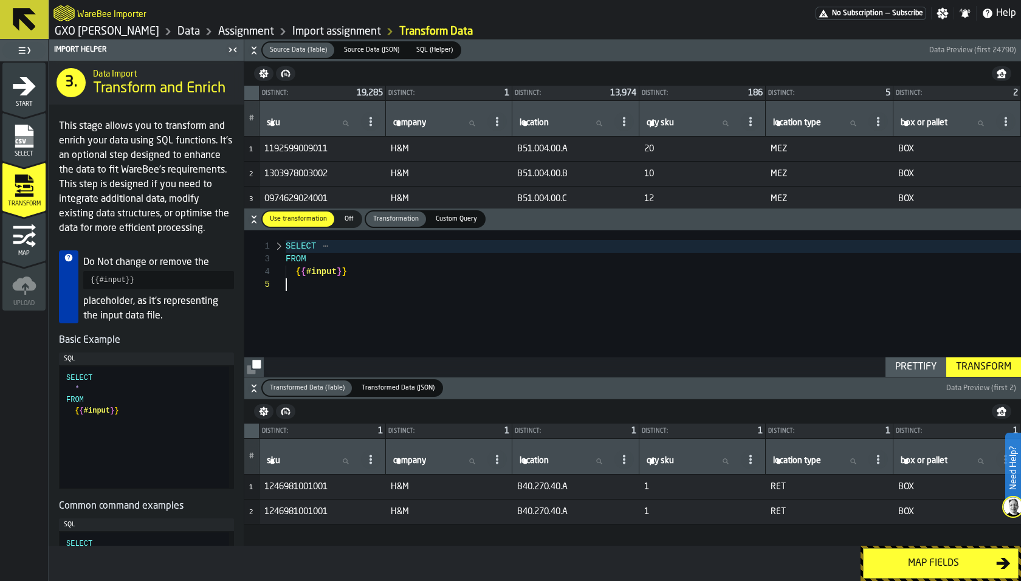
click at [283, 244] on div at bounding box center [279, 246] width 16 height 13
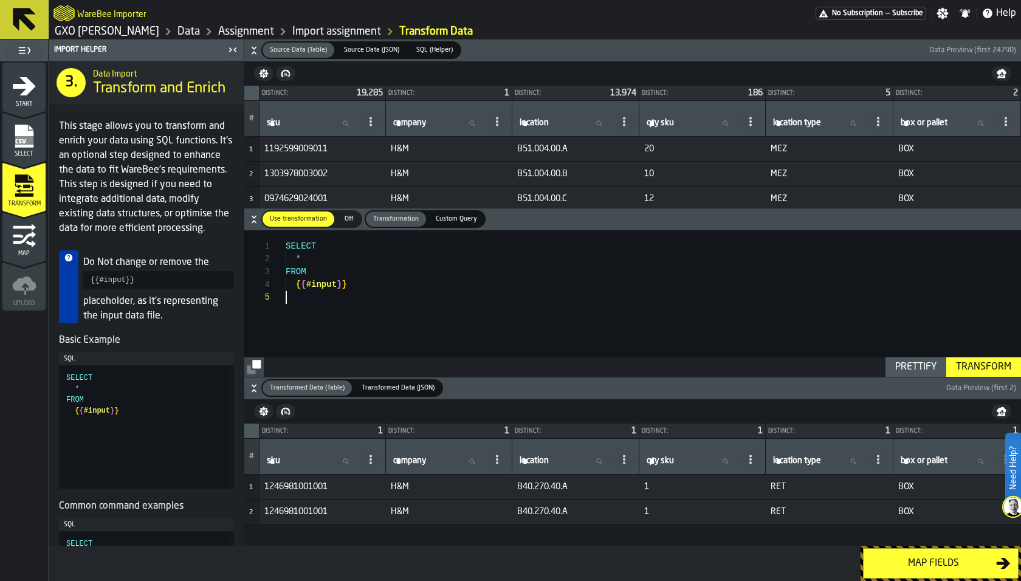
scroll to position [50, 0]
click at [286, 244] on div "SELECT * FROM { { #input } }" at bounding box center [654, 303] width 736 height 147
click at [352, 46] on span "Source Data (JSON)" at bounding box center [371, 50] width 65 height 10
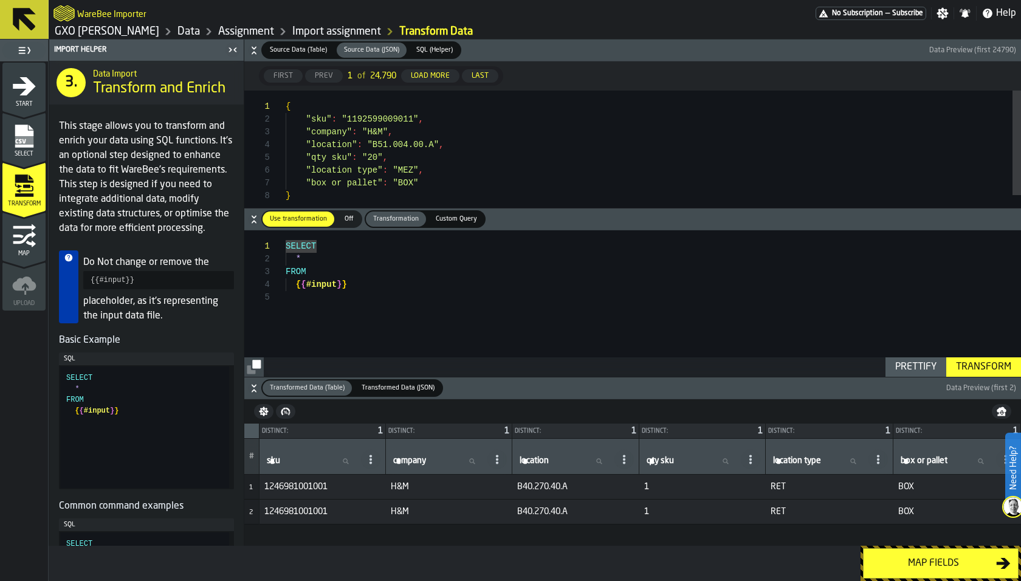
type textarea "**********"
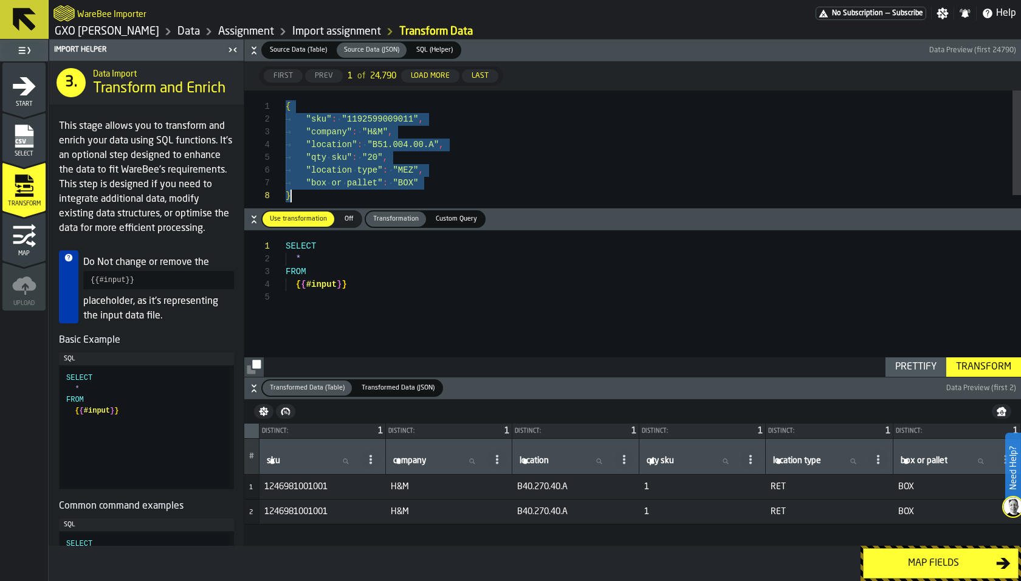
drag, startPoint x: 286, startPoint y: 105, endPoint x: 441, endPoint y: 192, distance: 178.3
click at [441, 192] on div "{ "sku" : "1192599009011" , "company" : "H&M" , "location" : "B51.004.00.A" , "…" at bounding box center [654, 161] width 736 height 141
click at [355, 263] on div "SELECT * FROM { { #input } }" at bounding box center [654, 303] width 736 height 147
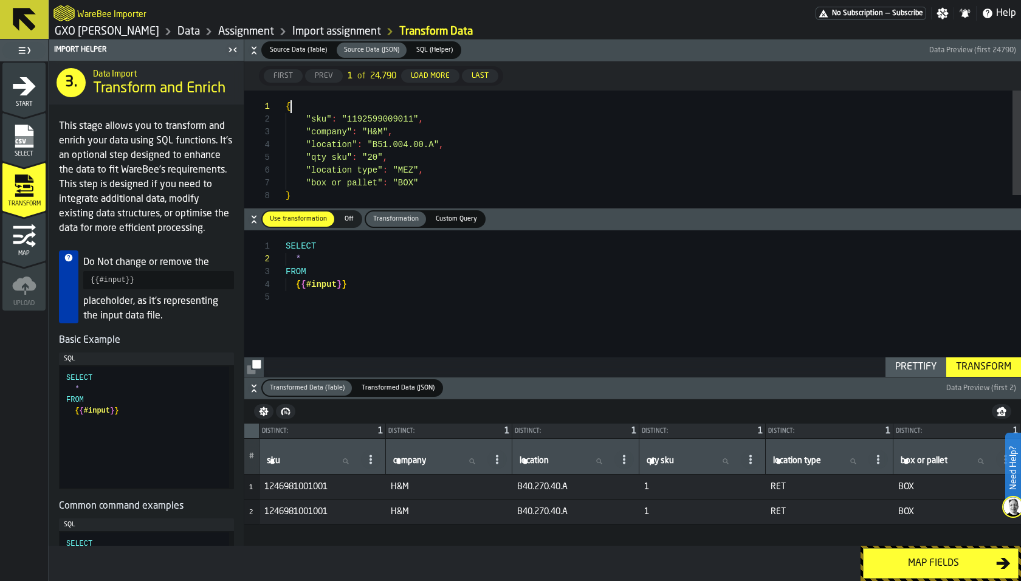
click at [489, 110] on div "{ "sku" : "1192599009011" , "company" : "H&M" , "location" : "B51.004.00.A" , "…" at bounding box center [654, 161] width 736 height 141
click at [364, 259] on div "SELECT * FROM { { #input } }" at bounding box center [654, 303] width 736 height 147
click at [299, 261] on div "SELECT sku , FROM { { #input } }" at bounding box center [654, 303] width 736 height 147
click at [334, 257] on div "SELECT "sku" , FROM { { #input } }" at bounding box center [654, 303] width 736 height 147
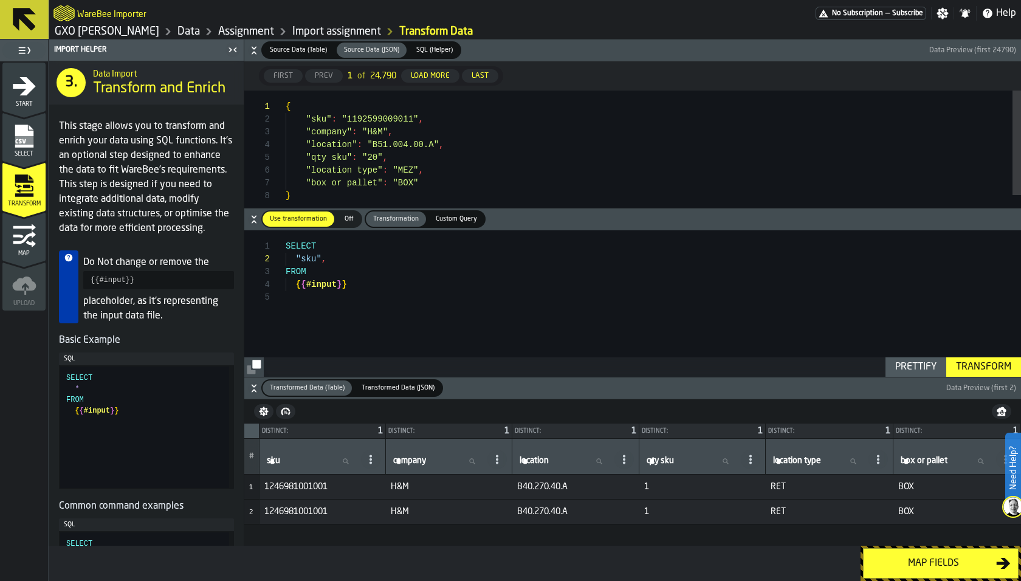
scroll to position [26, 0]
click at [311, 57] on div "Source Data (Table)" at bounding box center [299, 50] width 72 height 15
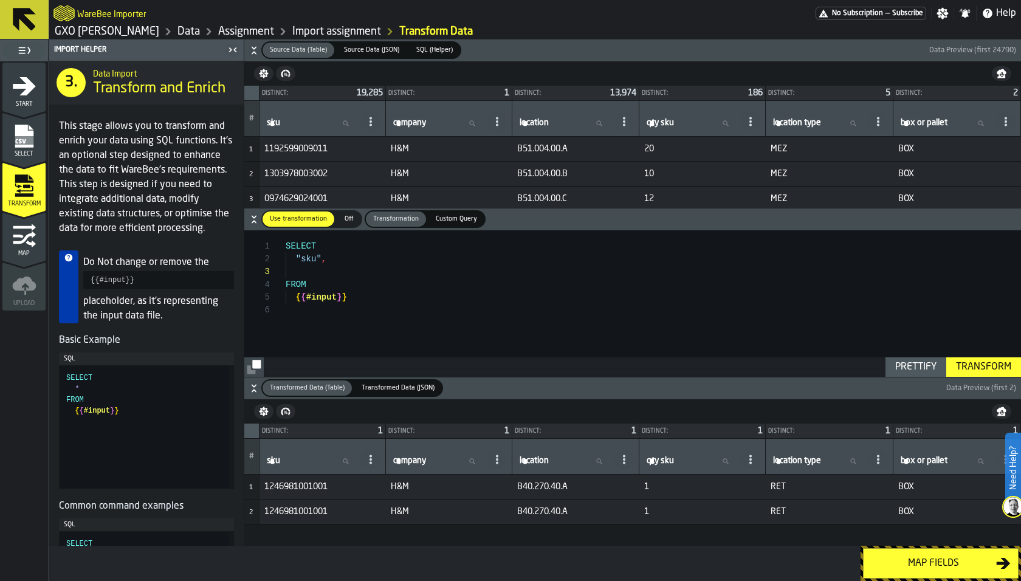
click at [356, 272] on div "SELECT "sku" , FROM { { #input } }" at bounding box center [654, 303] width 736 height 147
type textarea "**********"
click at [373, 53] on span "Source Data (JSON)" at bounding box center [371, 50] width 65 height 10
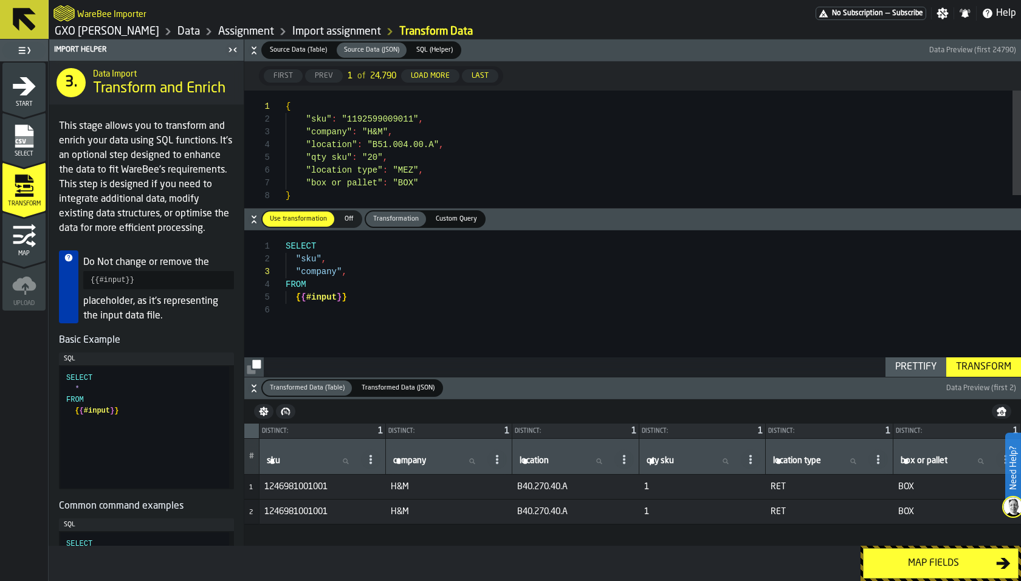
click at [424, 43] on div "SQL (Helper)" at bounding box center [434, 50] width 51 height 15
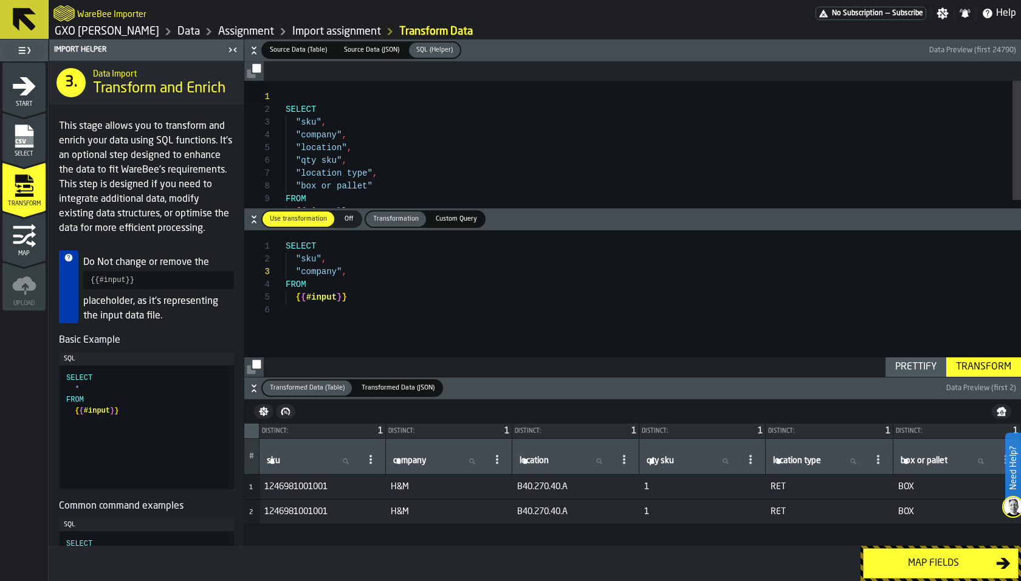
type textarea "**********"
drag, startPoint x: 295, startPoint y: 145, endPoint x: 397, endPoint y: 185, distance: 109.5
click at [397, 185] on div "SELECT "sku" , "company" , "location" , "qty sku" , "location type" , "box or p…" at bounding box center [654, 170] width 736 height 179
click at [375, 274] on div "SELECT "sku" , FROM { { #input } } "company" ," at bounding box center [654, 303] width 736 height 147
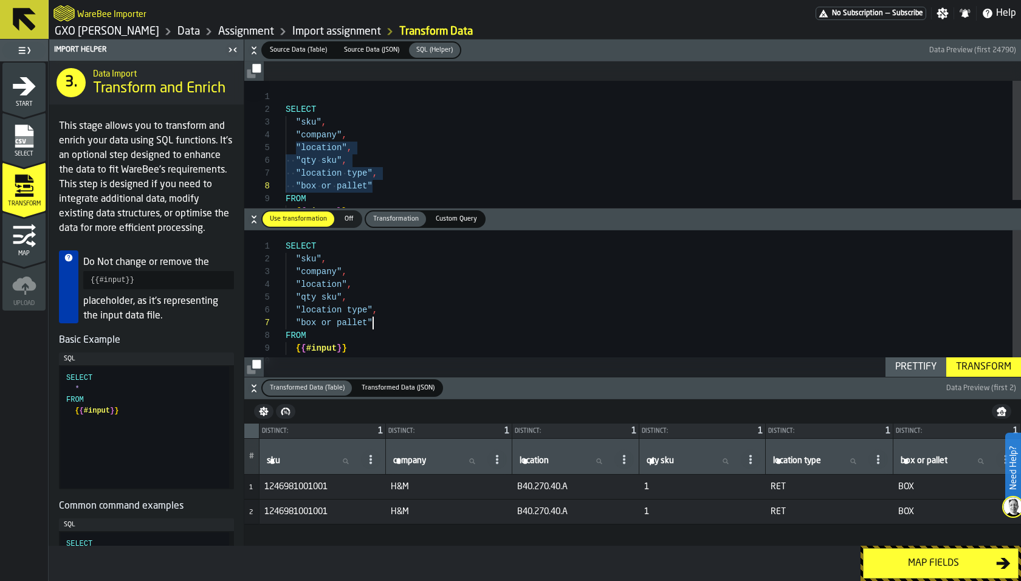
click at [295, 299] on div "SELECT "sku" , "company" , "location" , "qty sku" , "location type" , "box or p…" at bounding box center [654, 313] width 736 height 167
click at [368, 299] on div "SELECT "sku" , "company" , "location" , CAST ( "qty sku" , "location type" , "b…" at bounding box center [654, 313] width 736 height 167
click at [373, 327] on div "SELECT "sku" , "company" , "location" , CAST ( "qty sku" ) AS INTEGER , "locati…" at bounding box center [654, 293] width 736 height 167
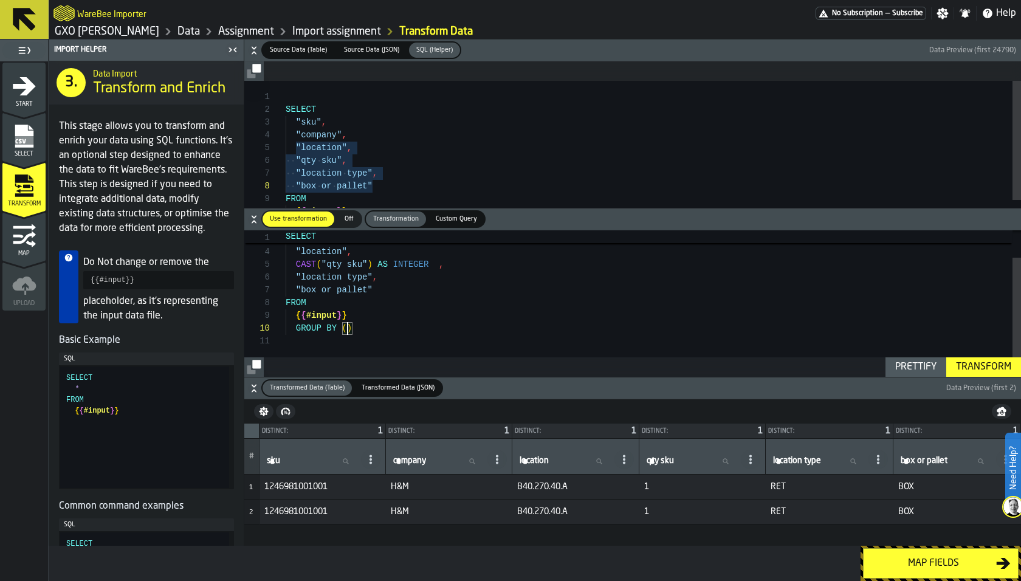
click at [299, 140] on div "SELECT "sku" , "company" , "location" , "qty sku" , "location type" , "box or p…" at bounding box center [654, 170] width 736 height 179
drag, startPoint x: 294, startPoint y: 120, endPoint x: 392, endPoint y: 181, distance: 115.4
click at [392, 181] on div "SELECT "sku" , "company" , "location" , "qty sku" , "location type" , "box or p…" at bounding box center [654, 170] width 736 height 179
click at [348, 329] on div ""sku" , "company" , "location" , CAST ( "qty sku" ) AS INTEGER , "location type…" at bounding box center [654, 287] width 736 height 179
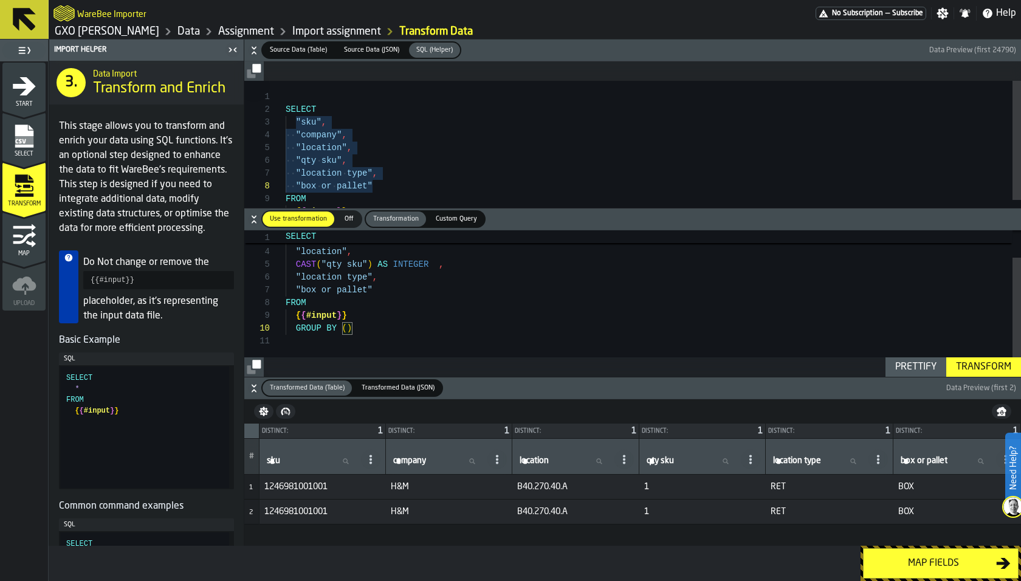
scroll to position [50, 0]
click at [908, 361] on div "Prettify" at bounding box center [916, 367] width 51 height 15
drag, startPoint x: 366, startPoint y: 297, endPoint x: 277, endPoint y: 305, distance: 89.1
click at [286, 305] on div "{ { #input } } GROUP BY ( "sku" , "company" , "location" , "qty sku" , "locatio…" at bounding box center [654, 242] width 736 height 269
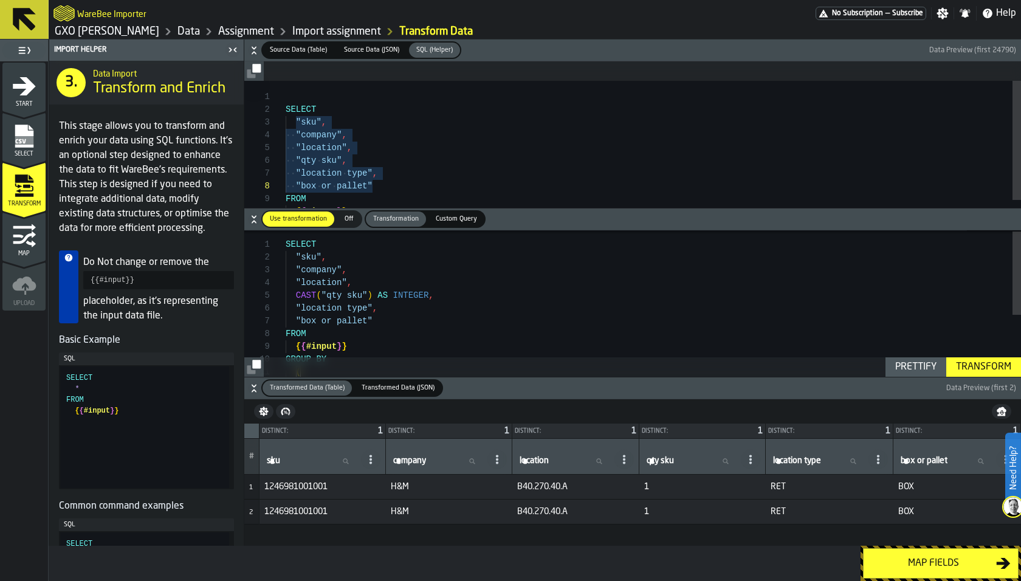
click at [295, 295] on div "{ { #input } } GROUP BY ( FROM "box or pallet" "location type" , CAST ( "qty sk…" at bounding box center [654, 357] width 736 height 256
click at [475, 292] on div "{ { #input } } GROUP BY ( FROM "box or pallet" "location type" , SUM ( CAST ( "…" at bounding box center [654, 358] width 736 height 256
click at [306, 295] on div "{ { #input } } GROUP BY ( FROM "box or pallet" "location type" , SUM ( CAST ( "…" at bounding box center [654, 358] width 736 height 256
click at [306, 297] on div "{ { #input } } GROUP BY ( FROM "box or pallet" "location type" , SUM ( CAST ( "…" at bounding box center [654, 358] width 736 height 256
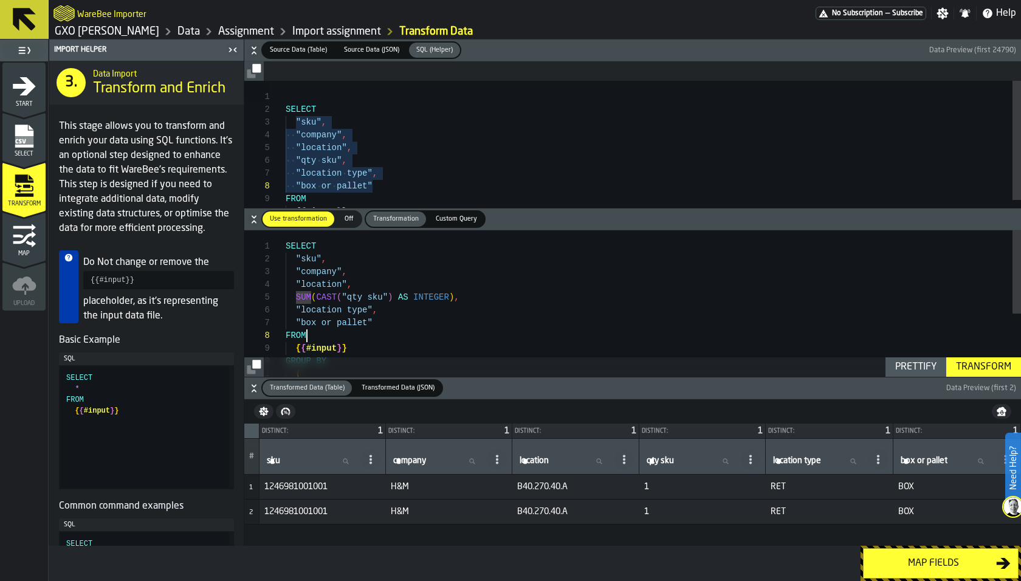
click at [522, 330] on div "{ { #input } } GROUP BY ( FROM "box or pallet" "location type" , SUM ( CAST ( "…" at bounding box center [654, 358] width 736 height 256
click at [918, 354] on div "{ { #input } } GROUP BY ( FROM "box or pallet" "location type" , SUM ( CAST ( "…" at bounding box center [654, 358] width 736 height 256
click at [919, 373] on div "Prettify" at bounding box center [916, 367] width 51 height 15
click at [990, 358] on button "Transform" at bounding box center [984, 367] width 75 height 19
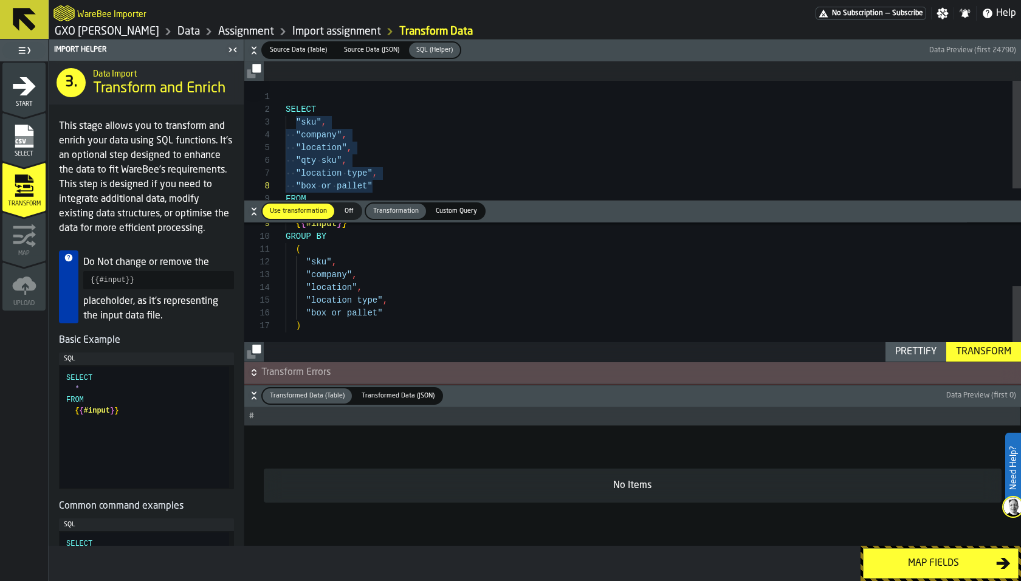
click at [252, 367] on h6 "Transform Errors" at bounding box center [633, 372] width 772 height 15
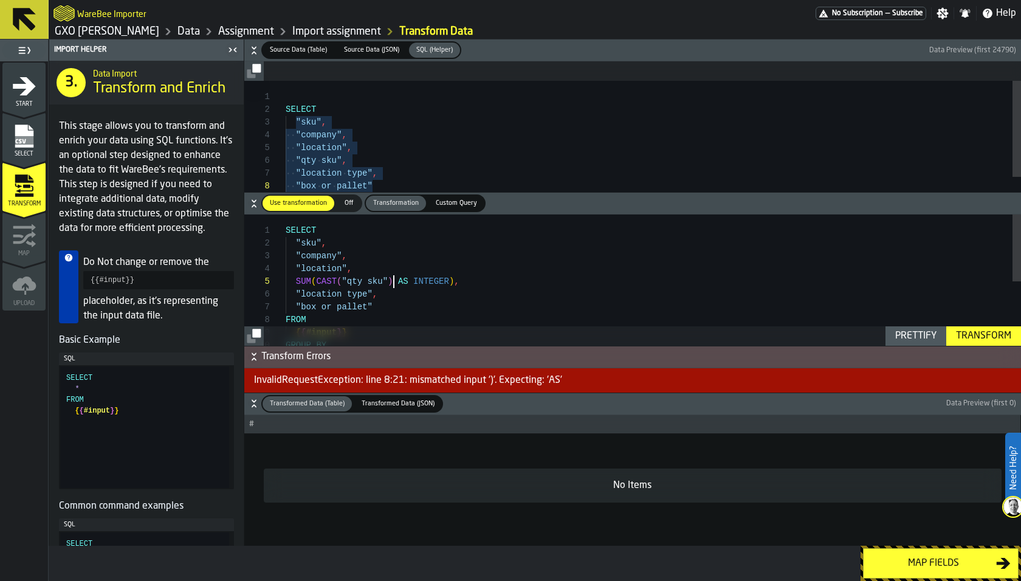
scroll to position [50, 0]
click at [392, 283] on div "GROUP BY { { #input } } FROM "box or pallet" "location type" , SUM ( CAST ( "qt…" at bounding box center [654, 343] width 736 height 256
click at [447, 277] on div "GROUP BY { { #input } } FROM "box or pallet" "location type" , SUM ( CAST ( "qt…" at bounding box center [654, 343] width 736 height 256
type textarea "**********"
click at [988, 328] on button "Transform" at bounding box center [984, 336] width 75 height 19
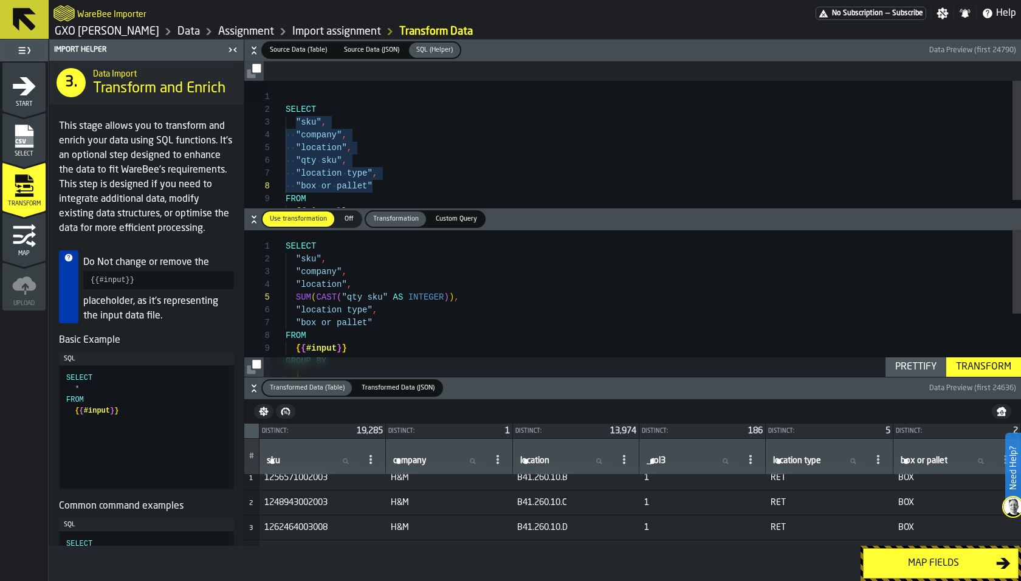
scroll to position [0, 0]
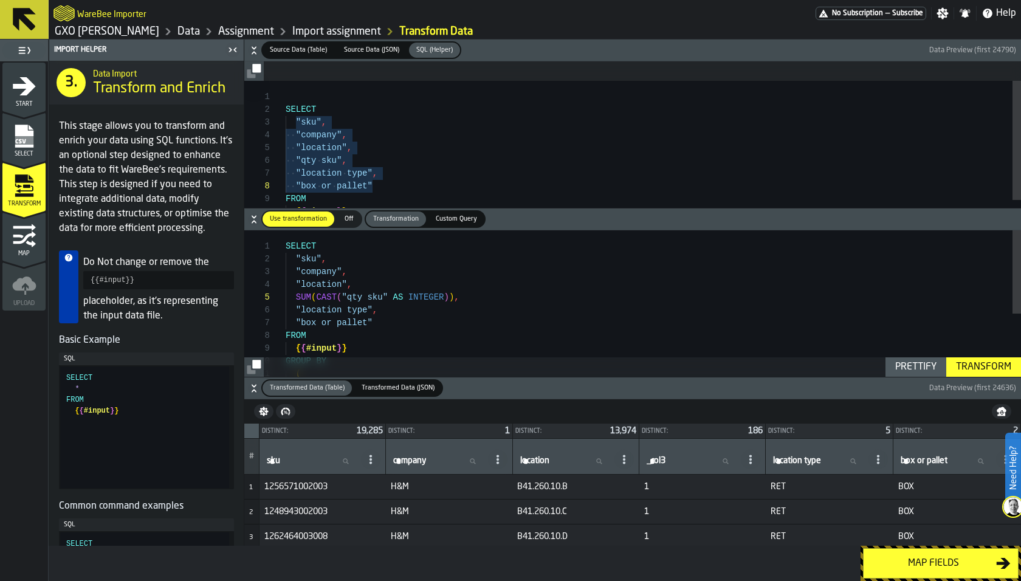
click at [909, 560] on div "Map fields" at bounding box center [933, 563] width 125 height 15
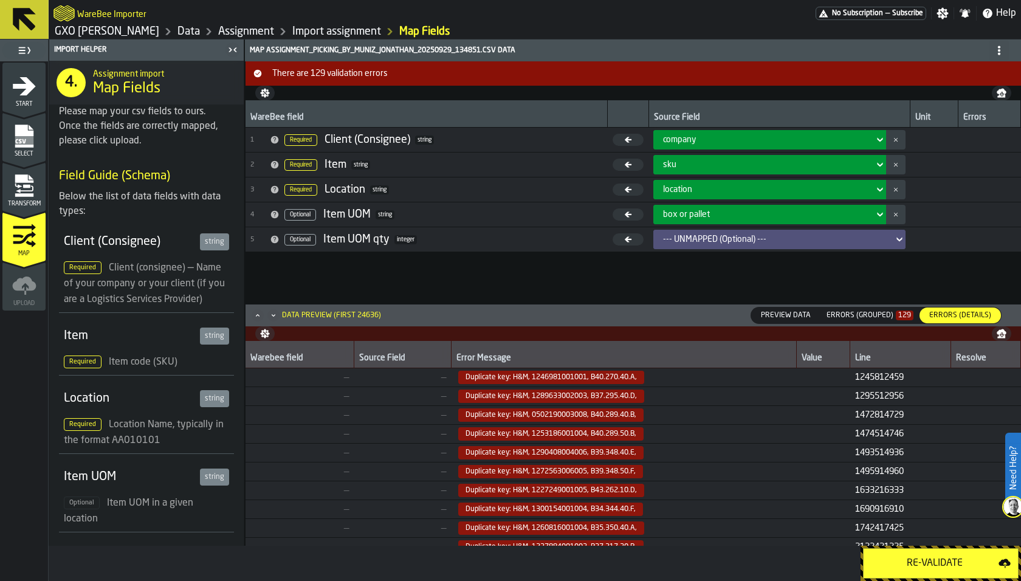
click at [929, 556] on button "Re-Validate" at bounding box center [941, 563] width 156 height 30
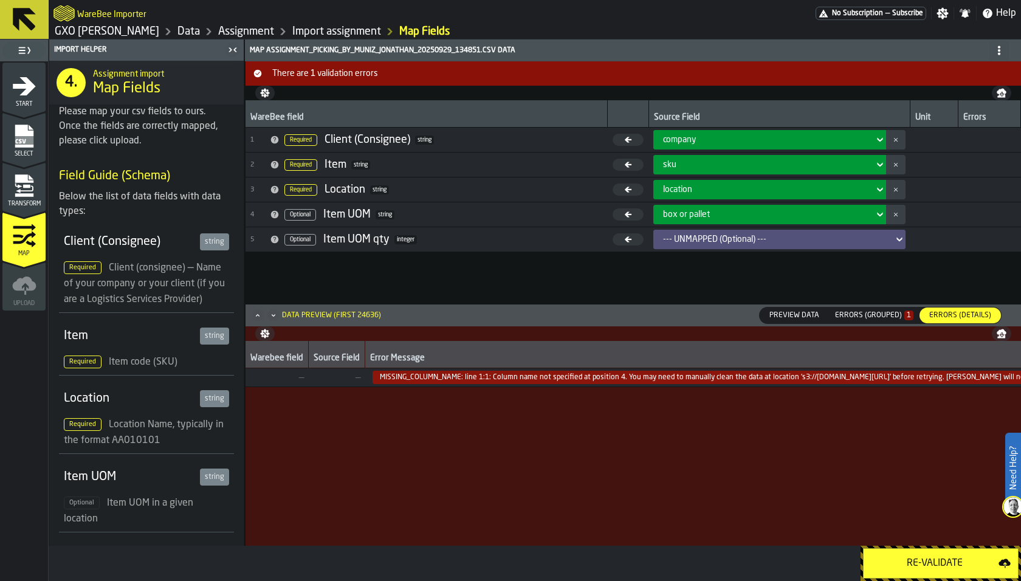
click at [11, 206] on span "Transform" at bounding box center [23, 204] width 43 height 7
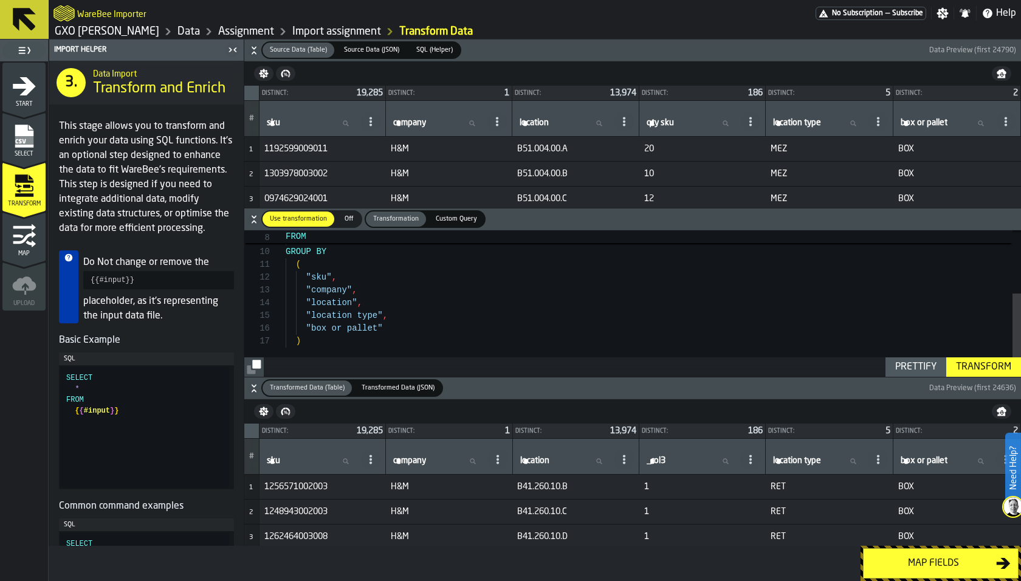
click at [41, 238] on div "Map" at bounding box center [23, 240] width 43 height 33
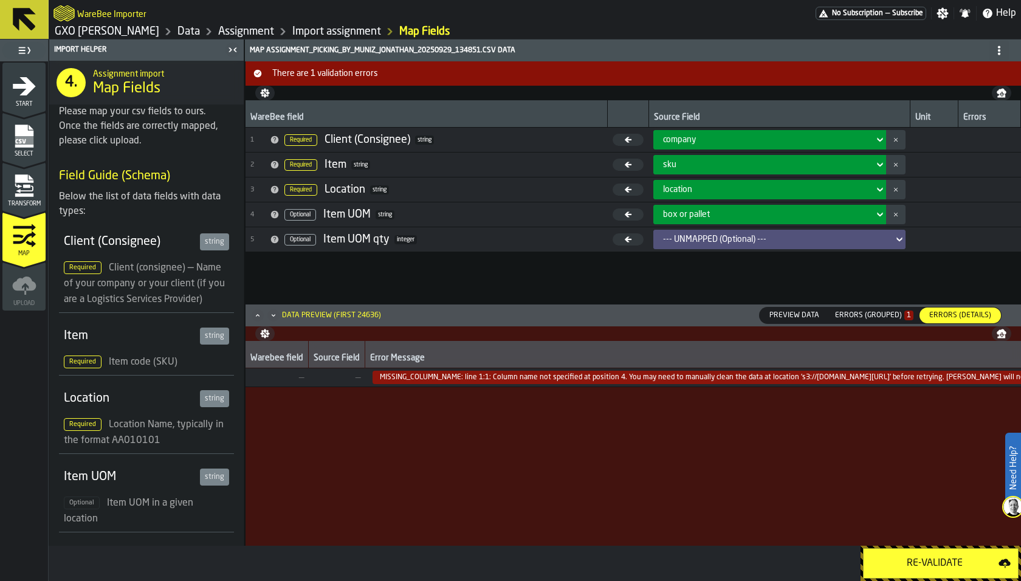
click at [871, 320] on div "Errors (Grouped) 1" at bounding box center [875, 315] width 88 height 13
click at [39, 198] on div "Transform" at bounding box center [23, 190] width 43 height 33
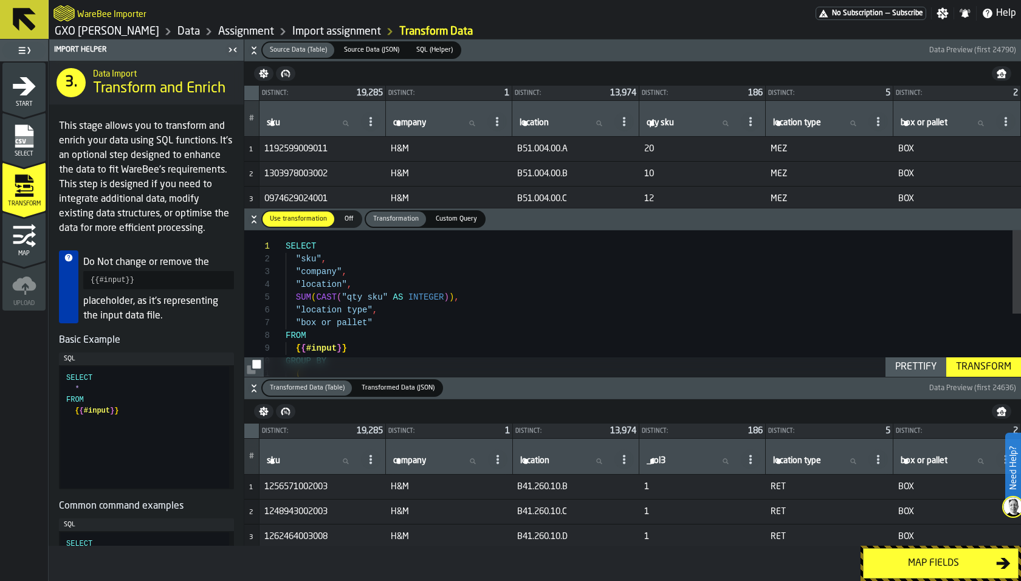
click at [43, 233] on div "Map" at bounding box center [23, 240] width 43 height 33
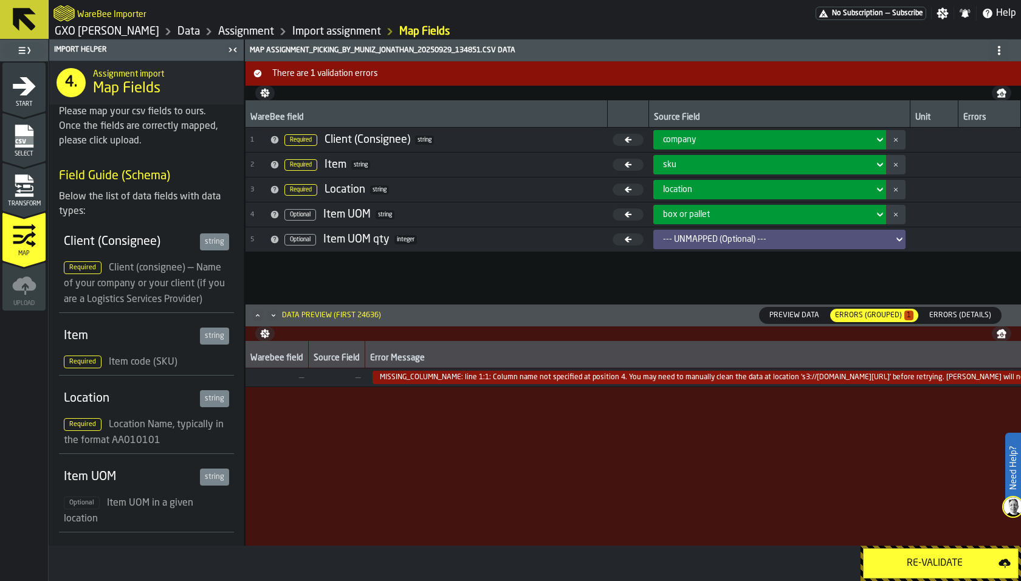
click at [28, 206] on span "Transform" at bounding box center [23, 204] width 43 height 7
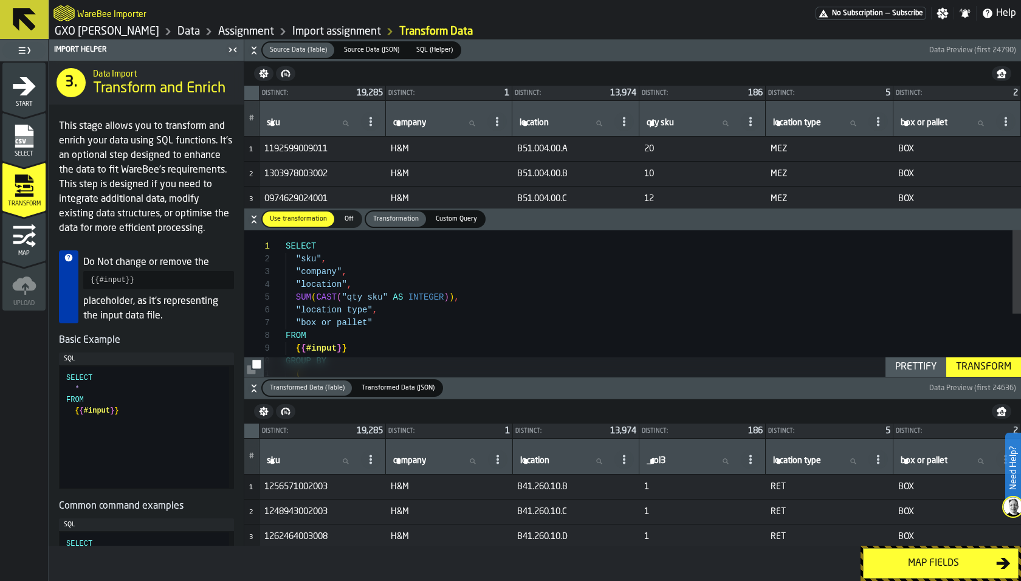
scroll to position [50, 0]
click at [455, 297] on div "FROM { { #input } } GROUP BY ( "box or pallet" "location type" , SUM ( CAST ( "…" at bounding box center [654, 358] width 736 height 256
type textarea "**********"
click at [994, 361] on div "Transform" at bounding box center [984, 367] width 65 height 15
click at [20, 256] on div "3 Map" at bounding box center [23, 236] width 43 height 49
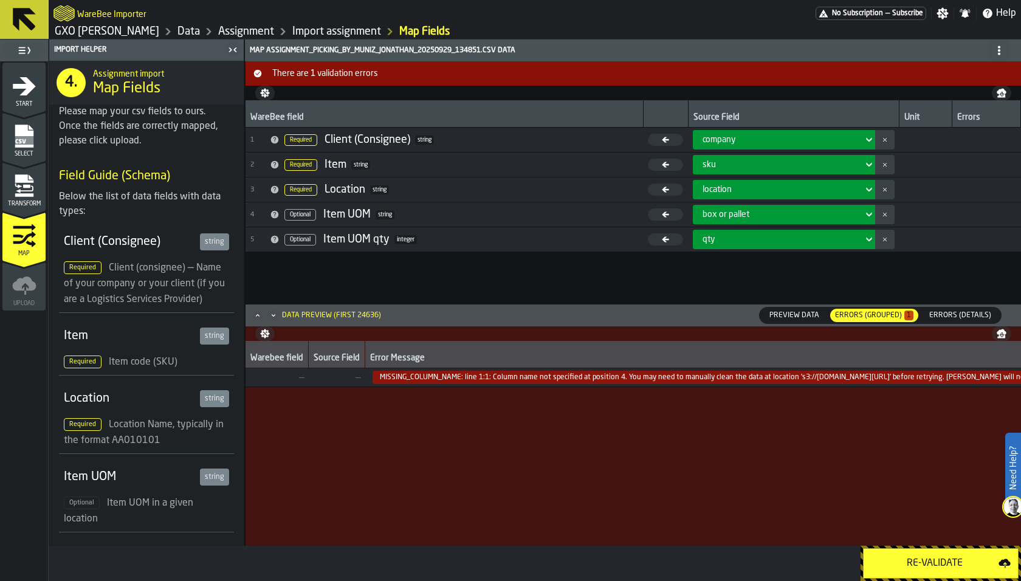
click at [886, 562] on div "Re-Validate" at bounding box center [935, 563] width 128 height 15
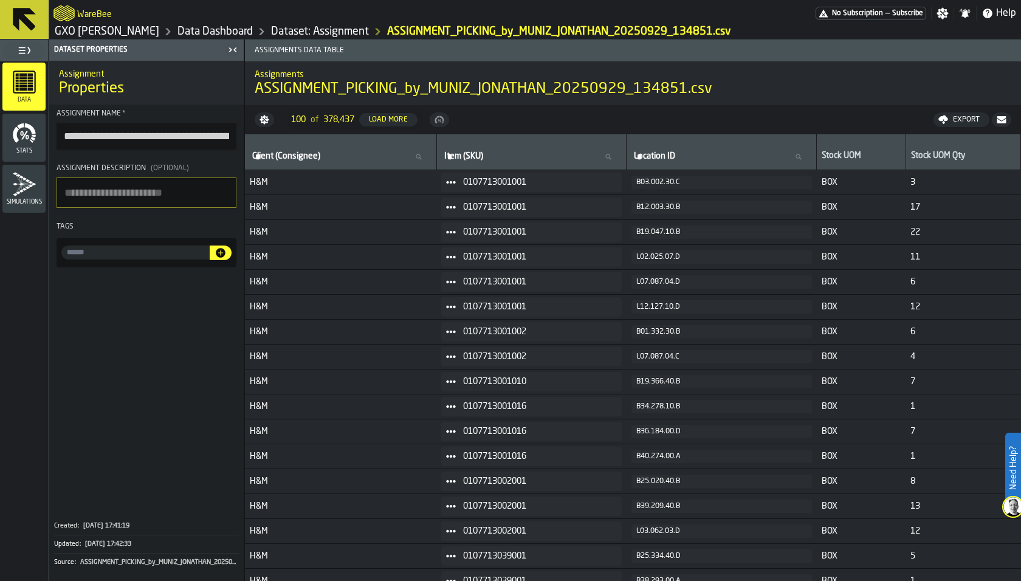
click at [322, 33] on link "Dataset: Assignment" at bounding box center [320, 31] width 98 height 13
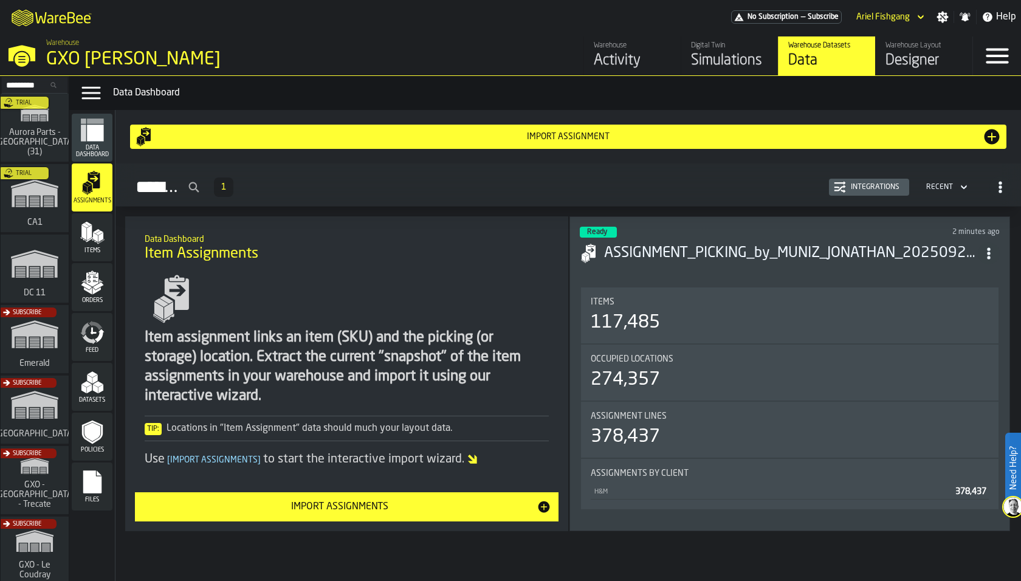
click at [102, 233] on polygon "menu Items" at bounding box center [100, 238] width 5 height 10
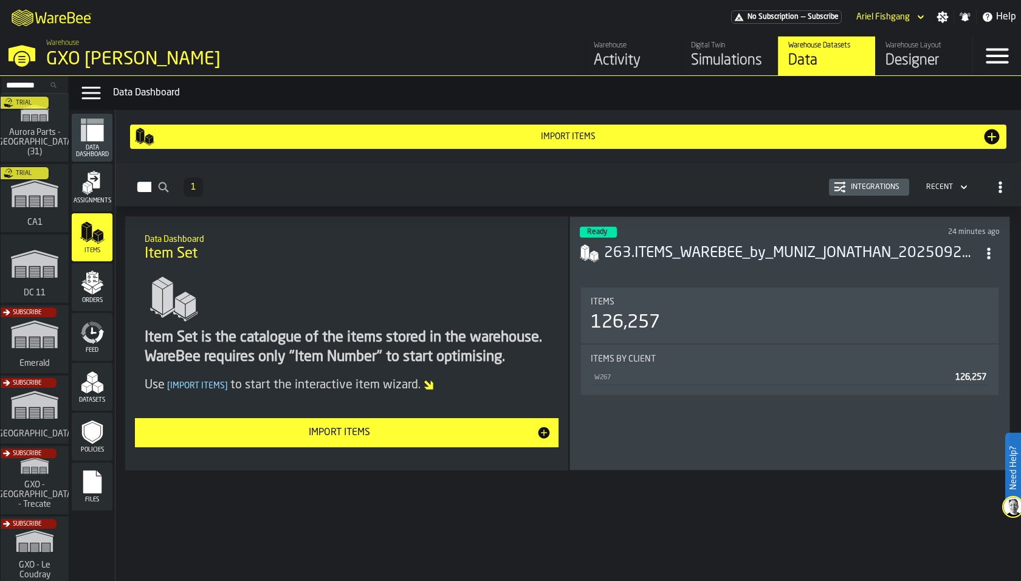
click at [102, 195] on div "Assignments" at bounding box center [92, 187] width 41 height 33
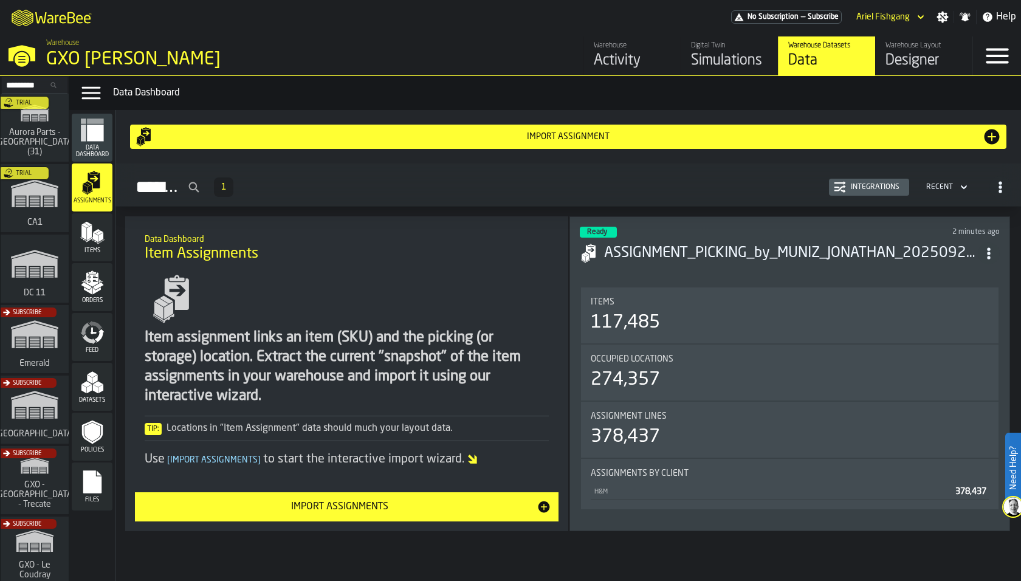
click at [99, 236] on polygon "menu Items" at bounding box center [100, 238] width 5 height 10
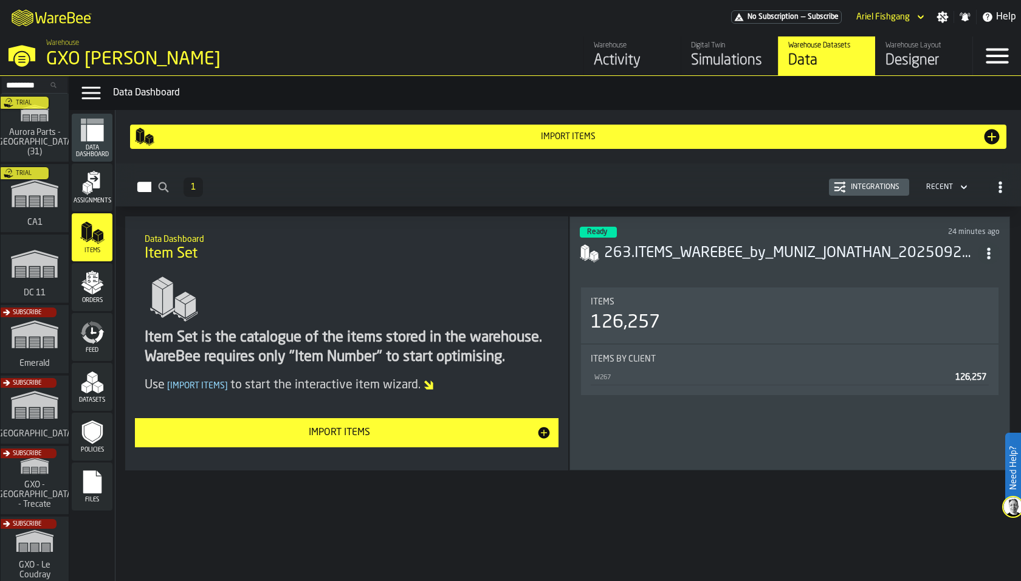
click at [98, 201] on span "Assignments" at bounding box center [92, 201] width 41 height 7
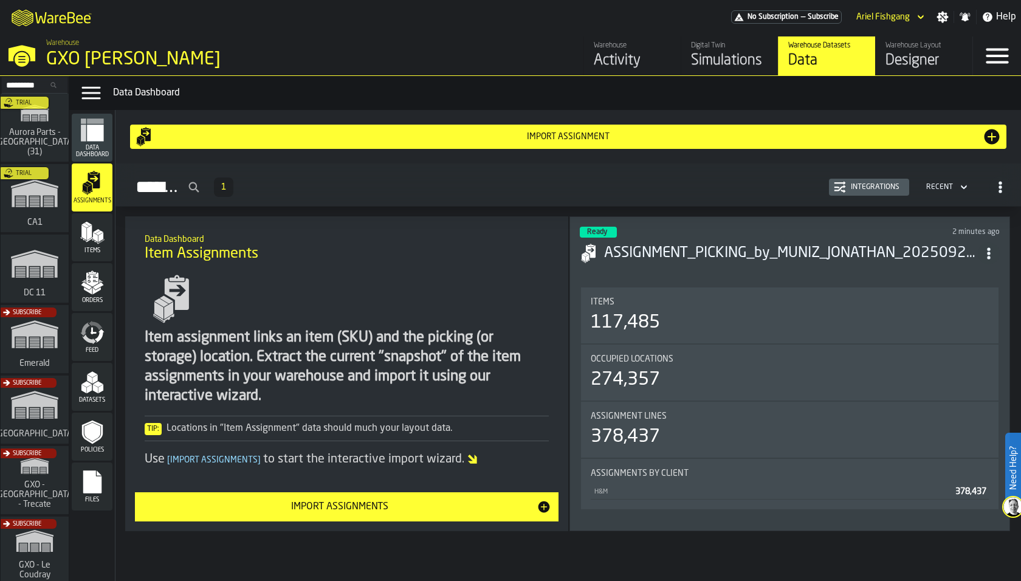
click at [91, 253] on span "Items" at bounding box center [92, 250] width 41 height 7
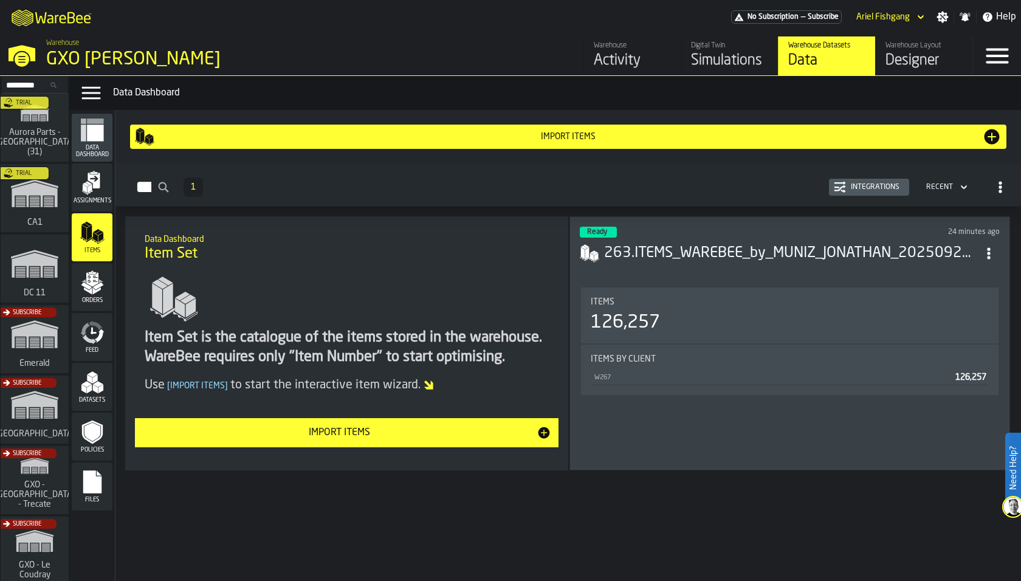
click at [91, 217] on div "Items" at bounding box center [92, 237] width 41 height 48
click at [89, 193] on icon "menu Assignments" at bounding box center [92, 183] width 24 height 24
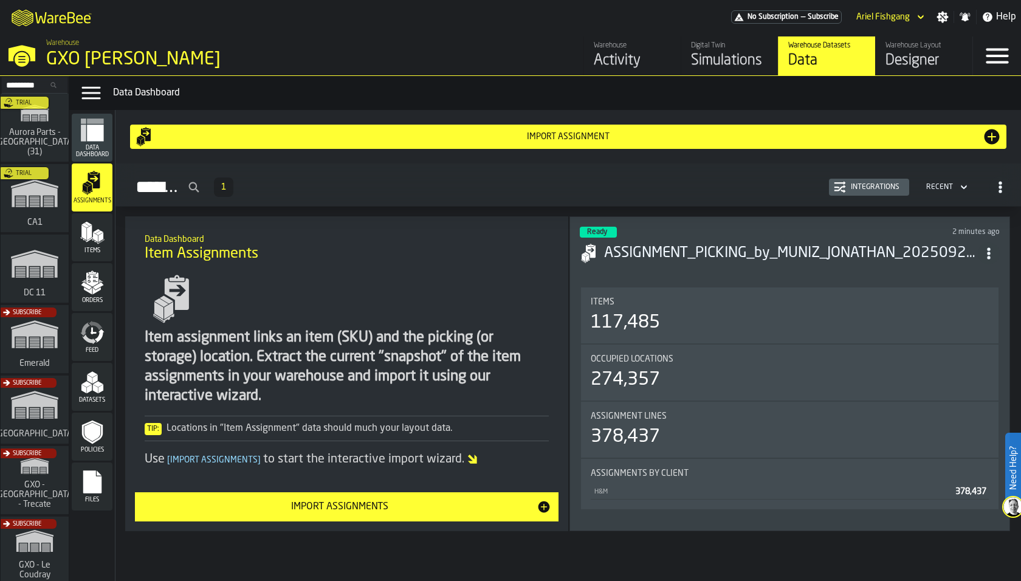
click at [94, 249] on span "Items" at bounding box center [92, 250] width 41 height 7
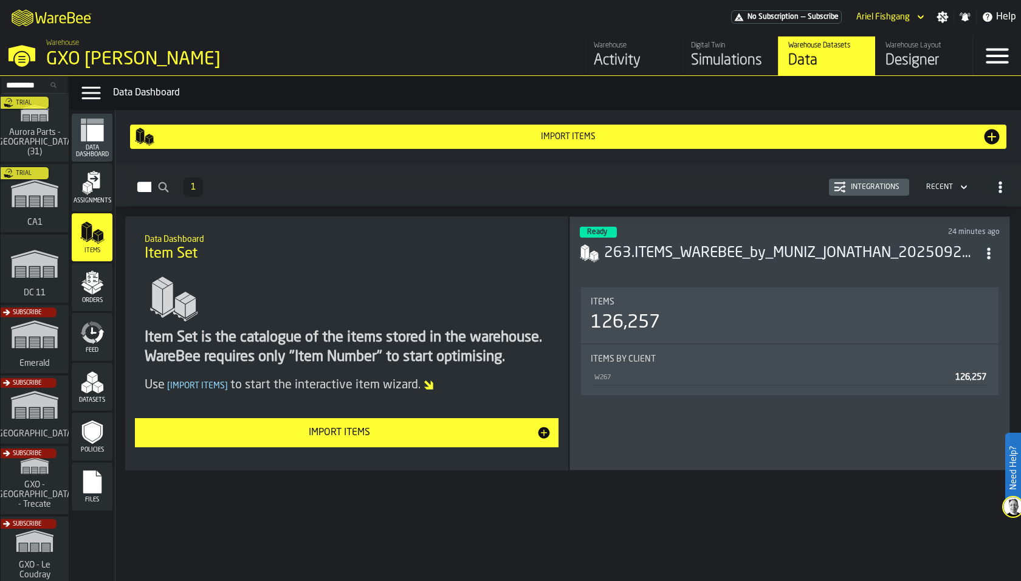
click at [91, 198] on span "Assignments" at bounding box center [92, 201] width 41 height 7
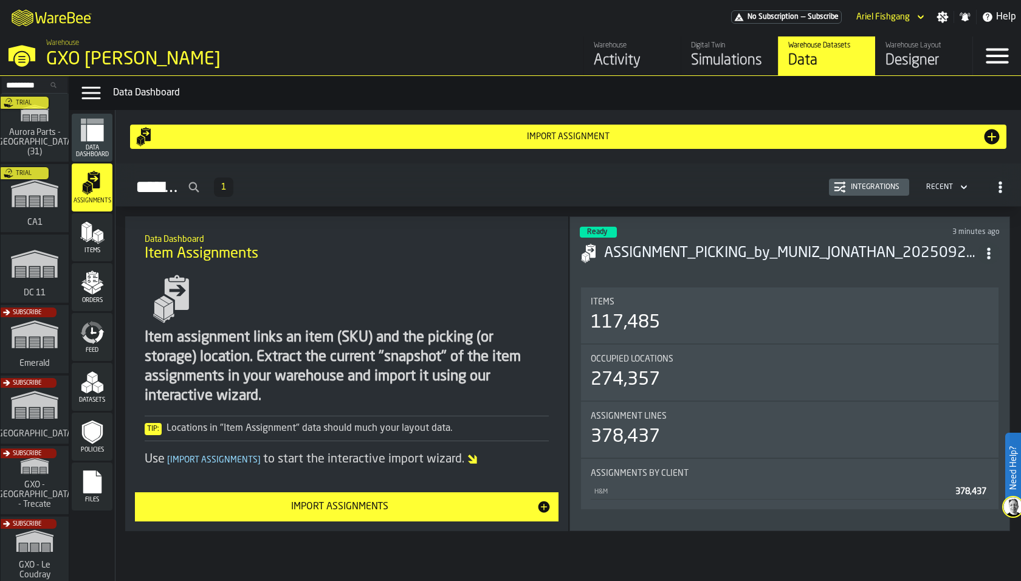
click at [91, 219] on div "Items" at bounding box center [92, 237] width 41 height 48
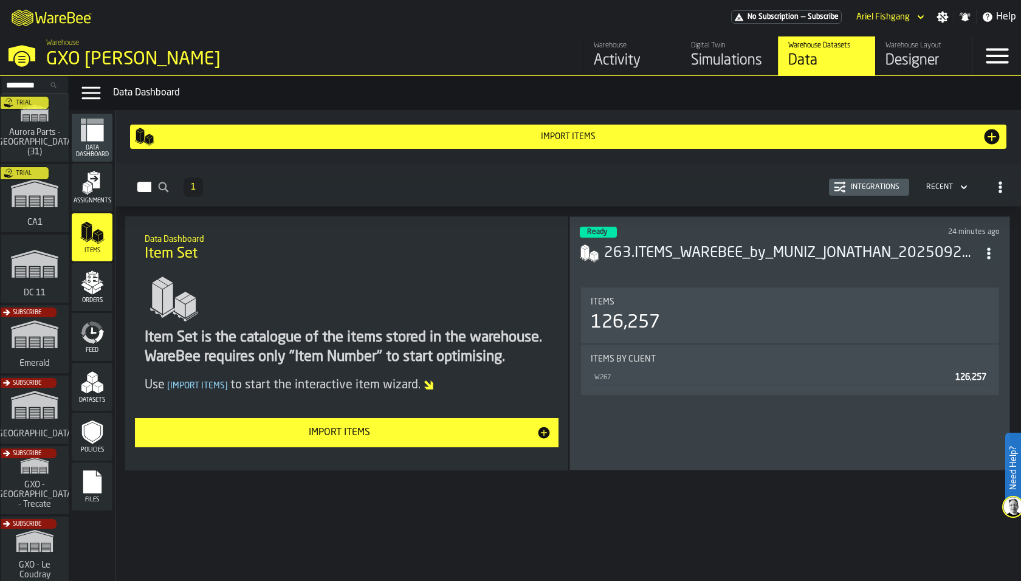
click at [98, 195] on div "Assignments" at bounding box center [92, 187] width 41 height 33
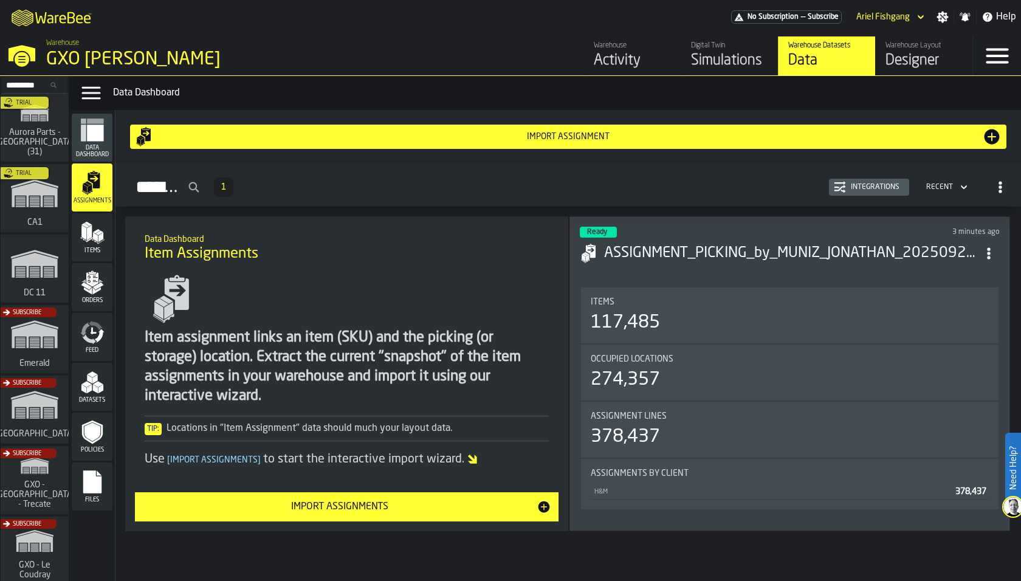
click at [99, 230] on polygon "menu Items" at bounding box center [96, 231] width 7 height 4
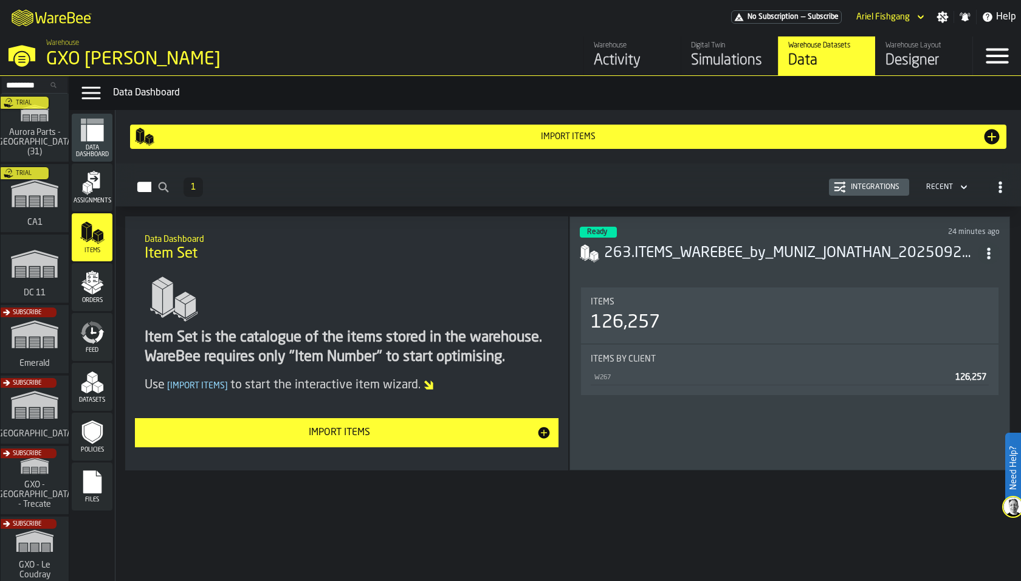
click at [95, 287] on polygon "menu Orders" at bounding box center [98, 285] width 10 height 7
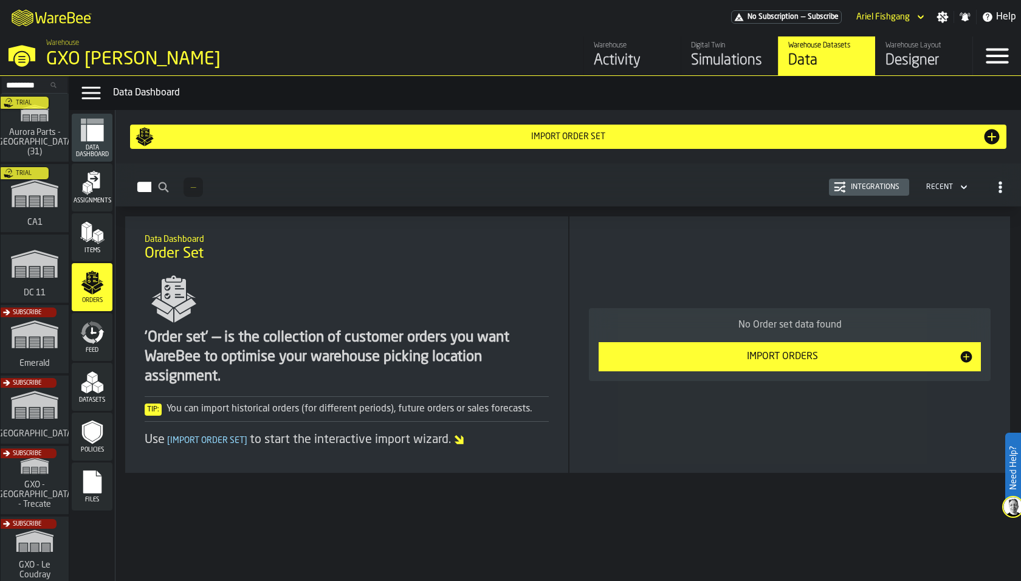
click at [237, 132] on div "Import Order Set" at bounding box center [568, 137] width 828 height 10
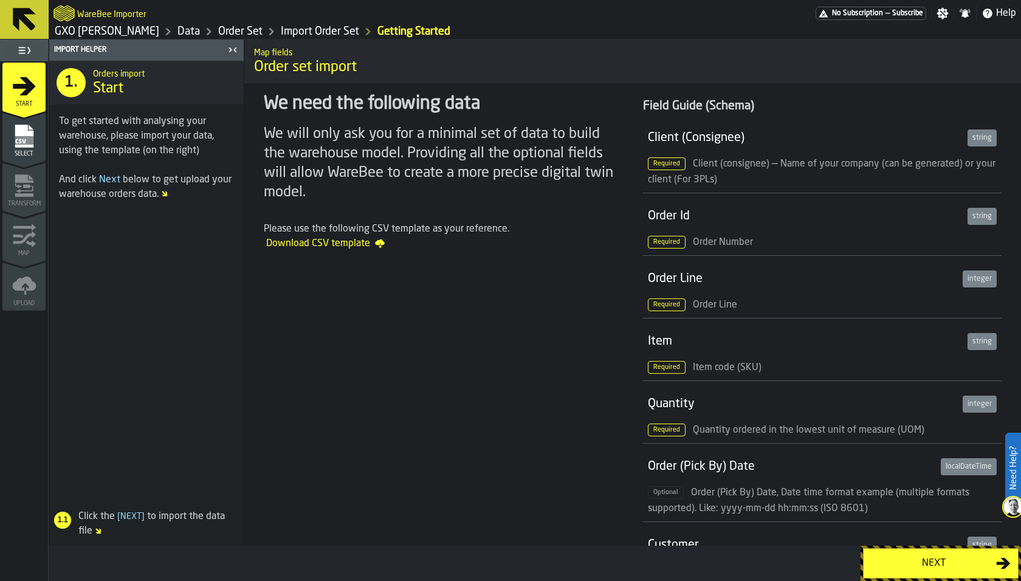
click at [178, 30] on link "Data" at bounding box center [189, 31] width 22 height 13
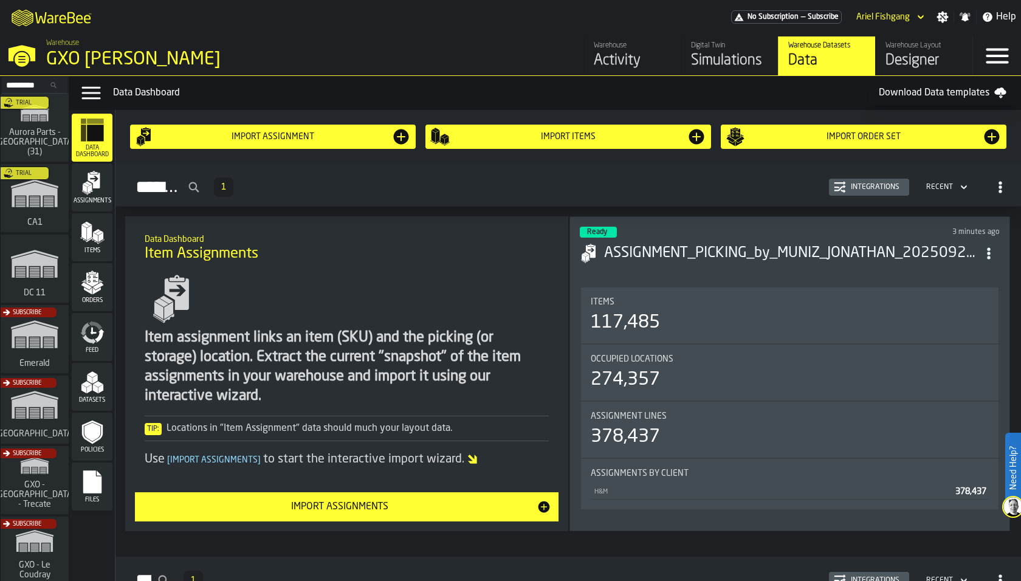
click at [90, 481] on icon "menu Files" at bounding box center [92, 482] width 18 height 23
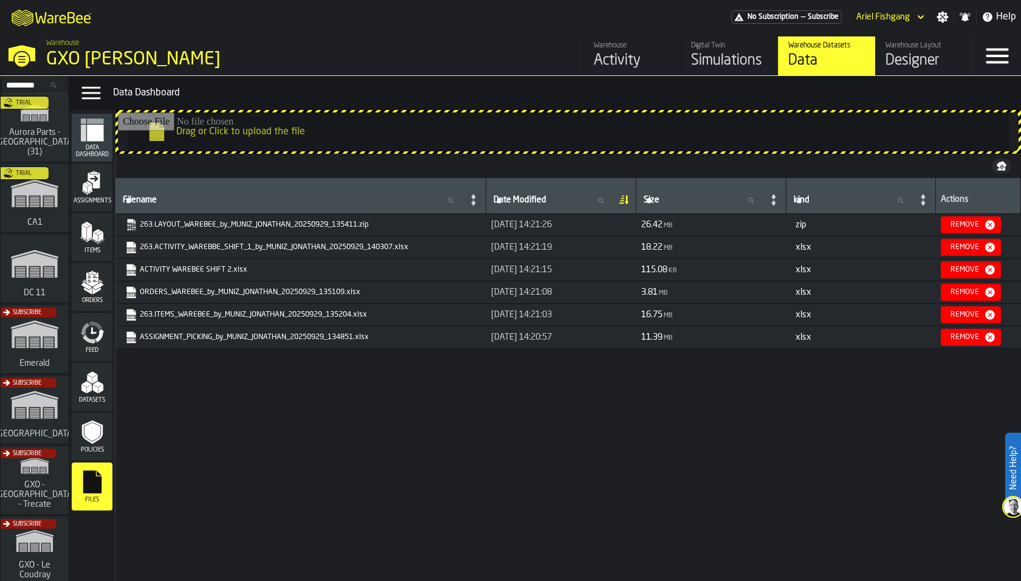
click at [285, 293] on link "ORDERS_WAREBEE_by_MUNIZ_JONATHAN_20250929_135109.xlsx" at bounding box center [299, 292] width 349 height 12
click at [92, 285] on icon "menu Orders" at bounding box center [92, 279] width 12 height 14
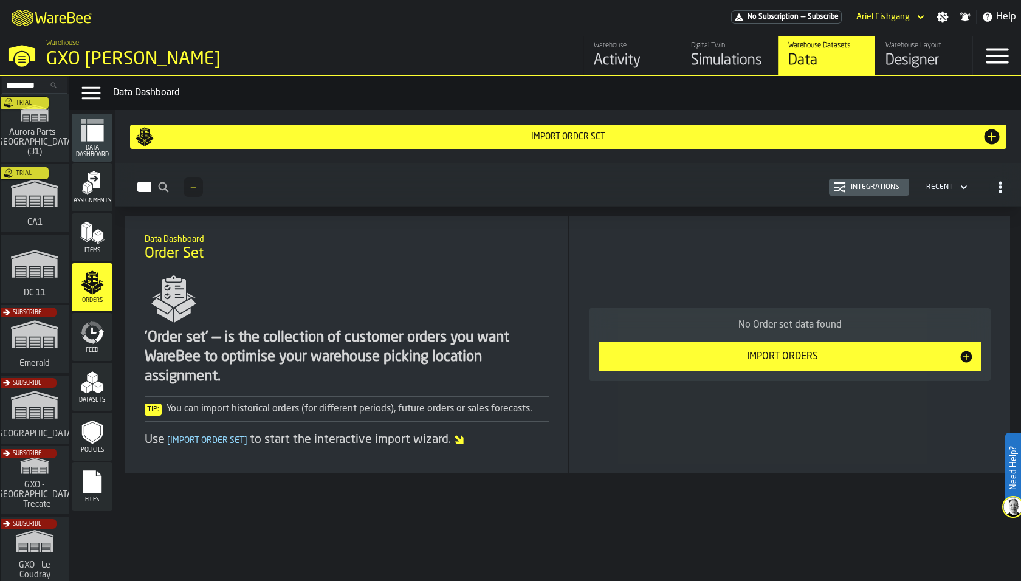
click at [427, 140] on div "Import Order Set" at bounding box center [568, 137] width 828 height 10
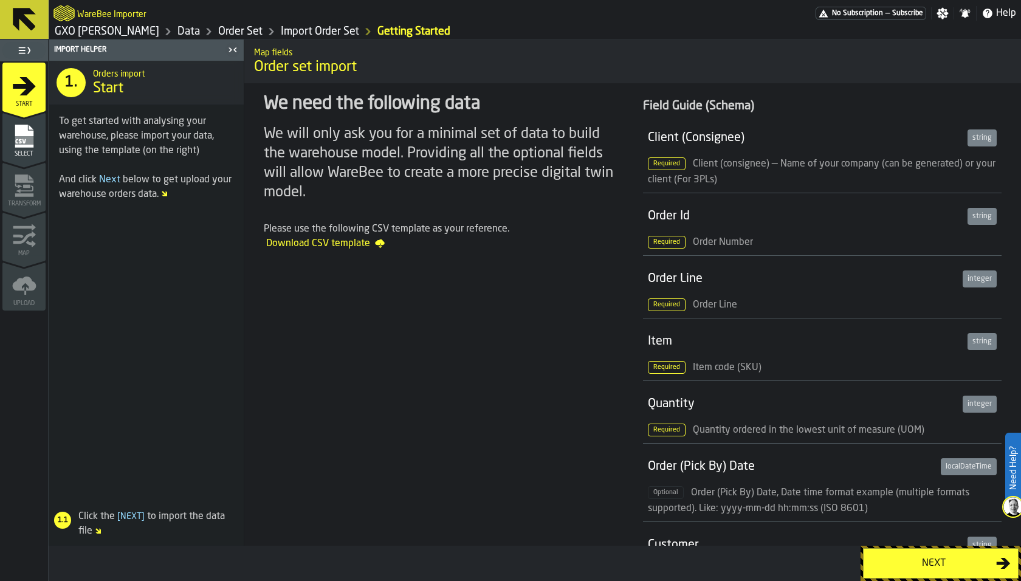
click at [30, 142] on rect "menu Select" at bounding box center [24, 140] width 18 height 9
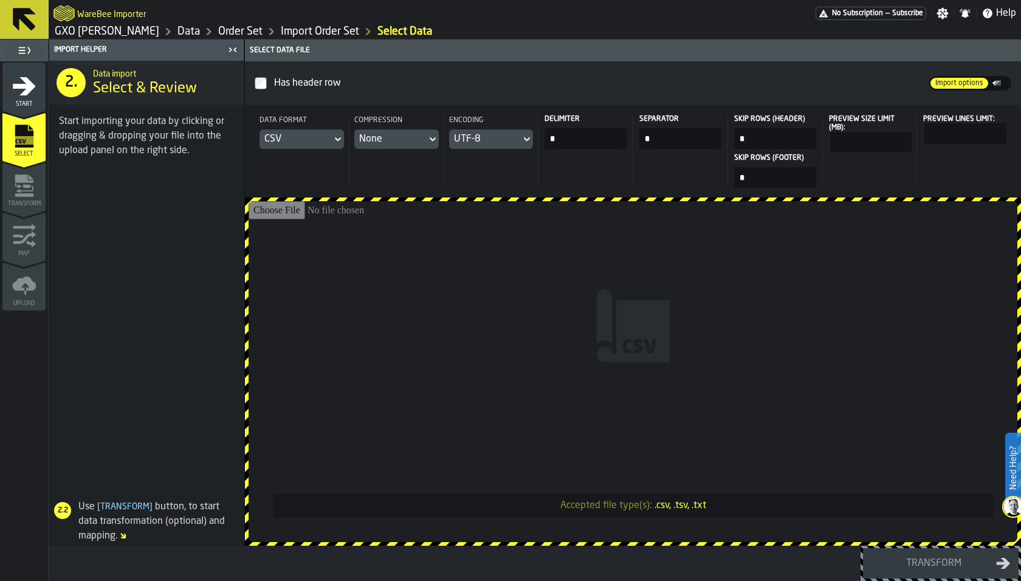
click at [449, 280] on input "Accepted file type(s): .csv, .tsv, .txt" at bounding box center [633, 371] width 769 height 341
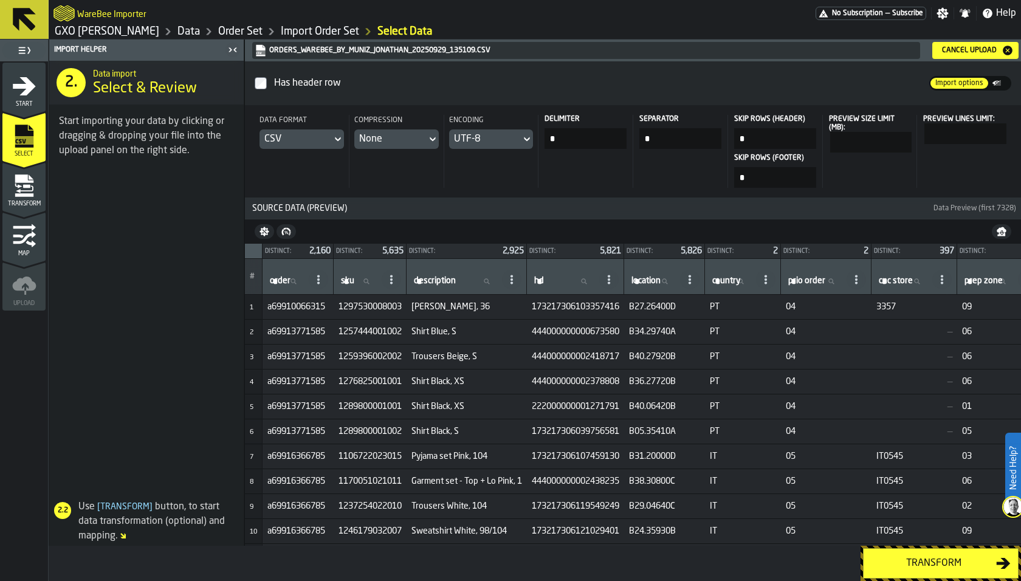
click at [32, 185] on icon "menu Transform" at bounding box center [25, 188] width 18 height 7
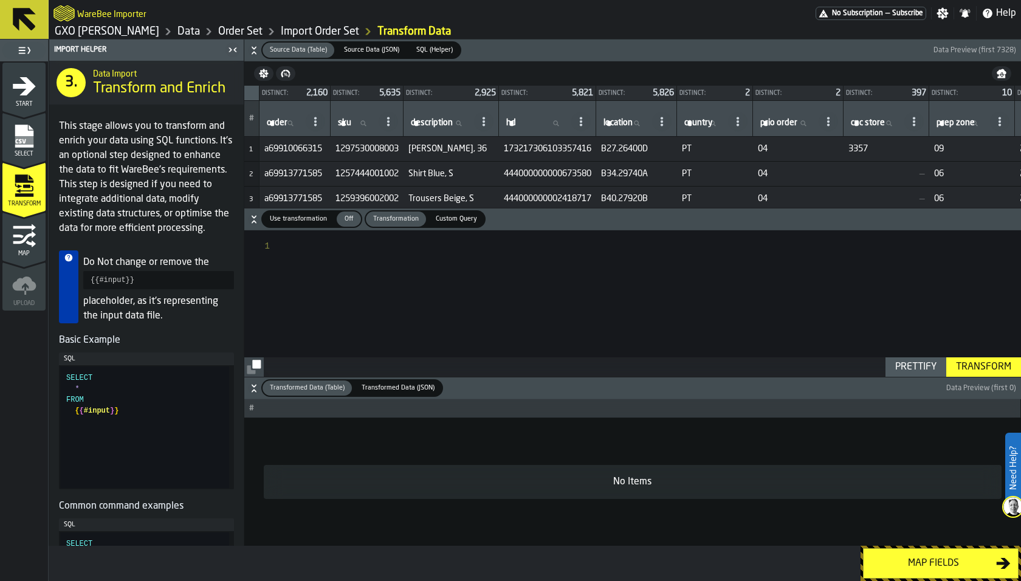
click at [303, 220] on span "Use transformation" at bounding box center [298, 219] width 67 height 10
type textarea "**********"
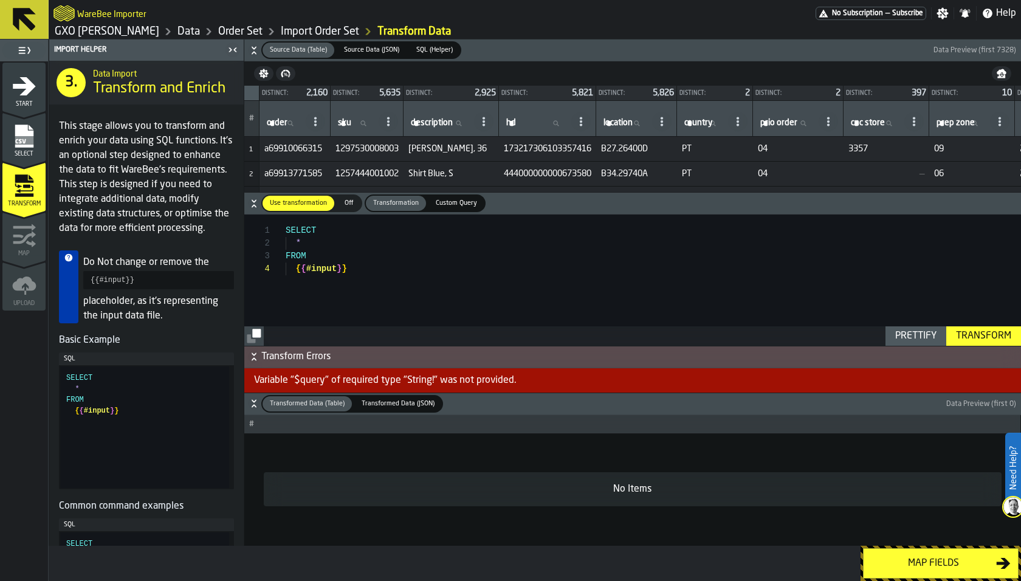
click at [970, 338] on div "Transform" at bounding box center [984, 336] width 65 height 15
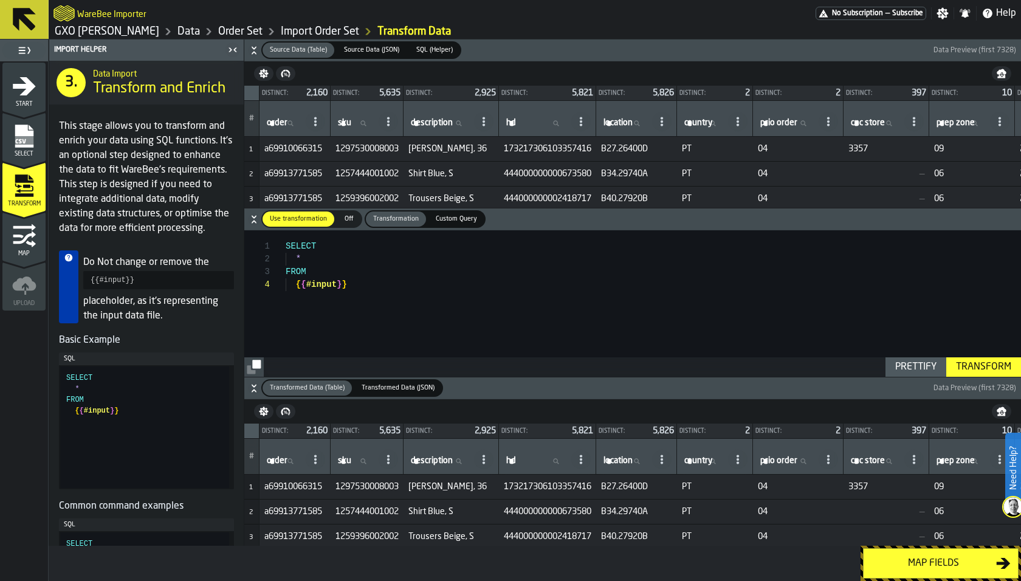
click at [901, 568] on div "Map fields" at bounding box center [933, 563] width 125 height 15
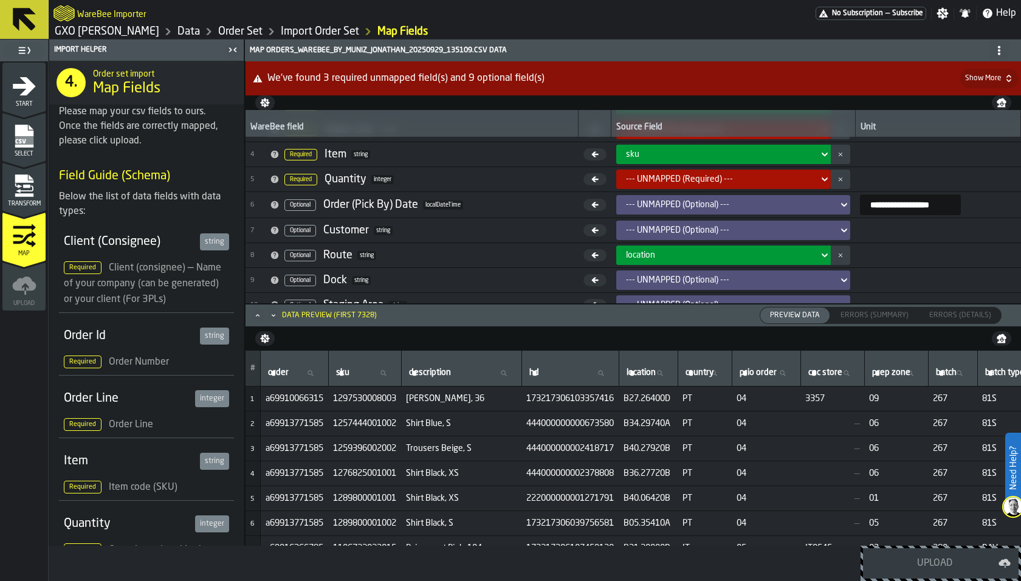
scroll to position [0, 0]
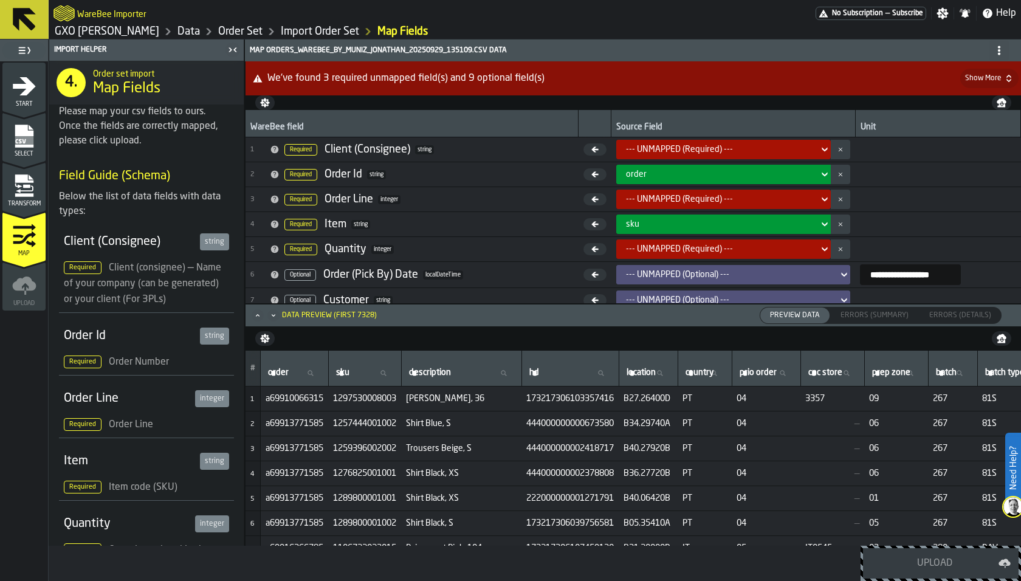
click at [105, 420] on div "Required Order Line" at bounding box center [146, 425] width 165 height 16
click at [207, 401] on div "integer" at bounding box center [212, 398] width 34 height 17
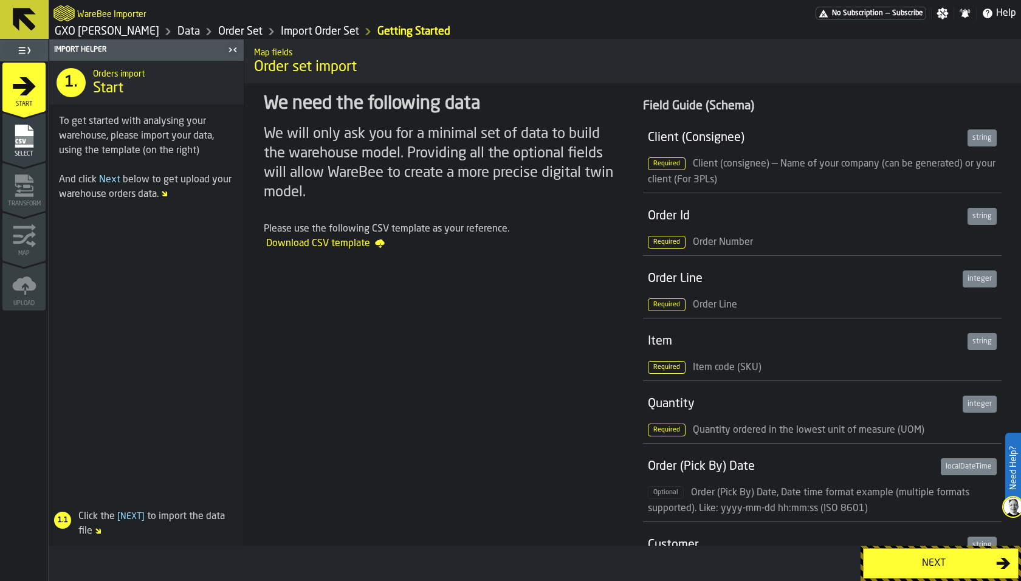
click at [178, 30] on link "Data" at bounding box center [189, 31] width 22 height 13
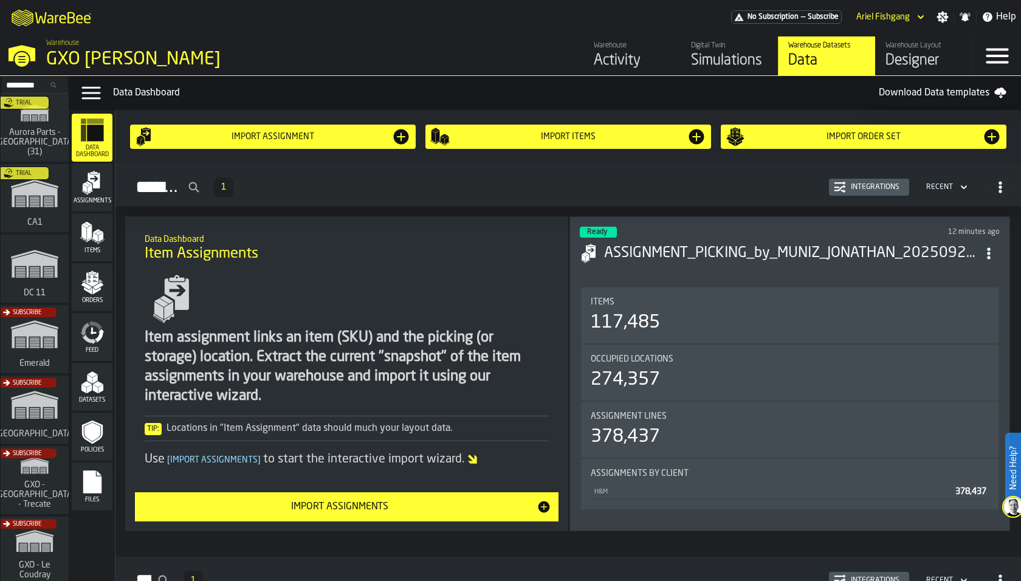
click at [93, 460] on div "Policies" at bounding box center [92, 437] width 41 height 48
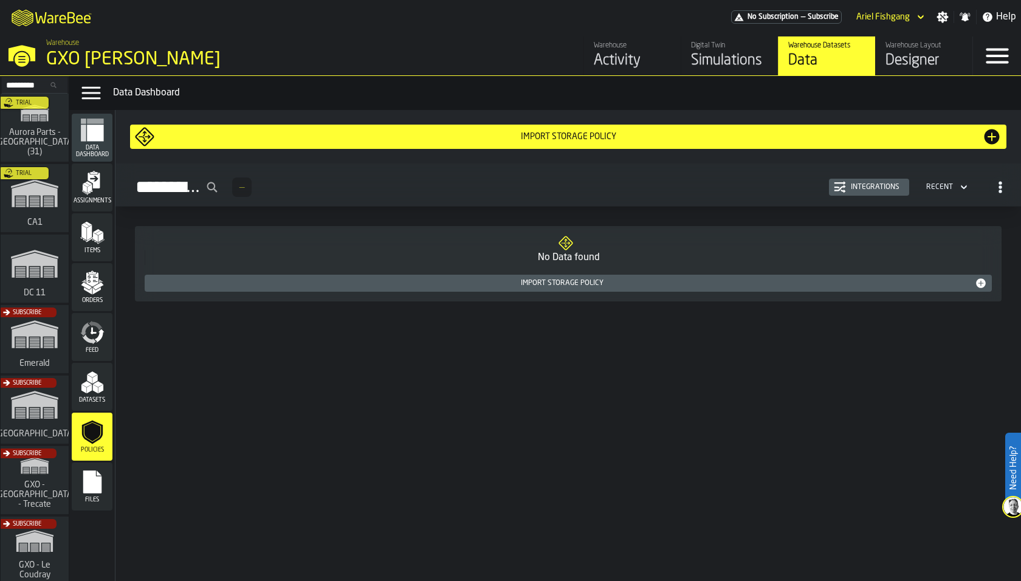
click at [92, 480] on icon "menu Files" at bounding box center [92, 482] width 18 height 23
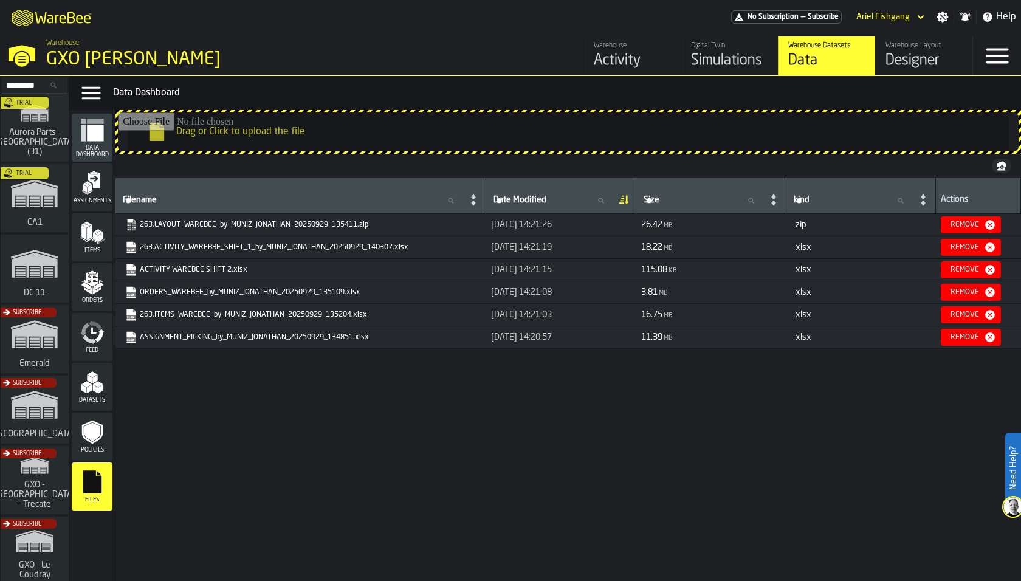
click at [165, 266] on link "ACTIVITY WAREBEE SHIFT 2.xlsx" at bounding box center [299, 270] width 349 height 12
click at [182, 244] on link "263.ACTIVITY_WAREBBE_SHIFT_1_by_MUNIZ_JONATHAN_20250929_140307.xlsx" at bounding box center [299, 247] width 349 height 12
